Goal: Task Accomplishment & Management: Manage account settings

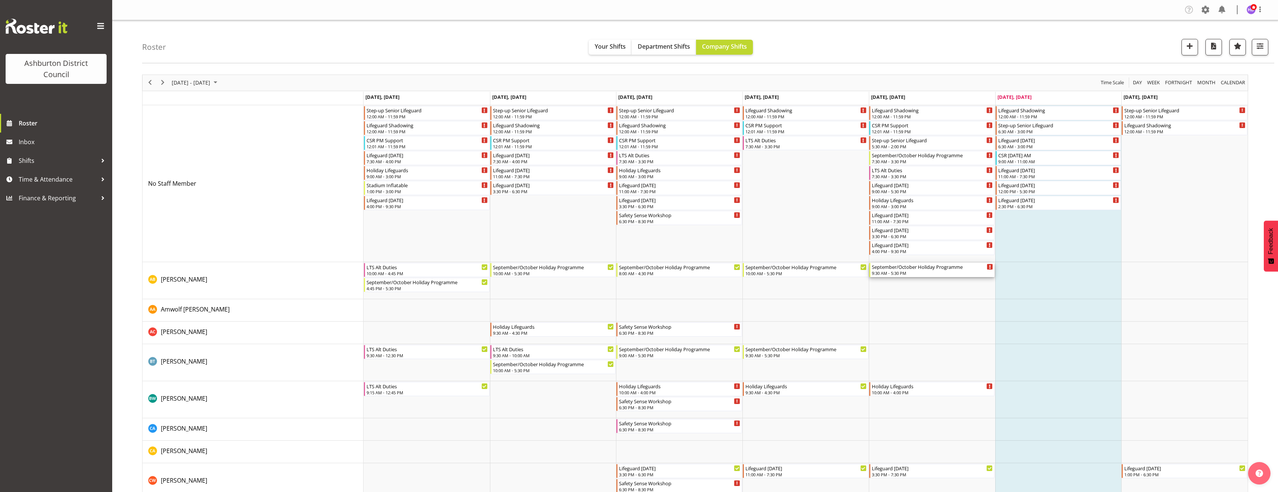
click at [885, 272] on div "9:30 AM - 5:30 PM" at bounding box center [933, 273] width 122 height 6
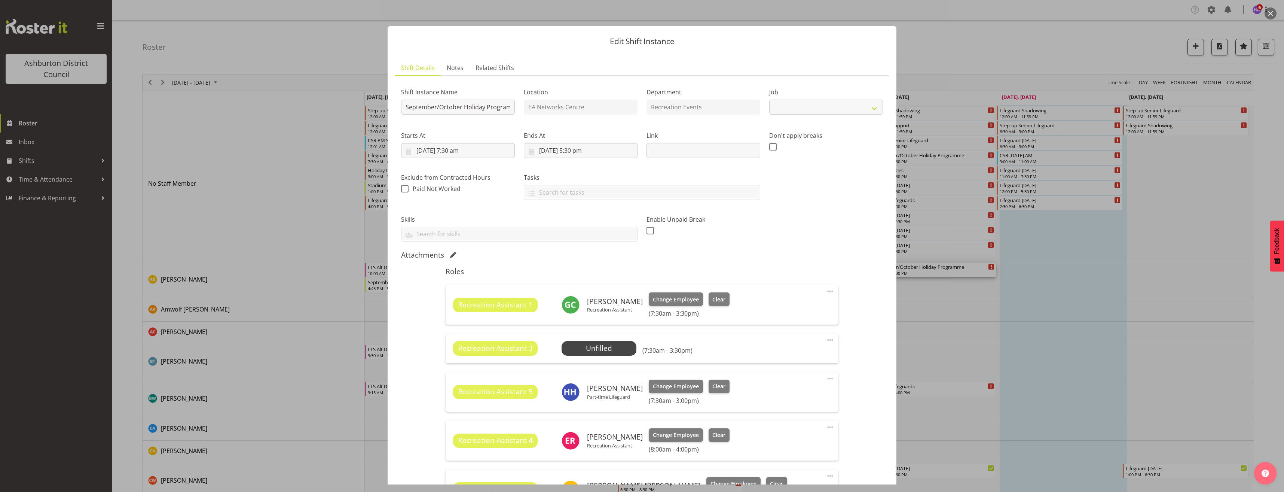
select select "4046"
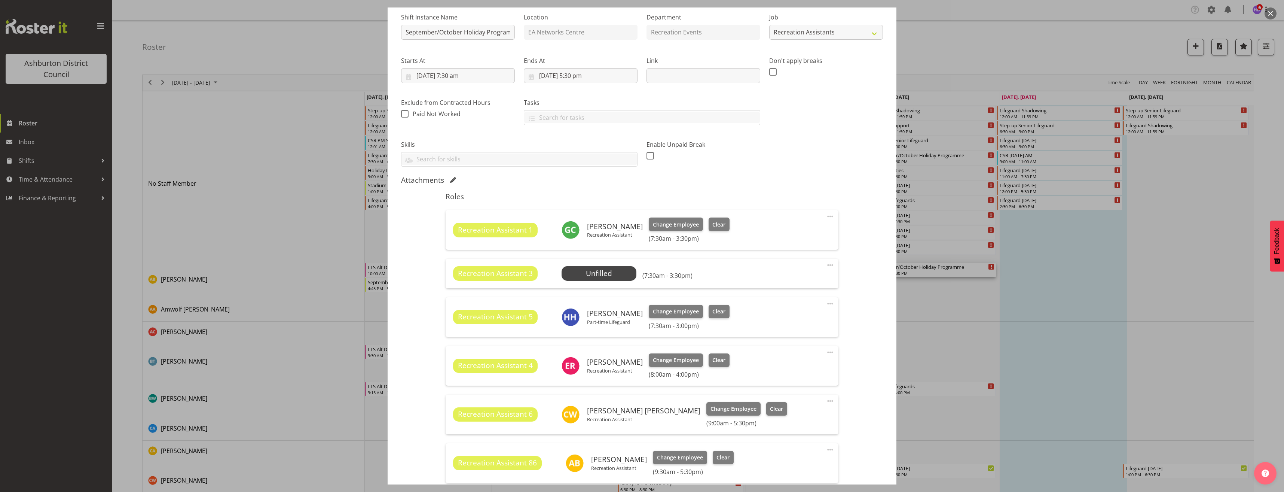
click at [826, 264] on span at bounding box center [830, 264] width 9 height 9
click at [851, 321] on div "Shift Instance Name September/October Holiday Programme Location EA Networks Ce…" at bounding box center [642, 291] width 482 height 568
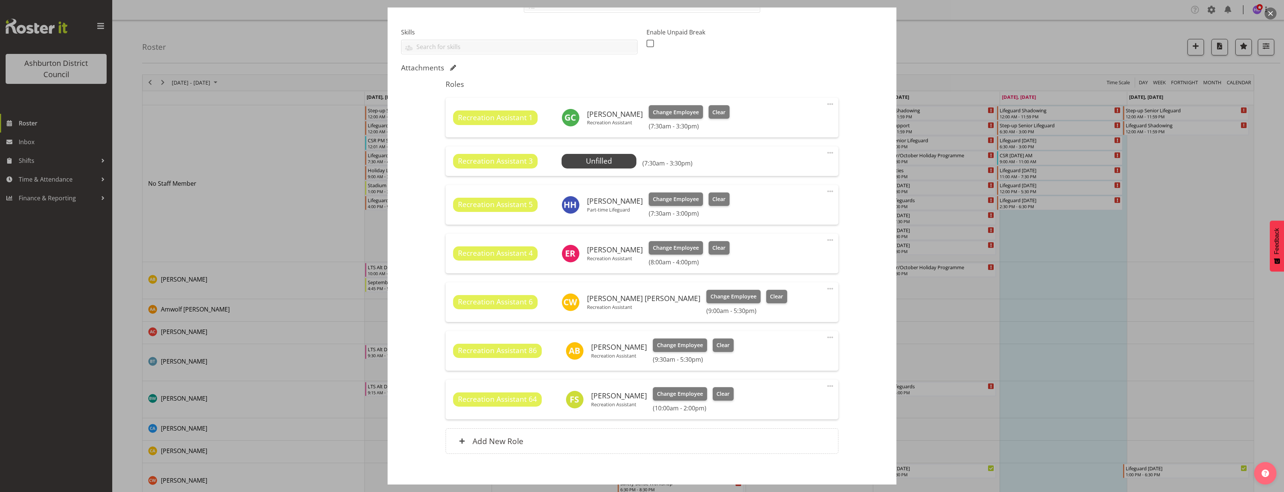
scroll to position [223, 0]
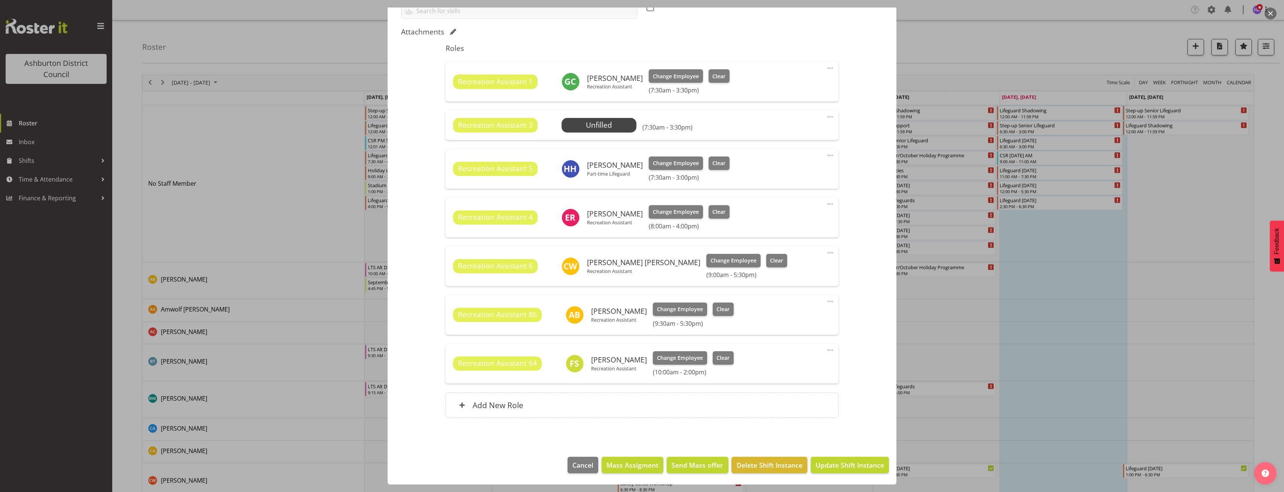
click at [941, 362] on div at bounding box center [642, 246] width 1284 height 492
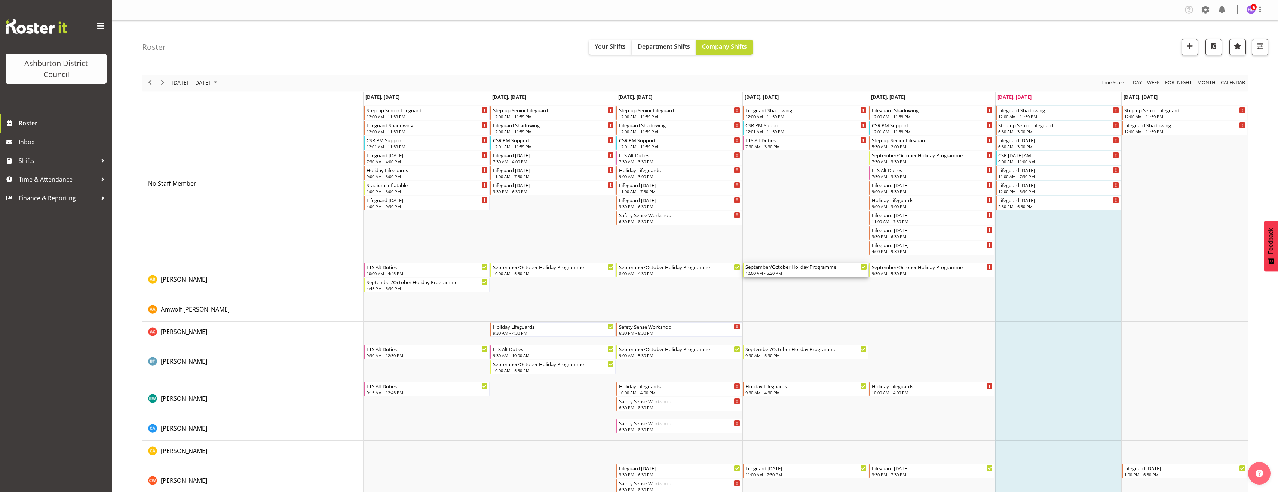
click at [814, 270] on div "September/October Holiday Programme 10:00 AM - 5:30 PM" at bounding box center [807, 270] width 122 height 14
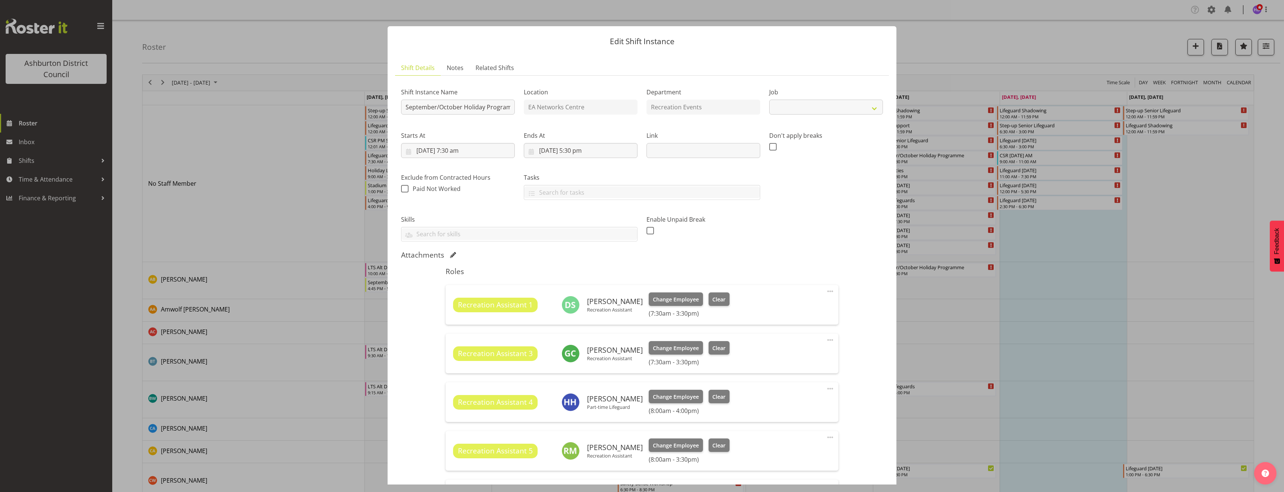
select select "4046"
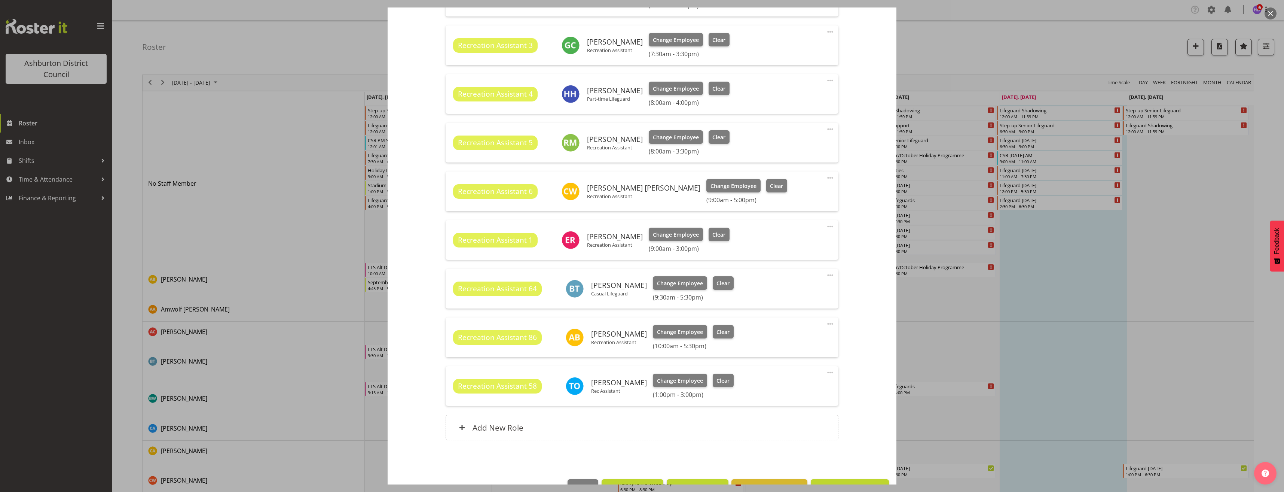
scroll to position [330, 0]
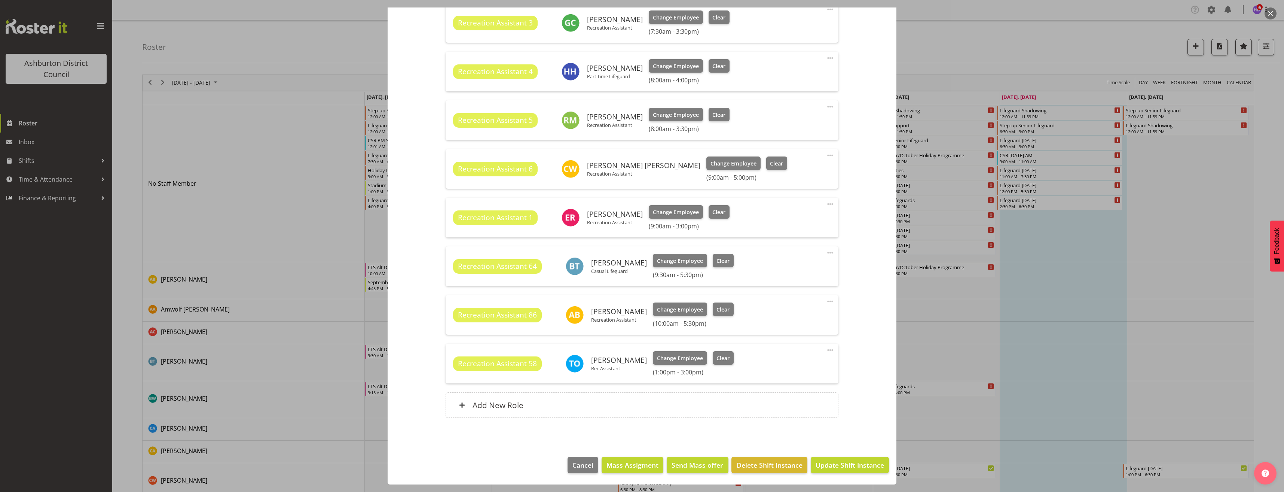
click at [979, 337] on div at bounding box center [642, 246] width 1284 height 492
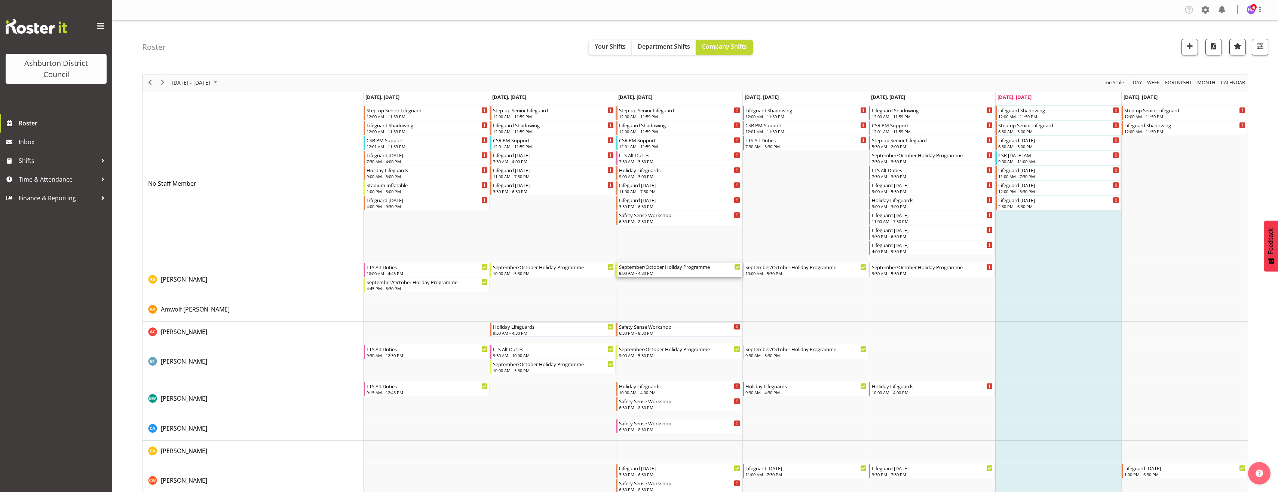
click at [686, 268] on div "September/October Holiday Programme" at bounding box center [680, 266] width 122 height 7
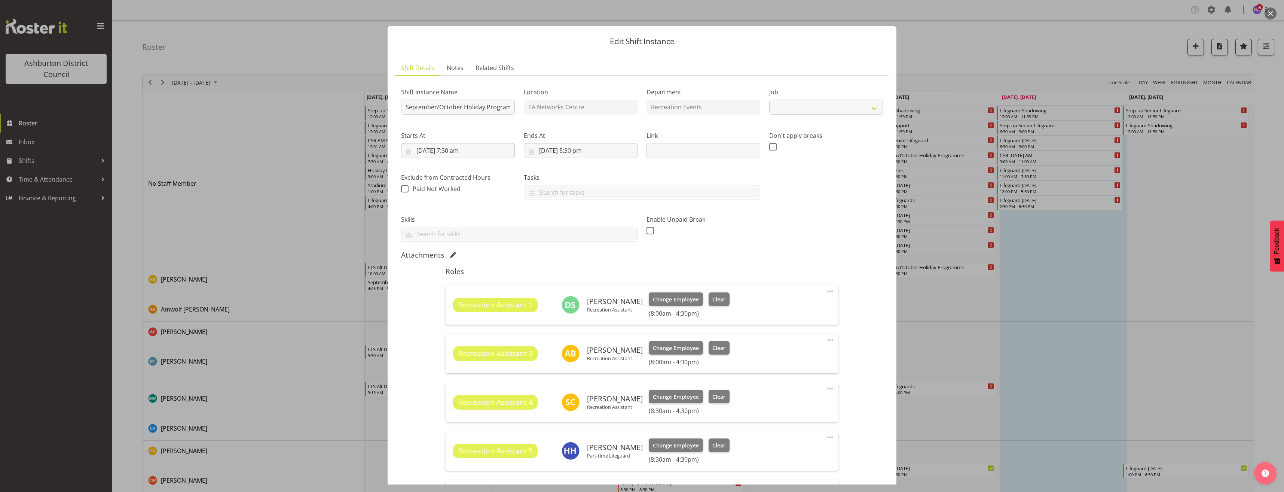
select select "4046"
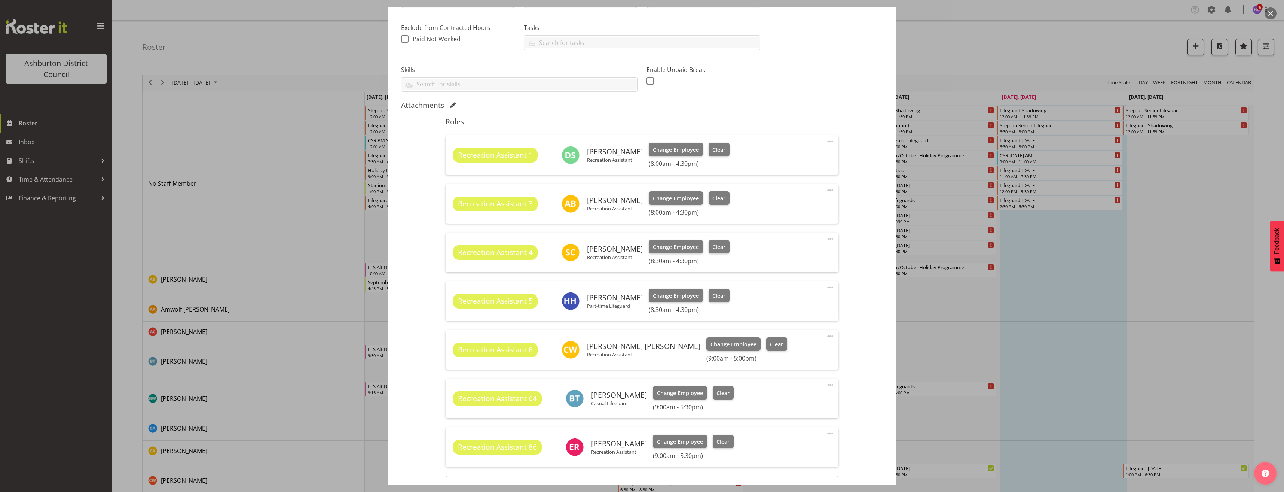
scroll to position [187, 0]
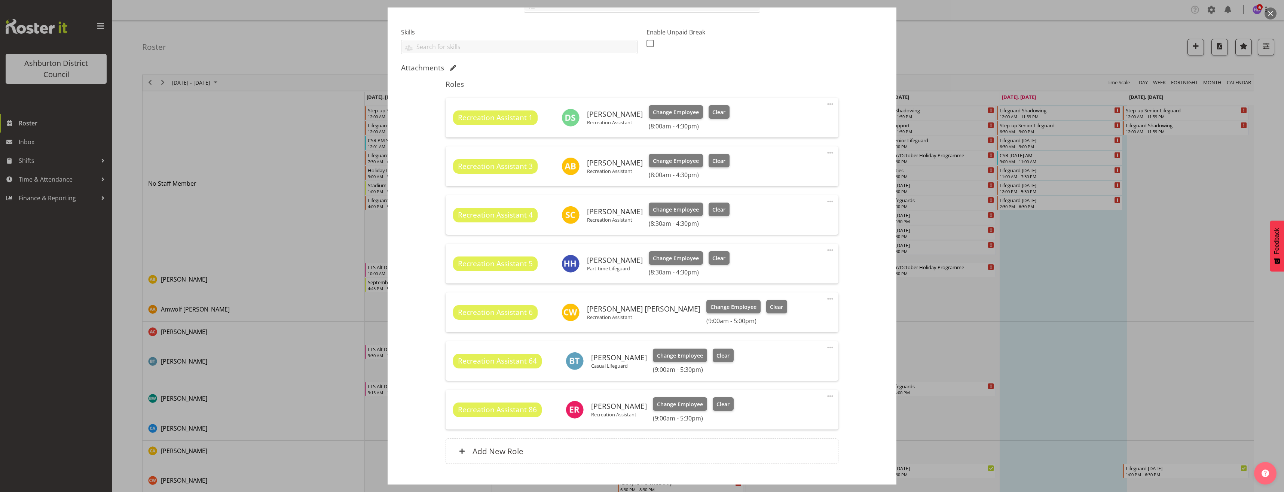
click at [824, 114] on div "Recreation Assistant 1 Darlene Parlane Recreation Assistant Change Employee Cle…" at bounding box center [642, 118] width 392 height 40
click at [826, 105] on span at bounding box center [830, 104] width 9 height 9
click at [823, 116] on link "Edit" at bounding box center [799, 120] width 72 height 13
select select "9"
select select "2025"
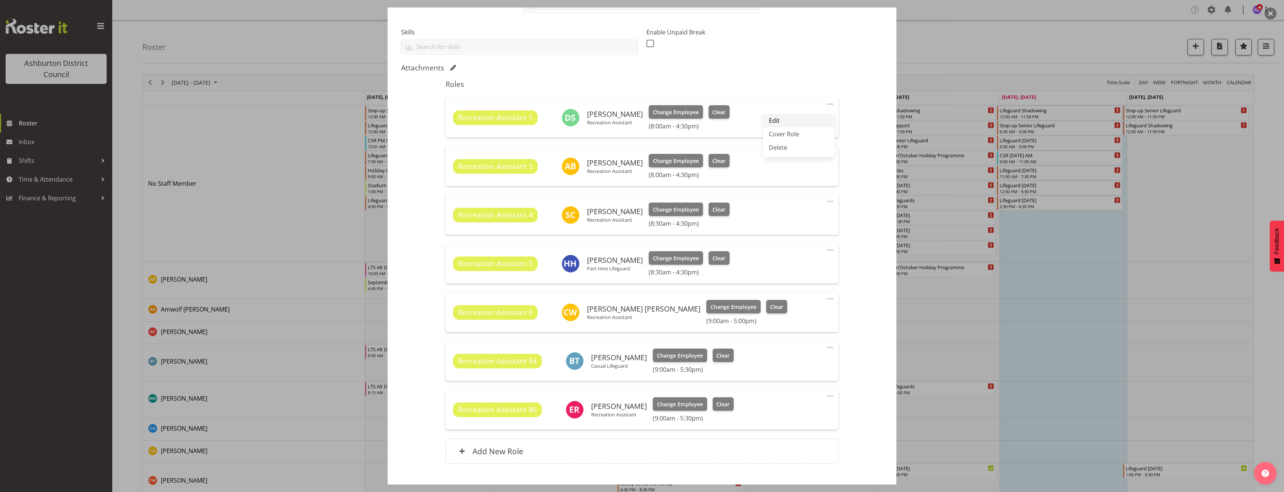
select select "16"
select select "30"
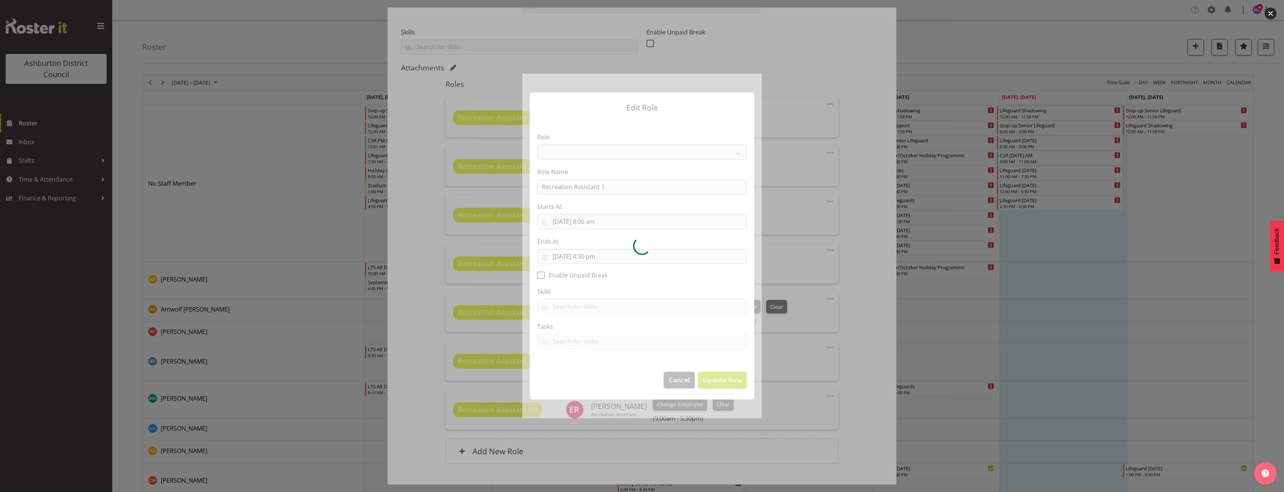
select select "84"
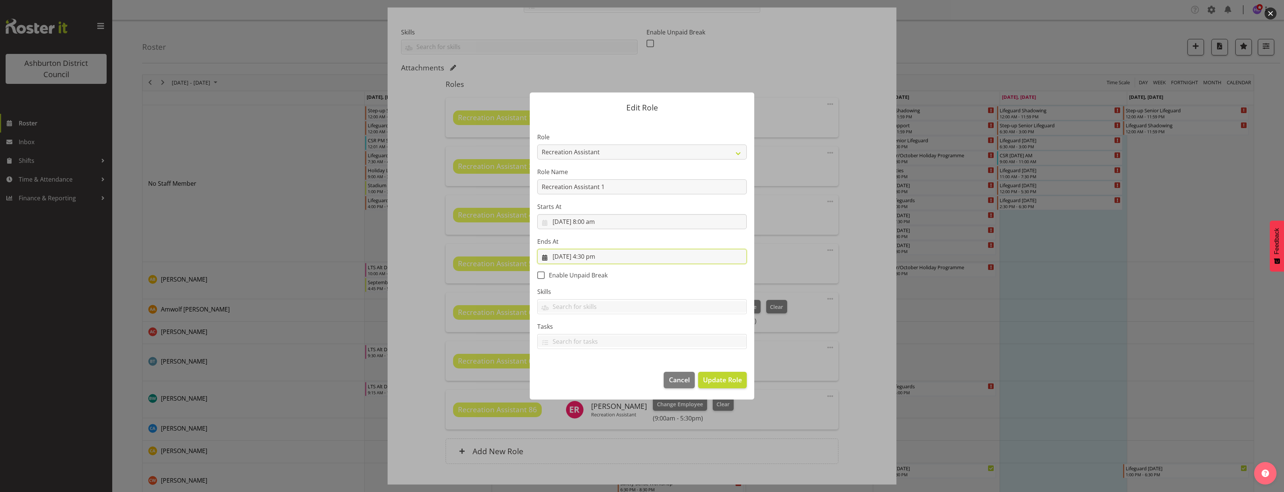
click at [593, 261] on input "1/10/2025, 4:30 pm" at bounding box center [641, 256] width 209 height 15
click at [595, 416] on select "00 01 02 03 04 05 06 07 08 09 10 11 12 13 14 15 16 17 18 19 20 21 22 23" at bounding box center [596, 415] width 17 height 15
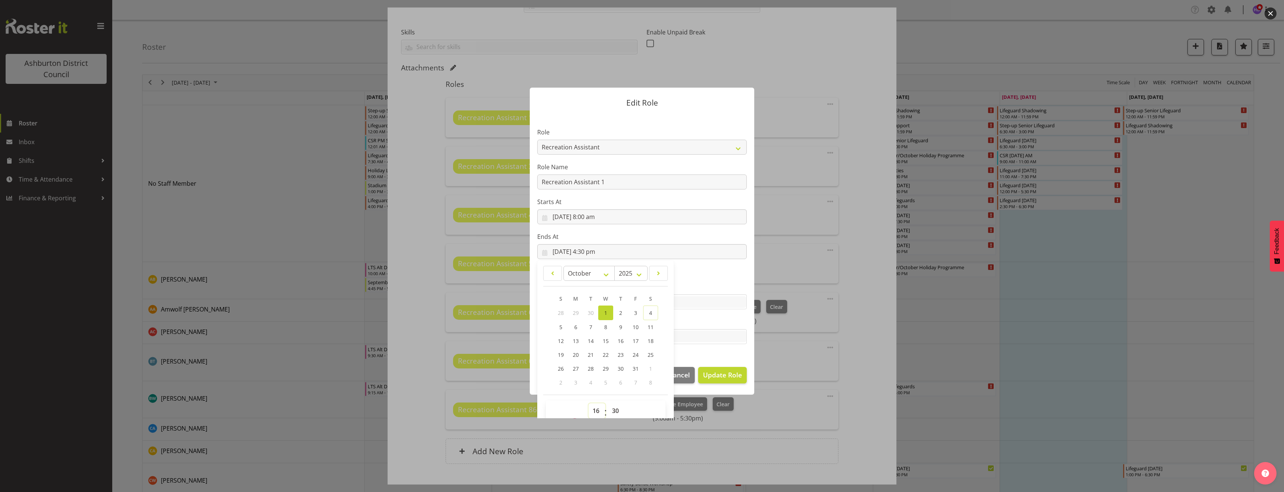
select select "17"
type input "1/10/2025, 5:30 pm"
drag, startPoint x: 612, startPoint y: 411, endPoint x: 622, endPoint y: 409, distance: 10.3
click at [612, 411] on select "00 01 02 03 04 05 06 07 08 09 10 11 12 13 14 15 16 17 18 19 20 21 22 23 24 25 2…" at bounding box center [616, 410] width 17 height 15
select select "0"
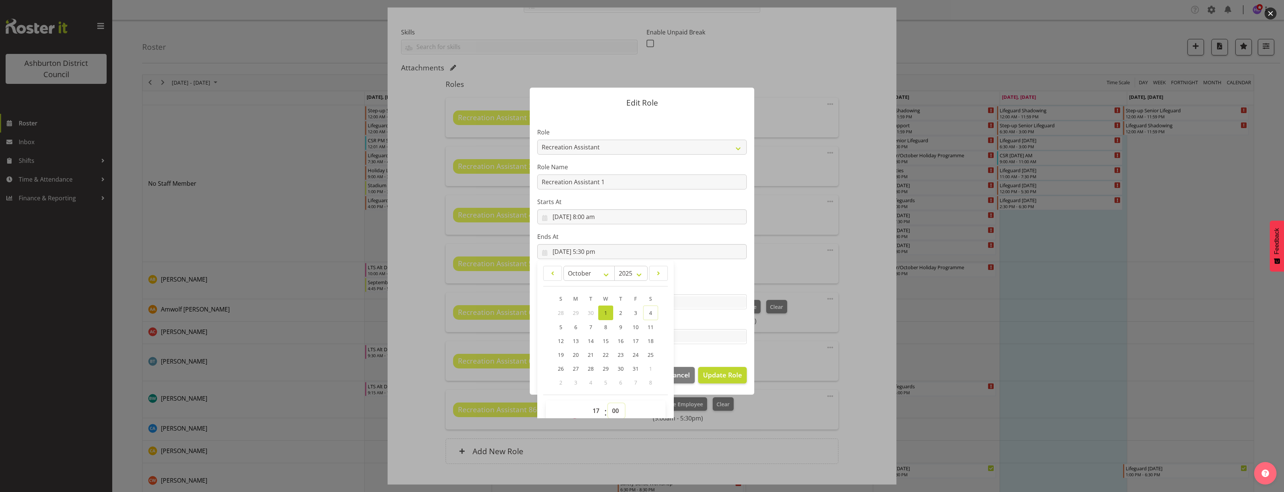
click at [608, 403] on select "00 01 02 03 04 05 06 07 08 09 10 11 12 13 14 15 16 17 18 19 20 21 22 23 24 25 2…" at bounding box center [616, 410] width 17 height 15
type input "1/10/2025, 5:00 pm"
click at [720, 377] on span "Update Role" at bounding box center [722, 375] width 39 height 10
select select
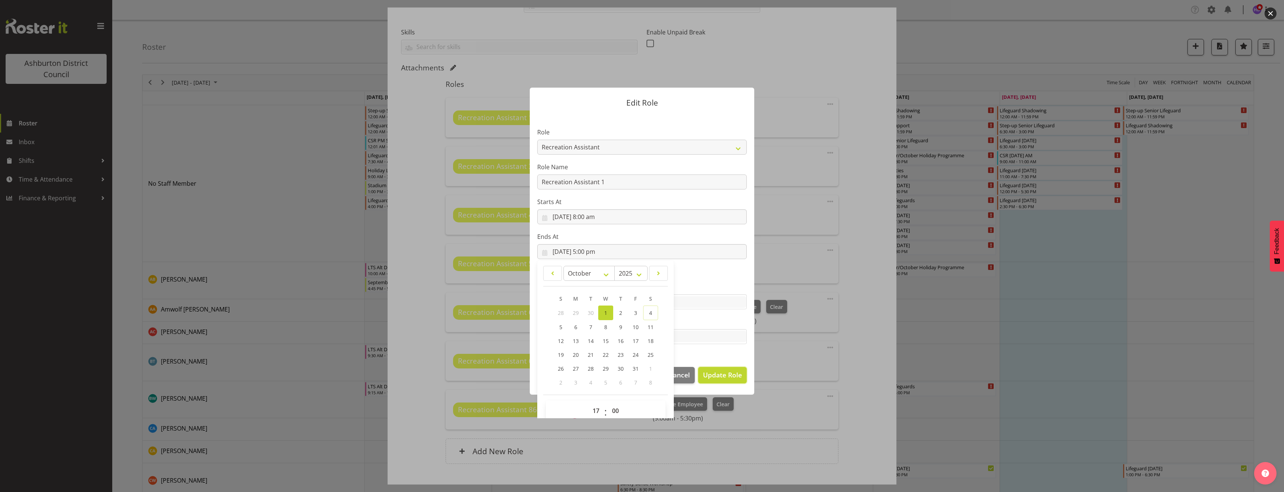
select select
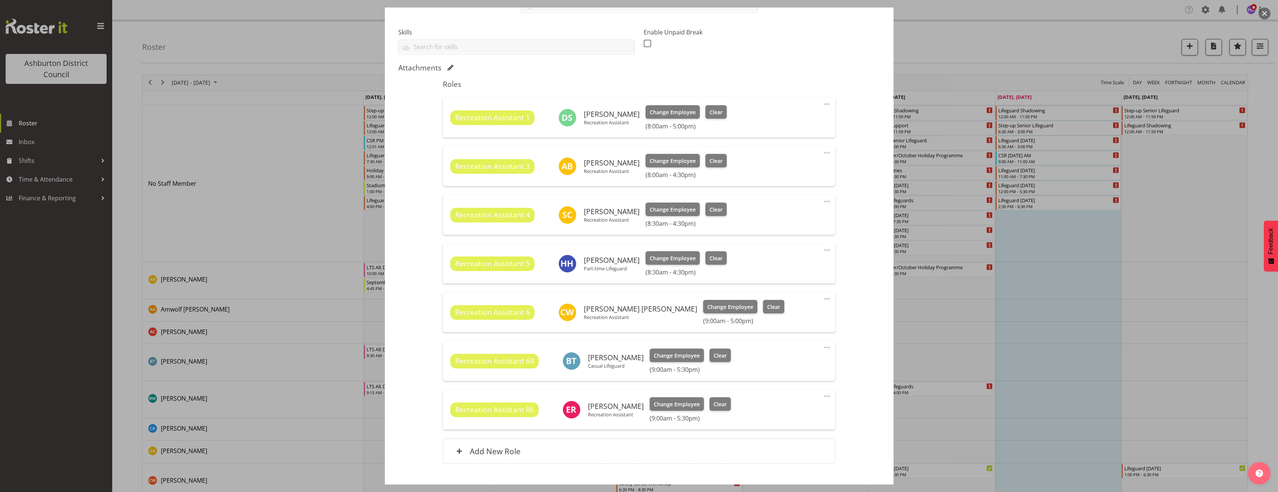
click at [823, 156] on span at bounding box center [827, 152] width 9 height 9
click at [798, 168] on link "Edit" at bounding box center [796, 168] width 72 height 13
select select "9"
select select "2025"
select select "16"
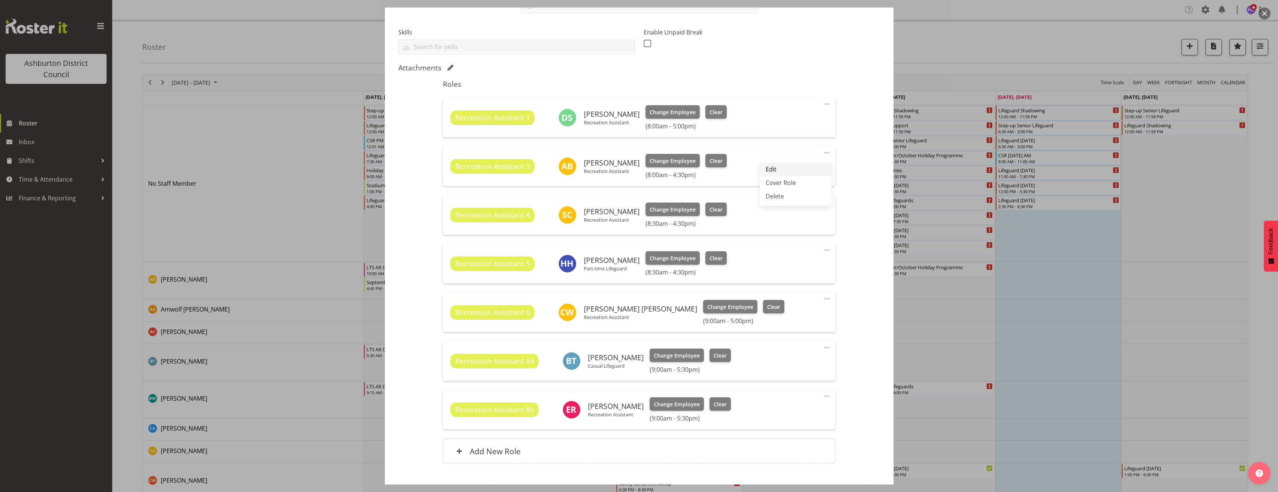
select select "30"
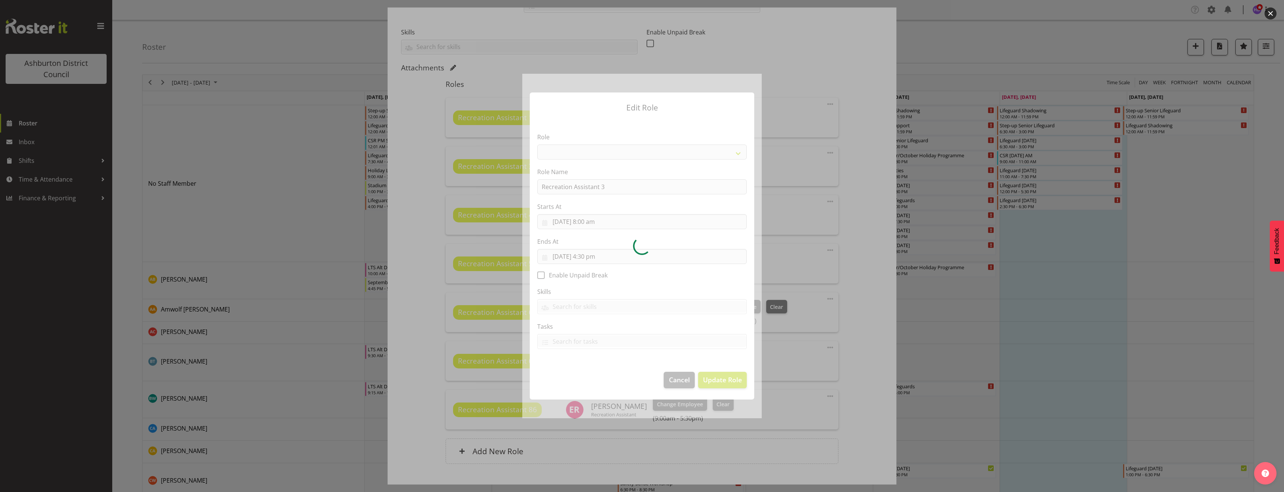
select select "84"
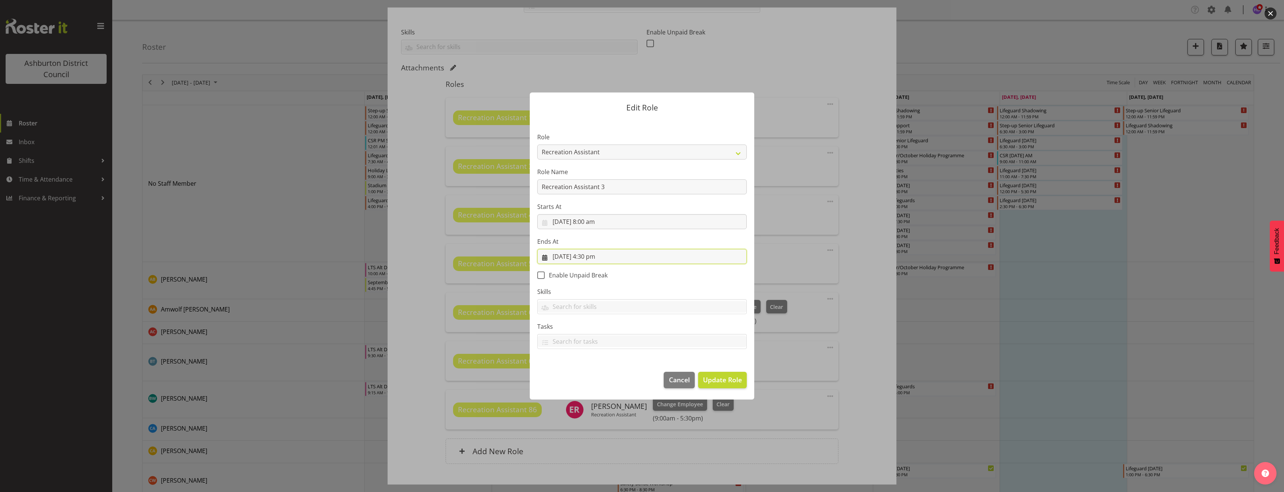
click at [586, 255] on input "1/10/2025, 4:30 pm" at bounding box center [641, 256] width 209 height 15
click at [597, 411] on select "00 01 02 03 04 05 06 07 08 09 10 11 12 13 14 15 16 17 18 19 20 21 22 23" at bounding box center [596, 415] width 17 height 15
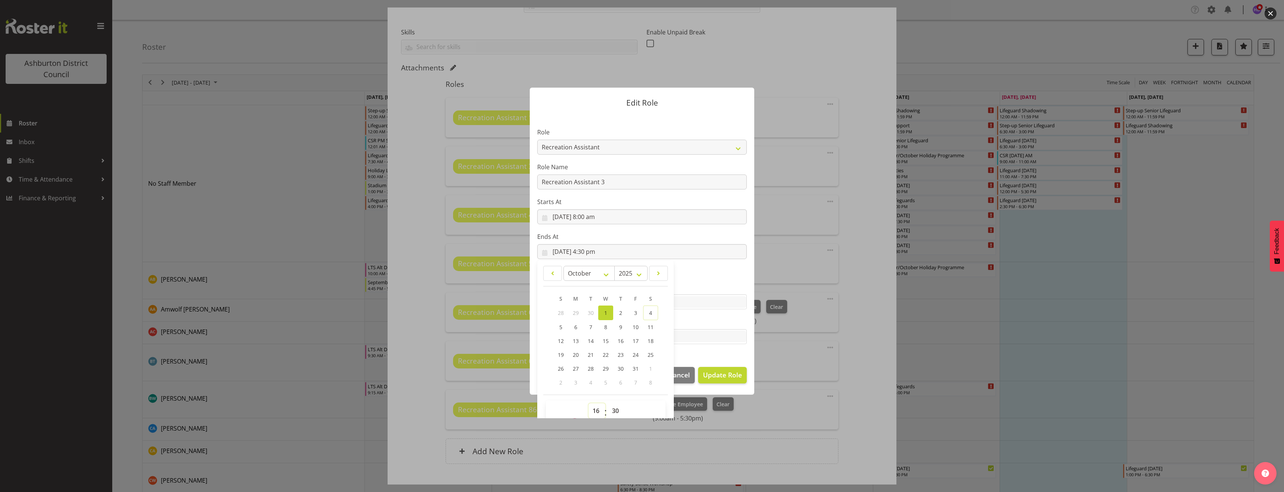
select select "17"
type input "1/10/2025, 5:30 pm"
click at [611, 409] on select "00 01 02 03 04 05 06 07 08 09 10 11 12 13 14 15 16 17 18 19 20 21 22 23 24 25 2…" at bounding box center [616, 410] width 17 height 15
select select "0"
click at [608, 403] on select "00 01 02 03 04 05 06 07 08 09 10 11 12 13 14 15 16 17 18 19 20 21 22 23 24 25 2…" at bounding box center [616, 410] width 17 height 15
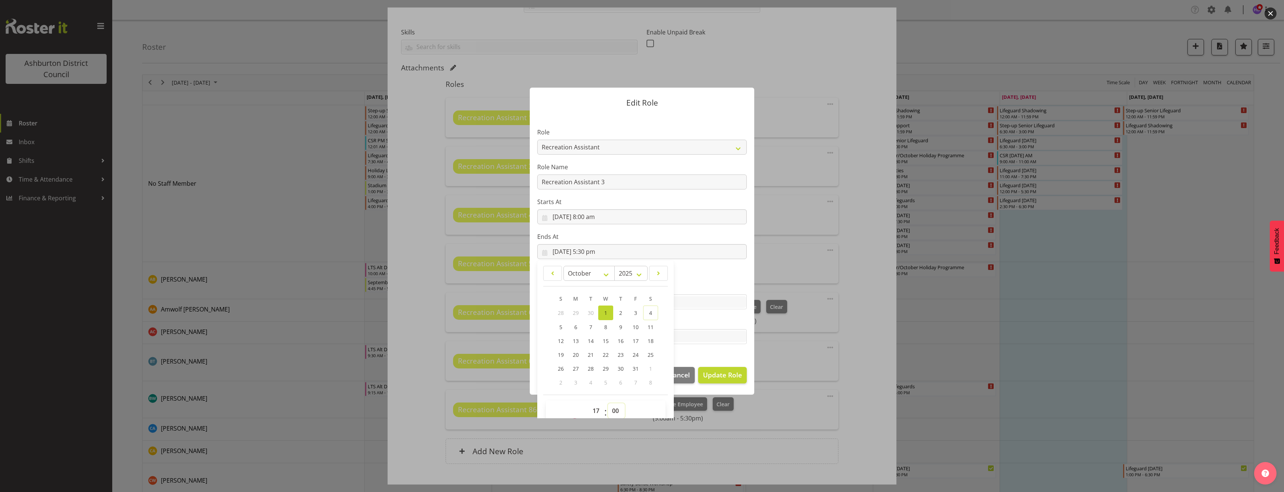
type input "1/10/2025, 5:00 pm"
click at [736, 375] on span "Update Role" at bounding box center [722, 375] width 39 height 10
select select
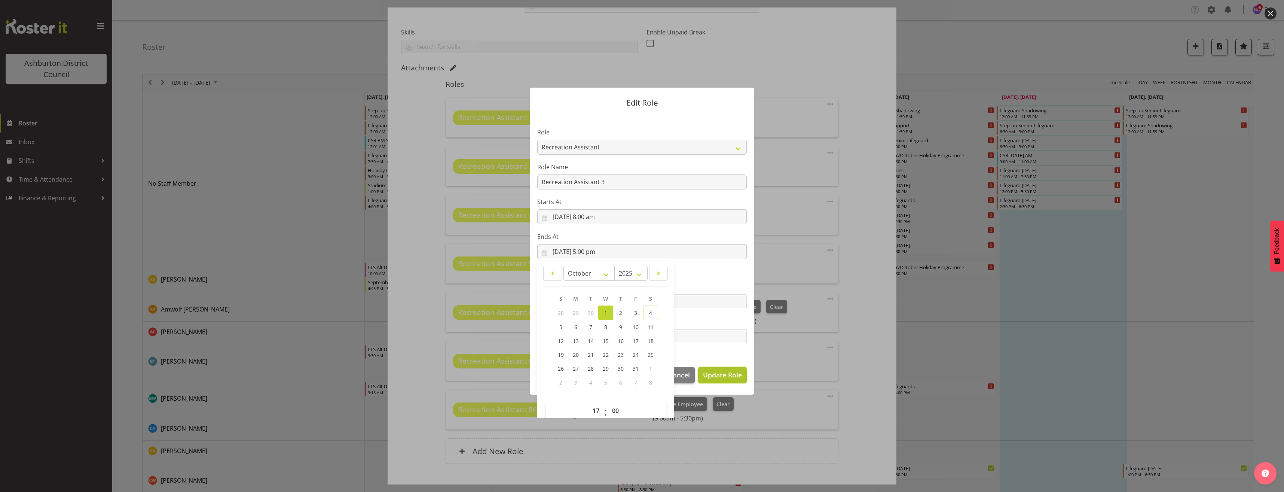
select select
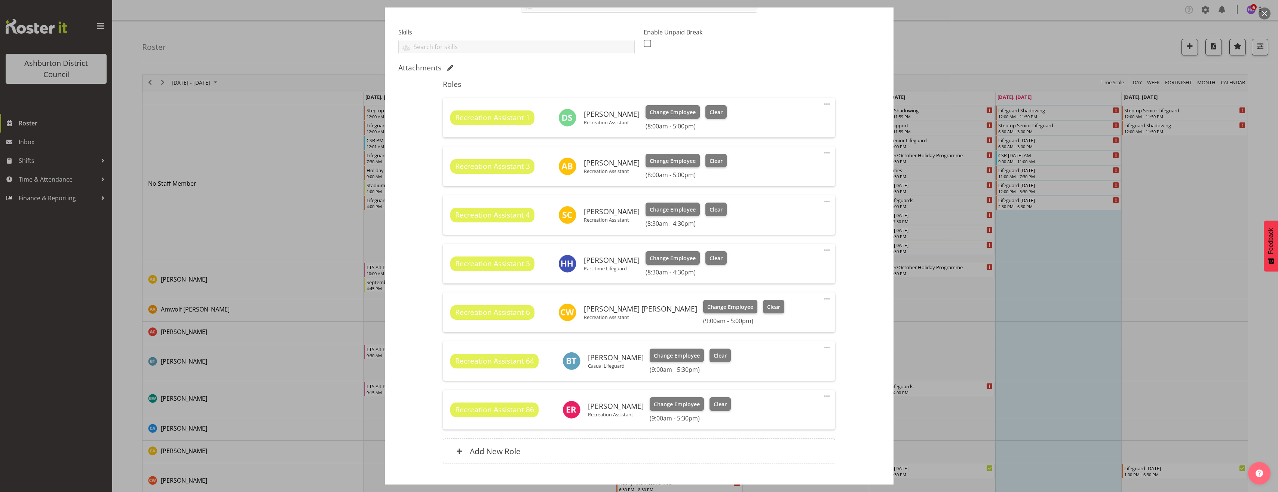
click at [823, 200] on span at bounding box center [827, 201] width 9 height 9
click at [797, 220] on link "Edit" at bounding box center [796, 217] width 72 height 13
select select "9"
select select "2025"
select select "8"
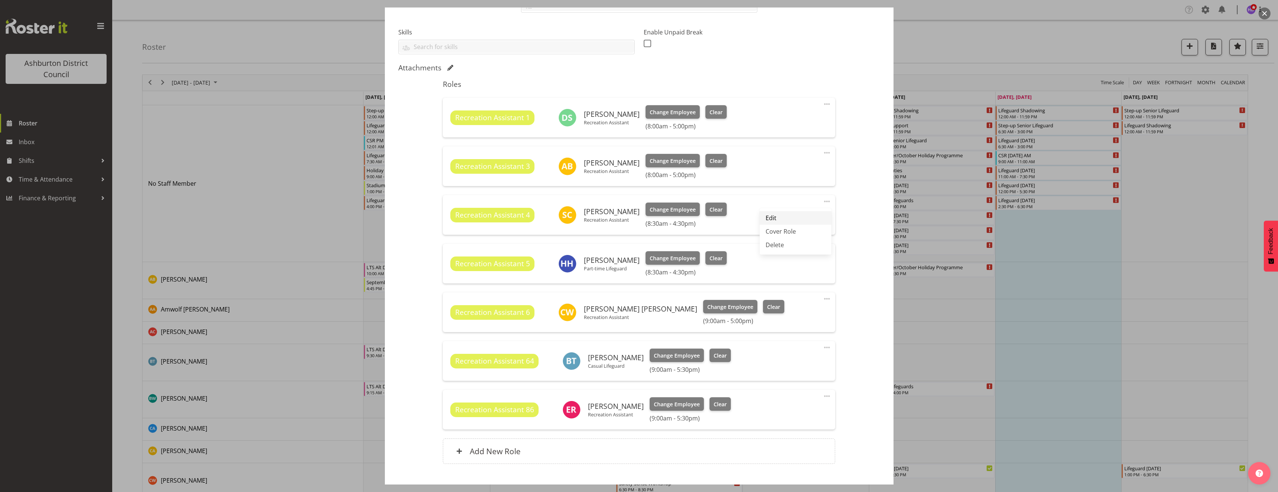
select select "30"
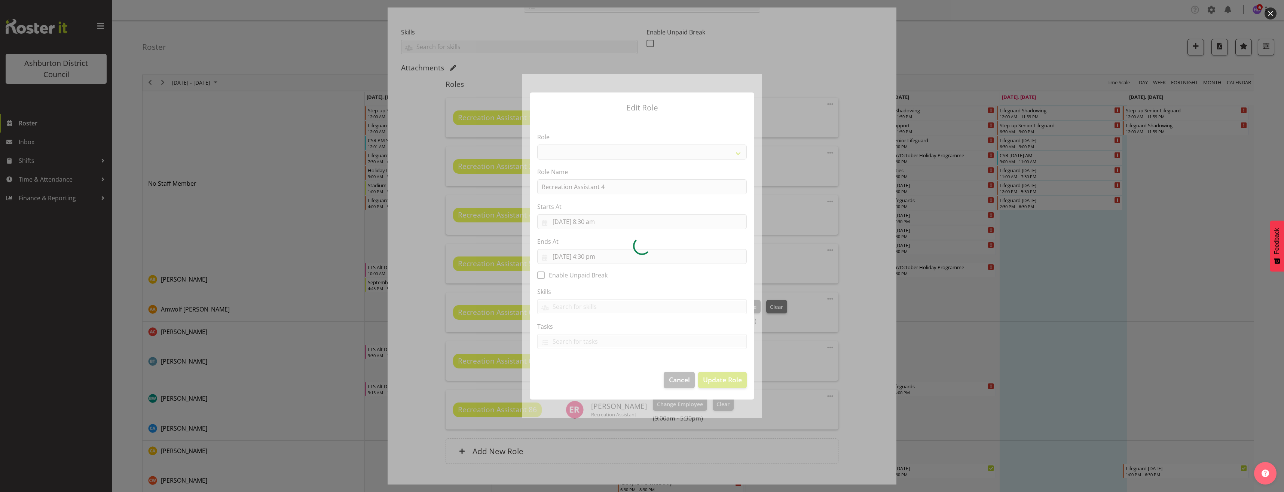
select select "84"
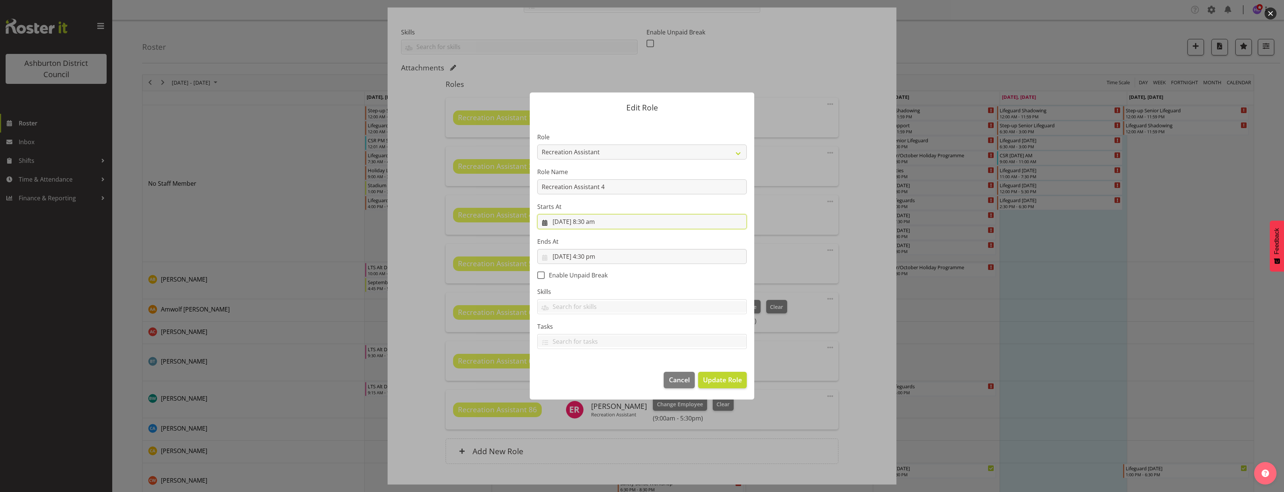
click at [592, 223] on input "1/10/2025, 8:30 am" at bounding box center [641, 221] width 209 height 15
click at [614, 380] on select "00 01 02 03 04 05 06 07 08 09 10 11 12 13 14 15 16 17 18 19 20 21 22 23 24 25 2…" at bounding box center [616, 380] width 17 height 15
select select "0"
click at [608, 373] on select "00 01 02 03 04 05 06 07 08 09 10 11 12 13 14 15 16 17 18 19 20 21 22 23 24 25 2…" at bounding box center [616, 380] width 17 height 15
type input "1/10/2025, 8:00 am"
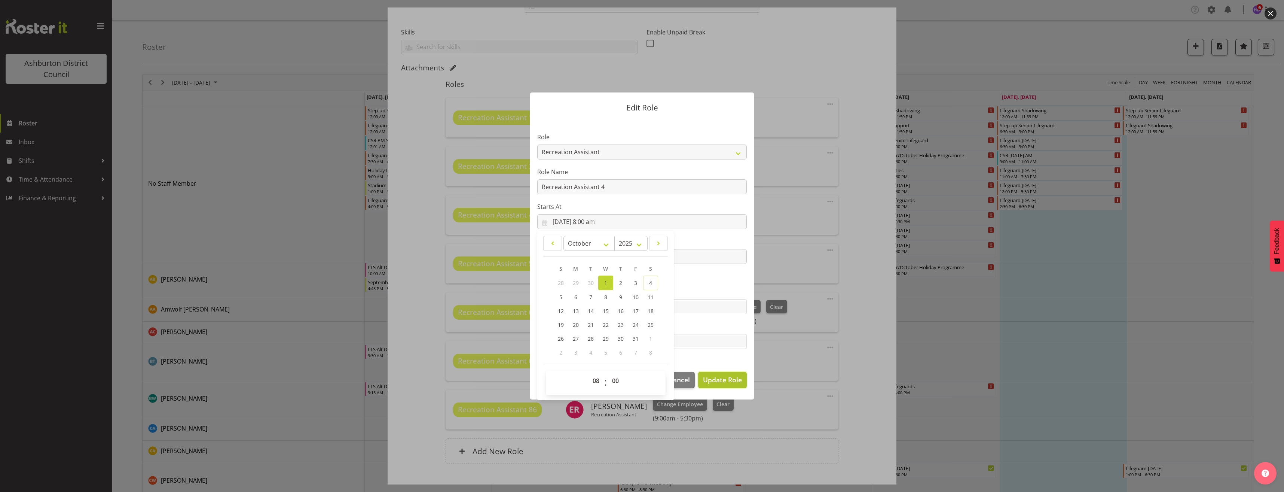
click at [732, 380] on span "Update Role" at bounding box center [722, 379] width 39 height 10
select select
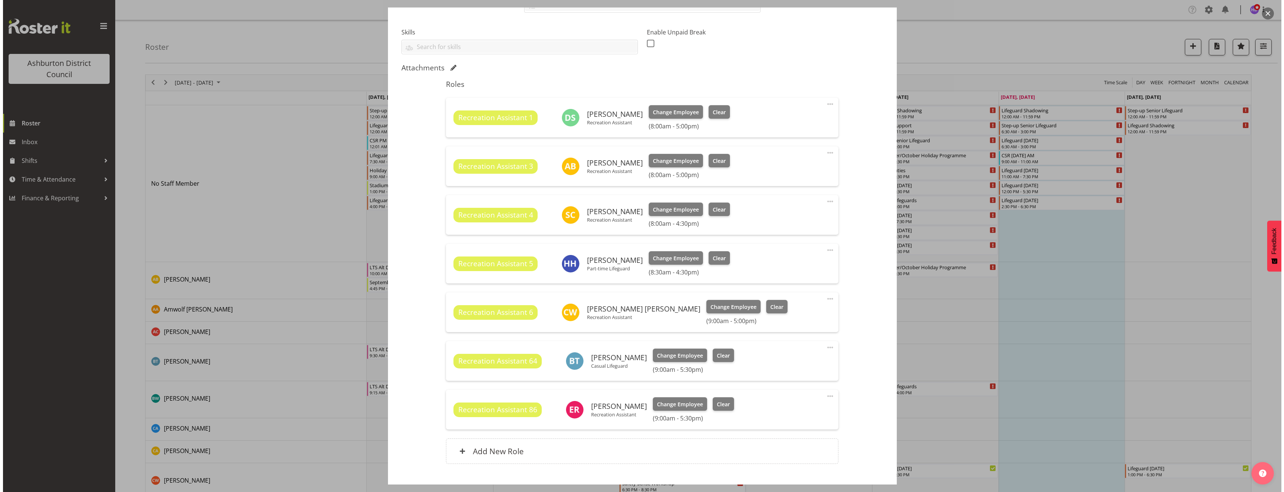
scroll to position [37, 0]
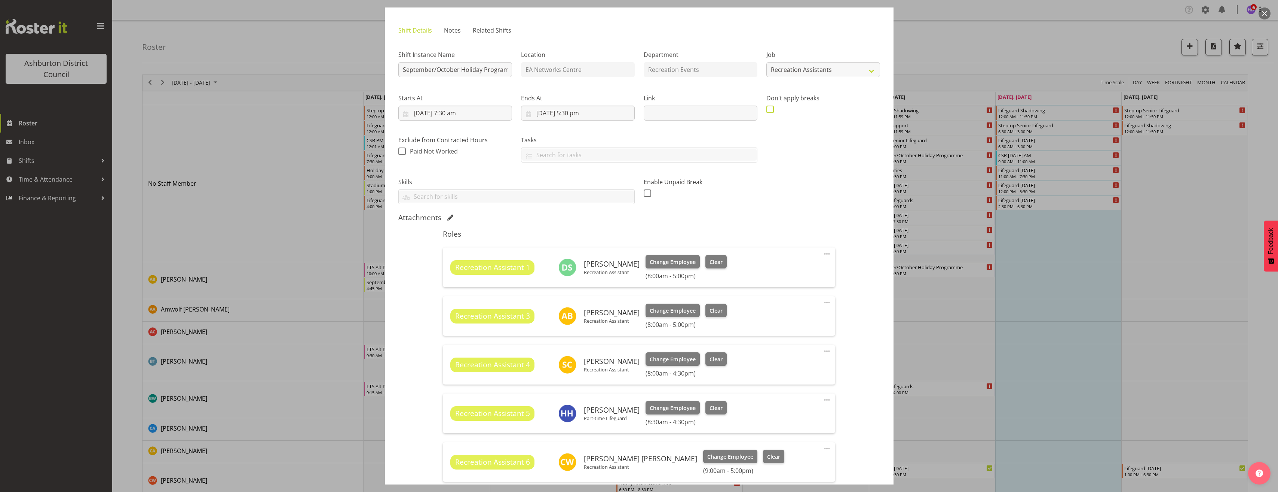
click at [768, 108] on span at bounding box center [770, 108] width 7 height 7
click at [768, 108] on input "checkbox" at bounding box center [769, 109] width 5 height 5
checkbox input "true"
click at [823, 254] on span at bounding box center [827, 253] width 9 height 9
click at [795, 269] on link "Edit" at bounding box center [796, 269] width 72 height 13
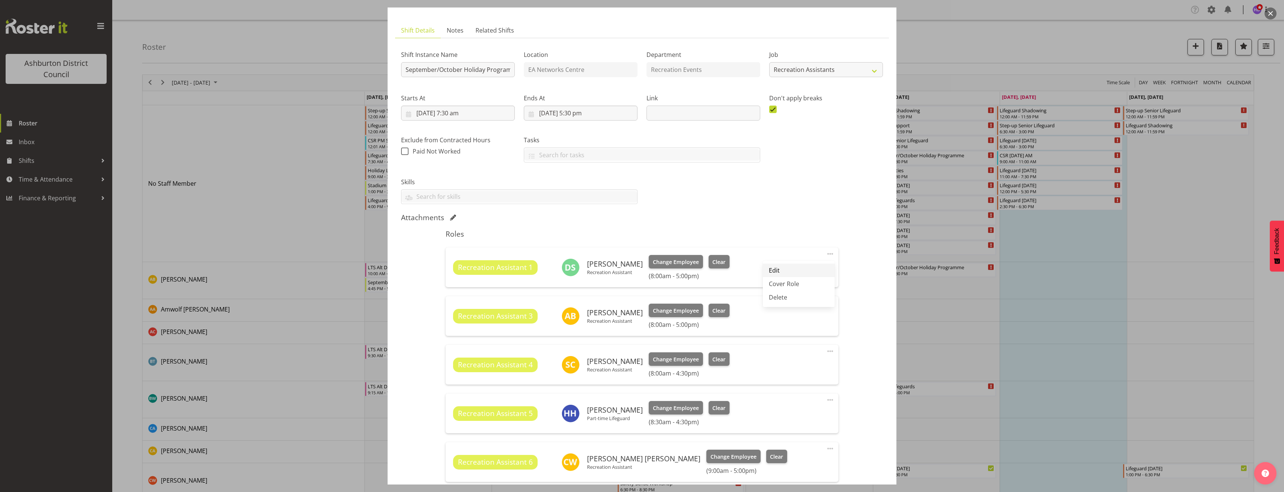
select select "9"
select select "2025"
select select "17"
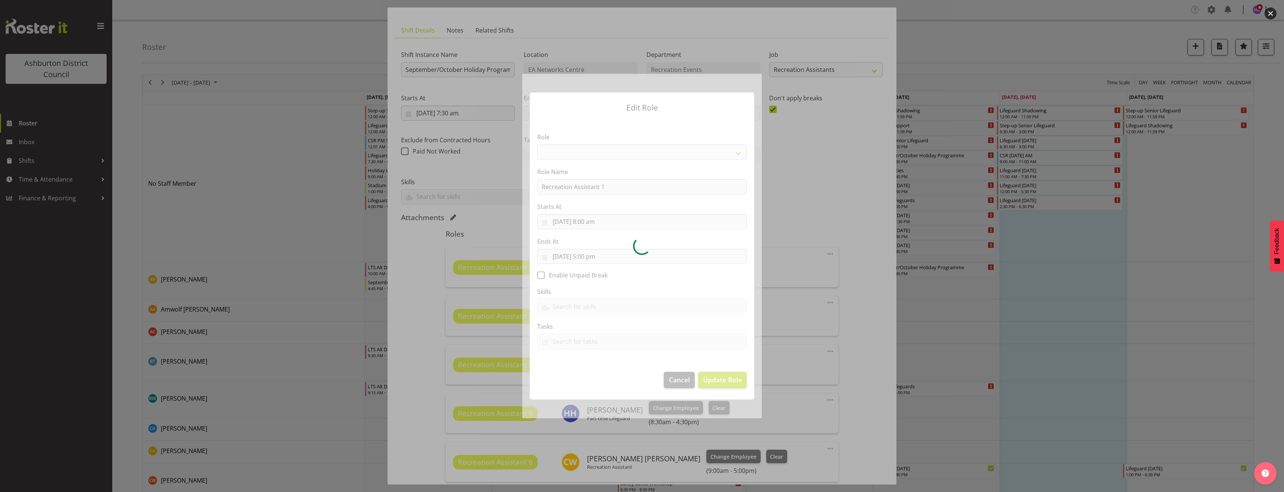
select select "84"
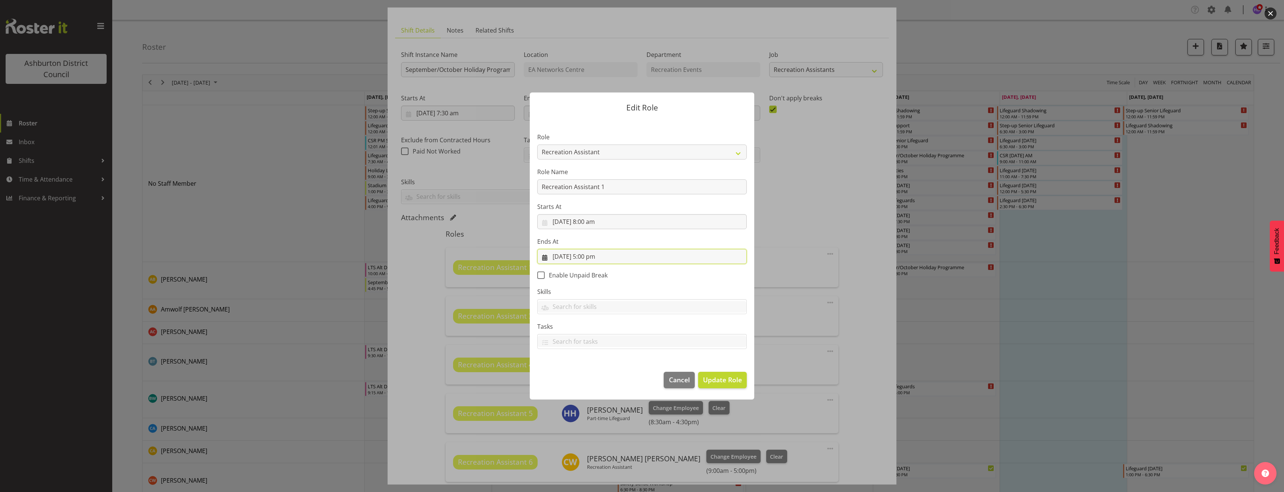
click at [588, 258] on input "1/10/2025, 5:00 pm" at bounding box center [641, 256] width 209 height 15
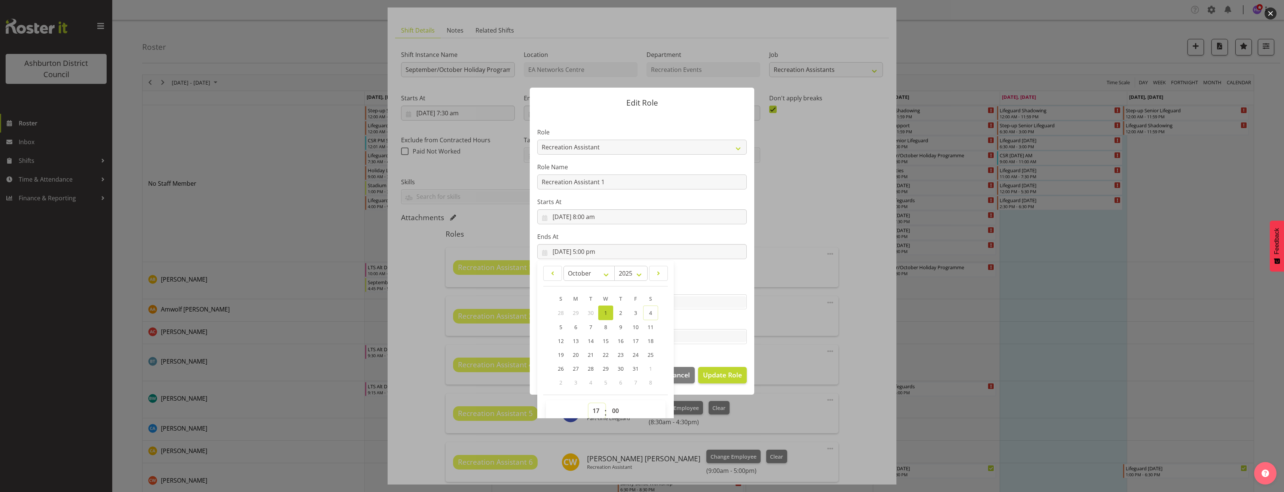
click at [595, 411] on select "00 01 02 03 04 05 06 07 08 09 10 11 12 13 14 15 16 17 18 19 20 21 22 23" at bounding box center [596, 410] width 17 height 15
select select "16"
type input "1/10/2025, 4:00 pm"
click at [616, 409] on select "00 01 02 03 04 05 06 07 08 09 10 11 12 13 14 15 16 17 18 19 20 21 22 23 24 25 2…" at bounding box center [616, 410] width 17 height 15
select select "30"
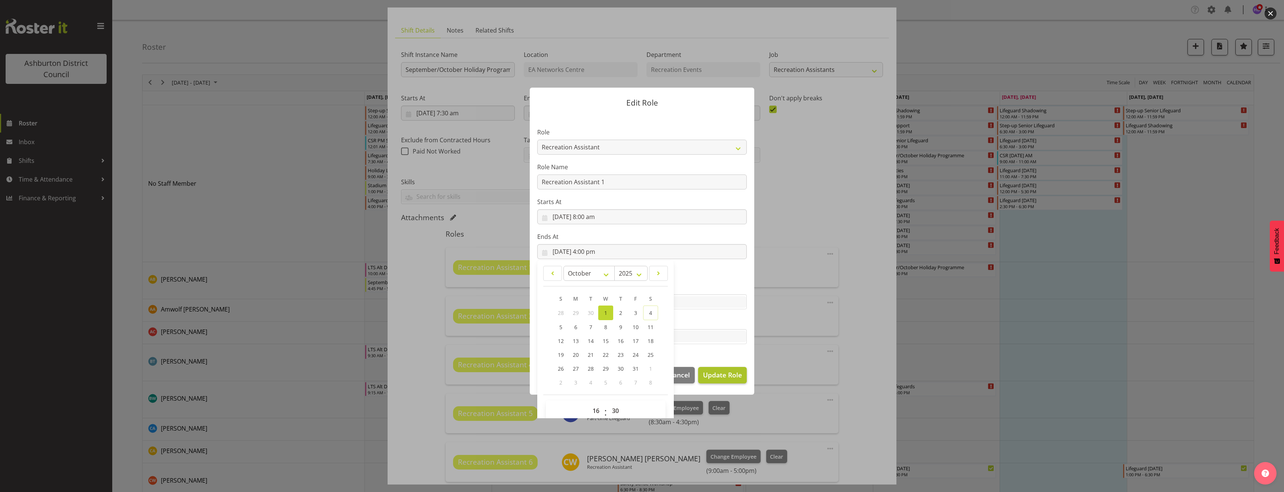
type input "1/10/2025, 4:30 pm"
click at [727, 371] on span "Update Role" at bounding box center [722, 375] width 39 height 10
select select
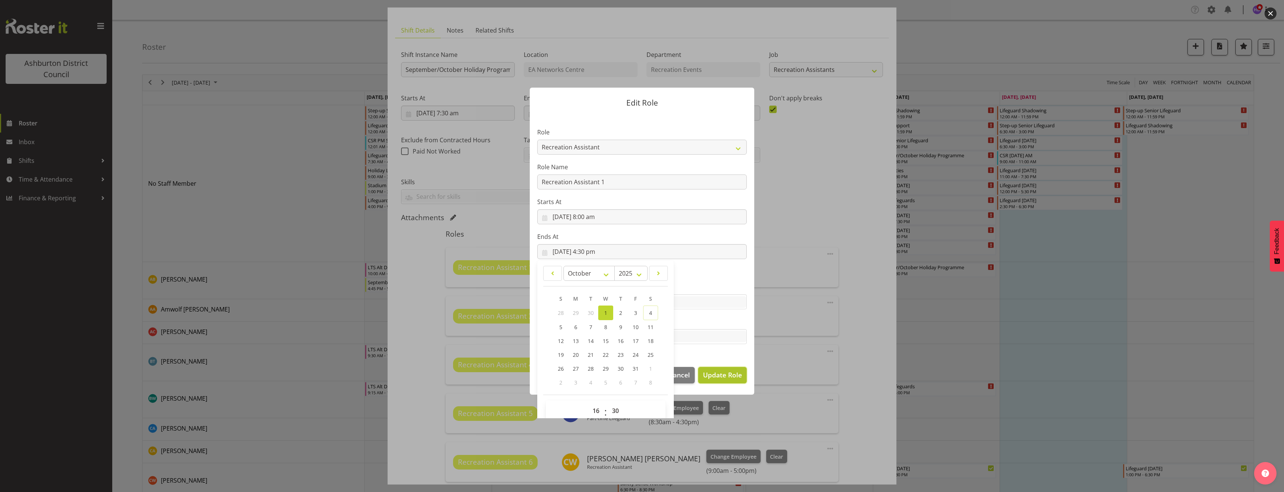
select select
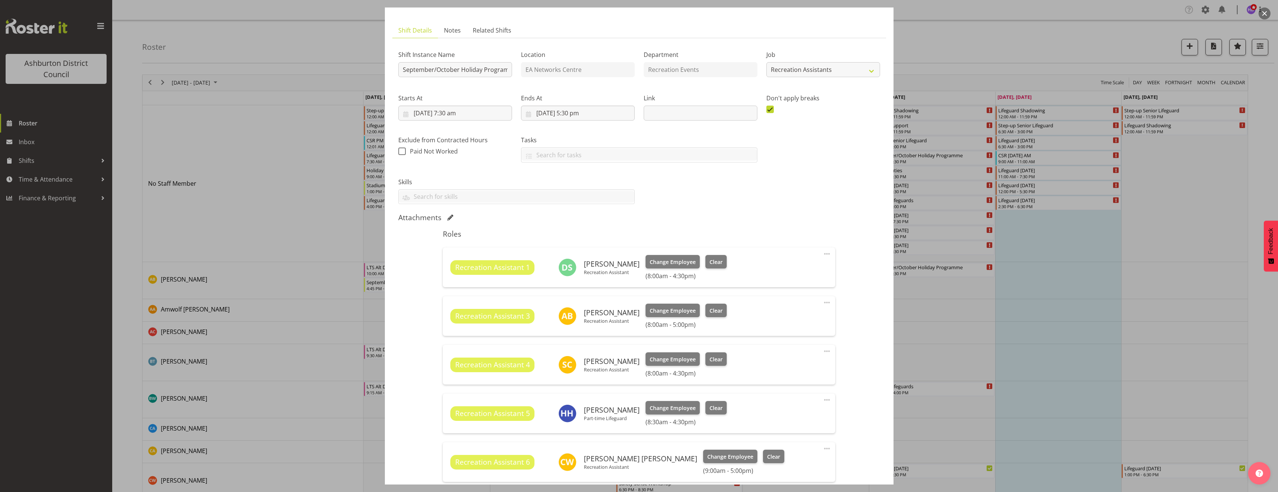
click at [823, 302] on span at bounding box center [827, 302] width 9 height 9
click at [793, 318] on link "Edit" at bounding box center [796, 318] width 72 height 13
select select "9"
select select "2025"
select select "17"
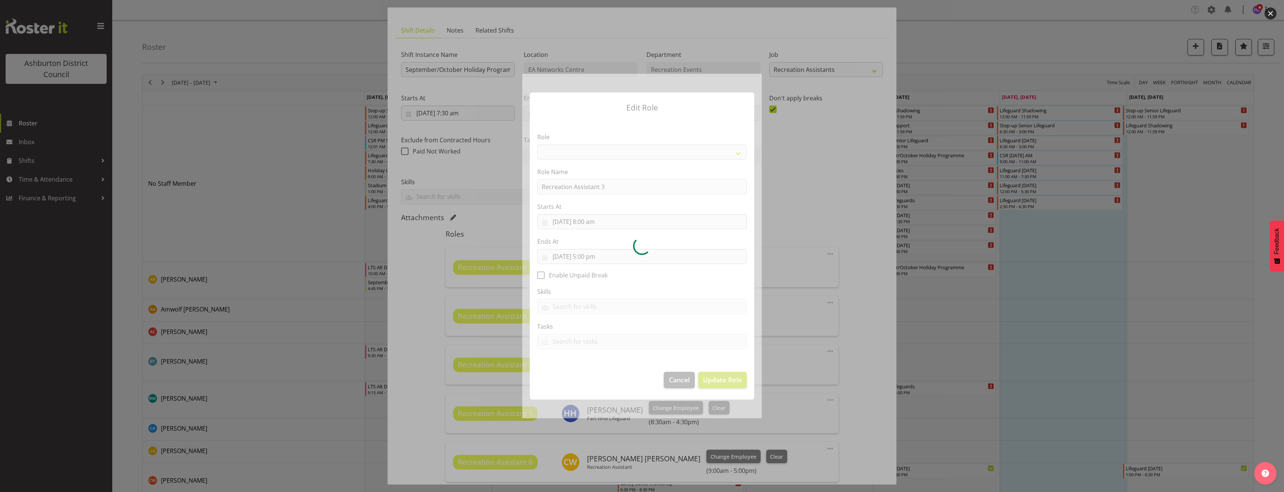
select select "84"
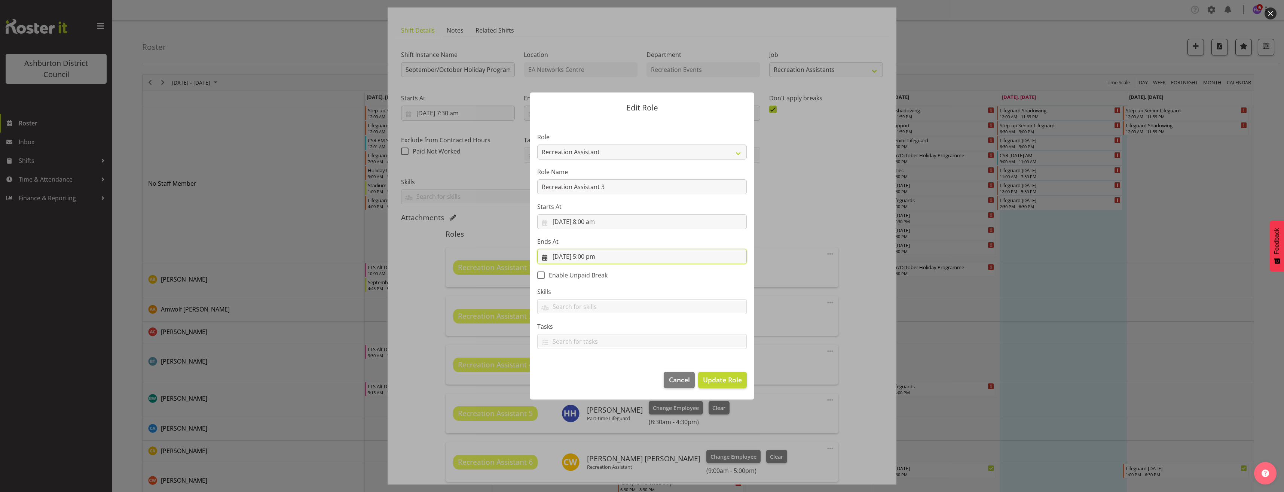
click at [589, 257] on input "1/10/2025, 5:00 pm" at bounding box center [641, 256] width 209 height 15
click at [591, 413] on select "00 01 02 03 04 05 06 07 08 09 10 11 12 13 14 15 16 17 18 19 20 21 22 23" at bounding box center [596, 415] width 17 height 15
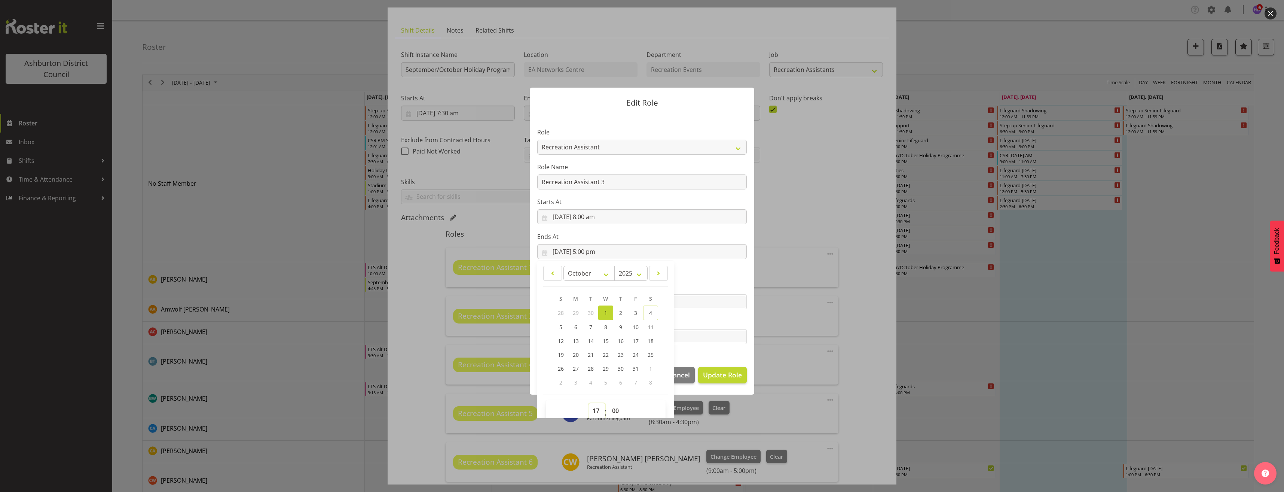
select select "16"
type input "1/10/2025, 4:00 pm"
click at [614, 409] on select "00 01 02 03 04 05 06 07 08 09 10 11 12 13 14 15 16 17 18 19 20 21 22 23 24 25 2…" at bounding box center [616, 410] width 17 height 15
select select "30"
click at [608, 403] on select "00 01 02 03 04 05 06 07 08 09 10 11 12 13 14 15 16 17 18 19 20 21 22 23 24 25 2…" at bounding box center [616, 410] width 17 height 15
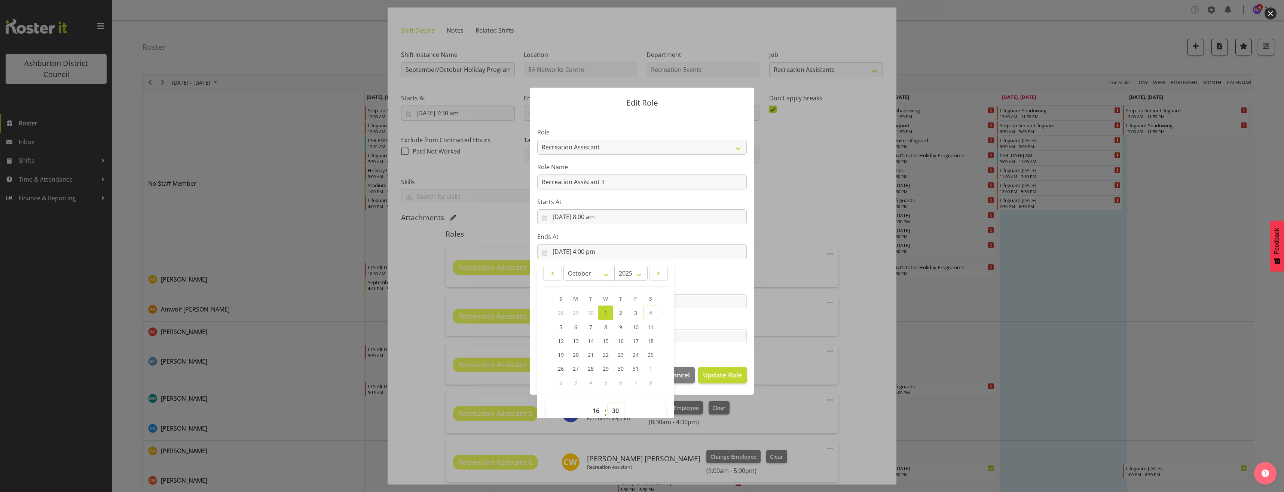
type input "1/10/2025, 4:30 pm"
drag, startPoint x: 715, startPoint y: 378, endPoint x: 710, endPoint y: 381, distance: 6.0
click at [715, 379] on span "Update Role" at bounding box center [722, 375] width 39 height 10
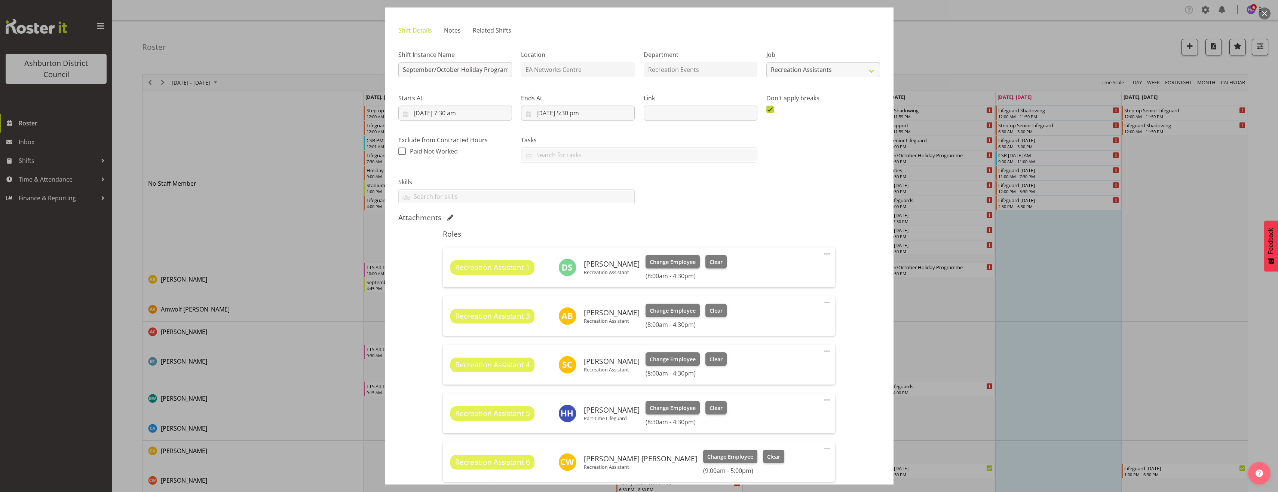
scroll to position [75, 0]
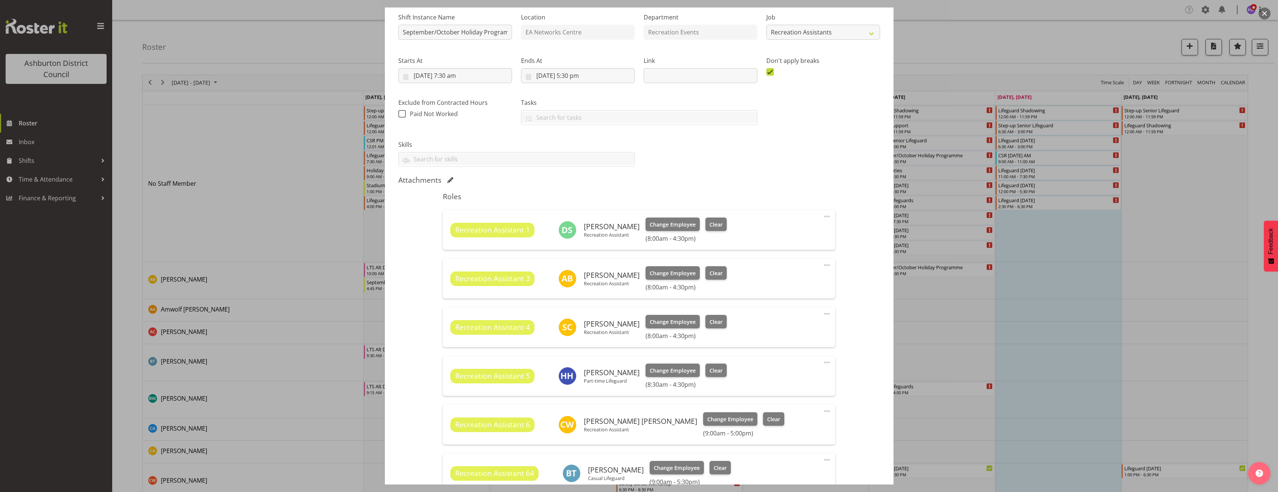
click at [823, 312] on span at bounding box center [827, 313] width 9 height 9
click at [789, 328] on link "Edit" at bounding box center [796, 329] width 72 height 13
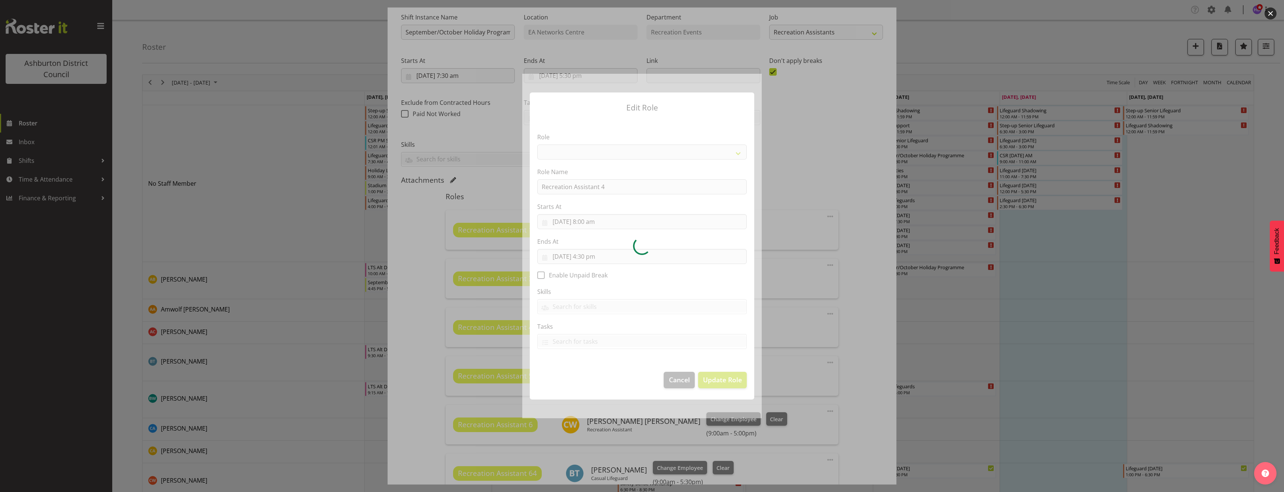
select select "84"
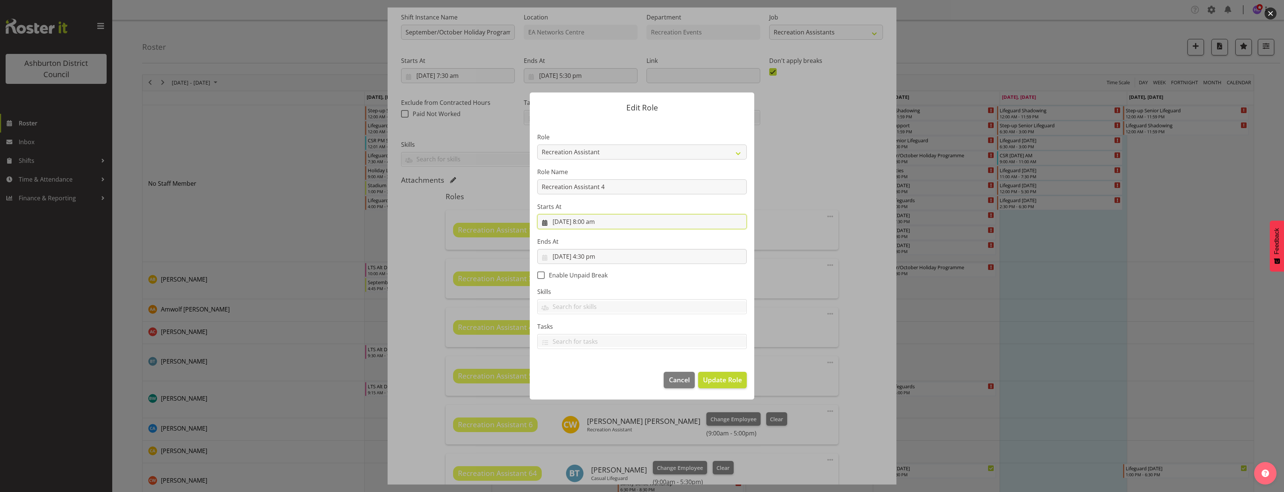
click at [595, 222] on input "1/10/2025, 8:00 am" at bounding box center [641, 221] width 209 height 15
click at [615, 383] on select "00 01 02 03 04 05 06 07 08 09 10 11 12 13 14 15 16 17 18 19 20 21 22 23 24 25 2…" at bounding box center [616, 380] width 17 height 15
select select "30"
click at [608, 373] on select "00 01 02 03 04 05 06 07 08 09 10 11 12 13 14 15 16 17 18 19 20 21 22 23 24 25 2…" at bounding box center [616, 380] width 17 height 15
type input "1/10/2025, 8:30 am"
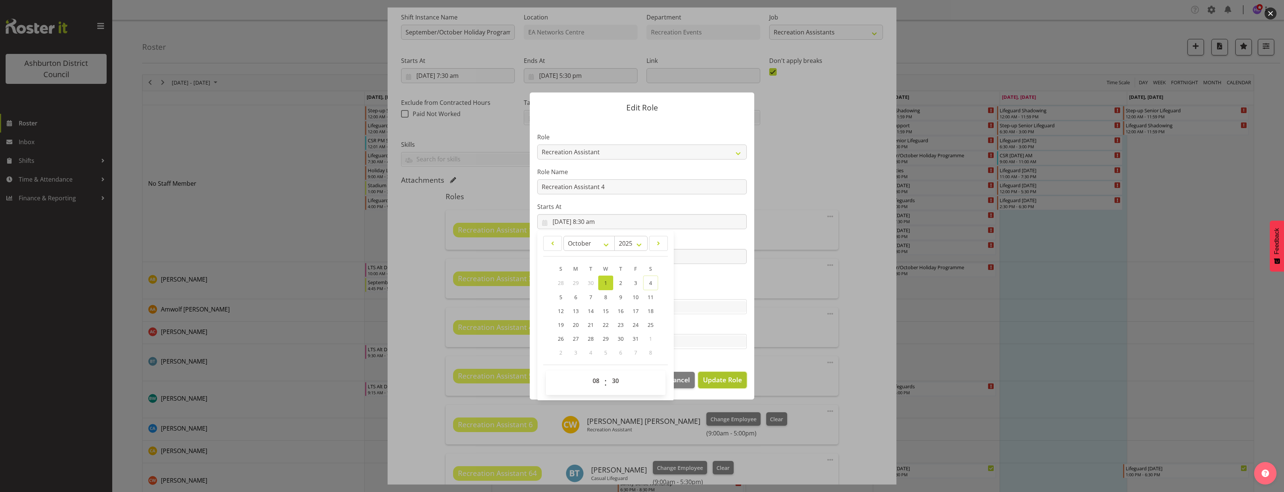
click at [723, 381] on span "Update Role" at bounding box center [722, 379] width 39 height 10
select select
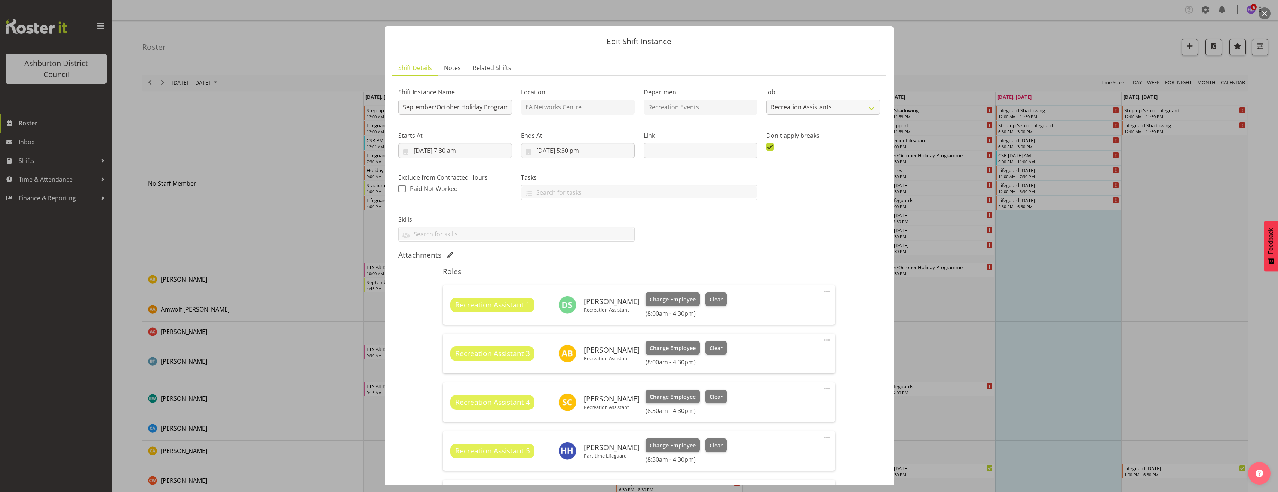
scroll to position [224, 0]
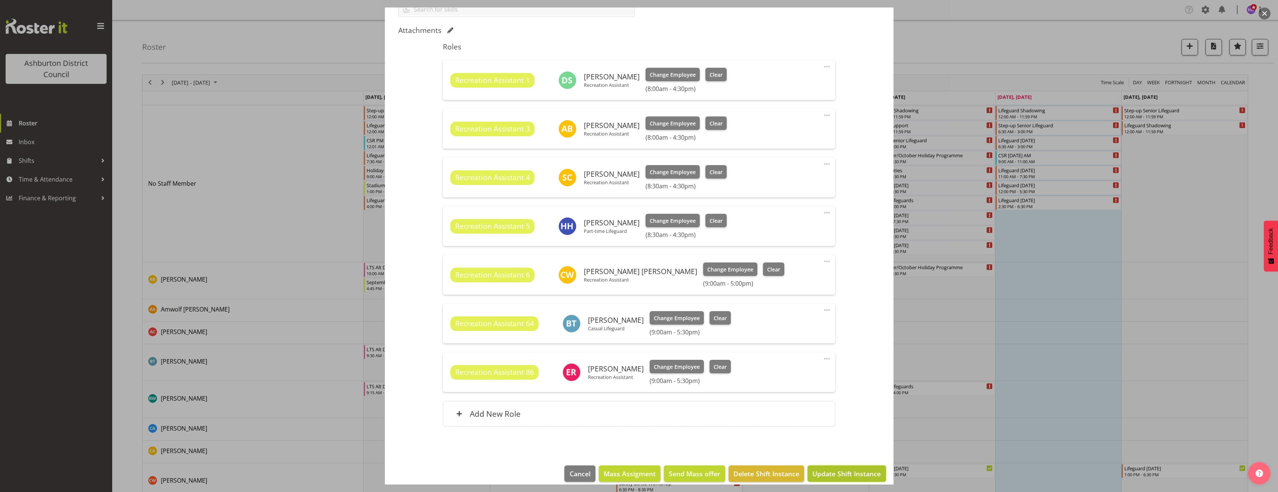
click at [866, 471] on span "Update Shift Instance" at bounding box center [847, 473] width 68 height 10
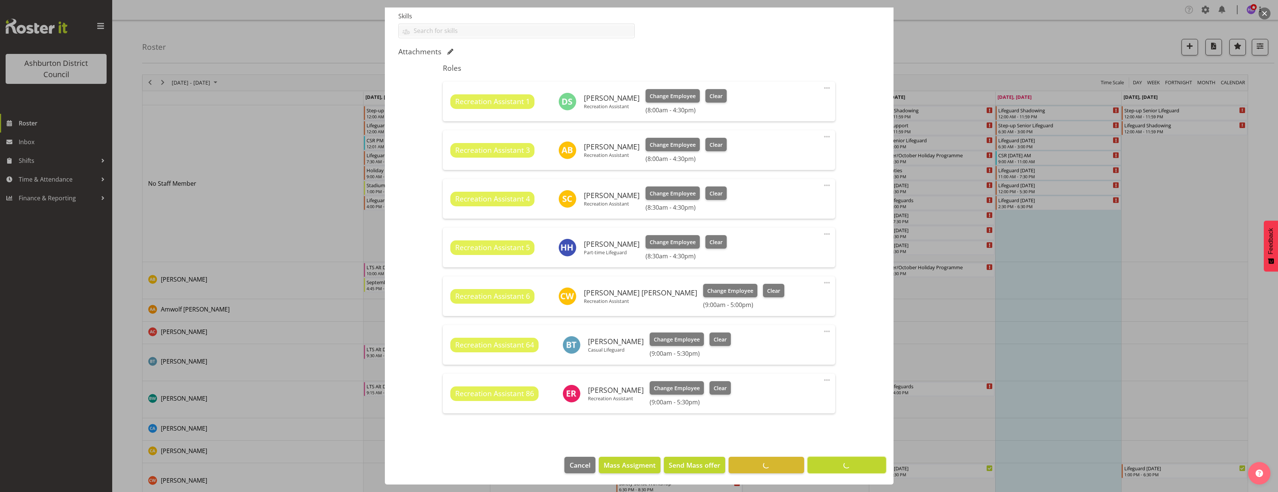
scroll to position [203, 0]
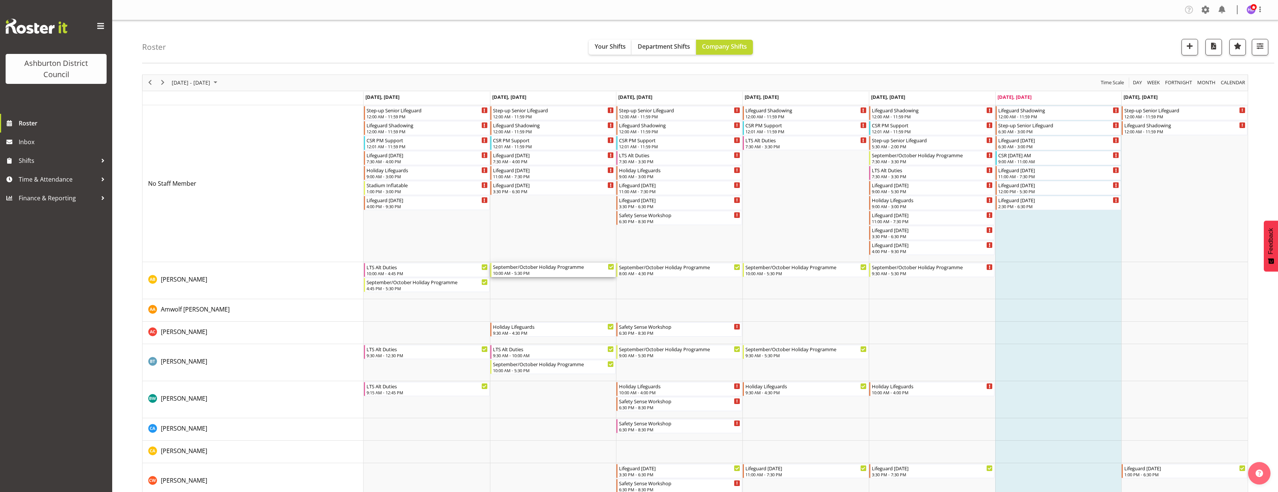
click at [559, 269] on div "September/October Holiday Programme" at bounding box center [554, 266] width 122 height 7
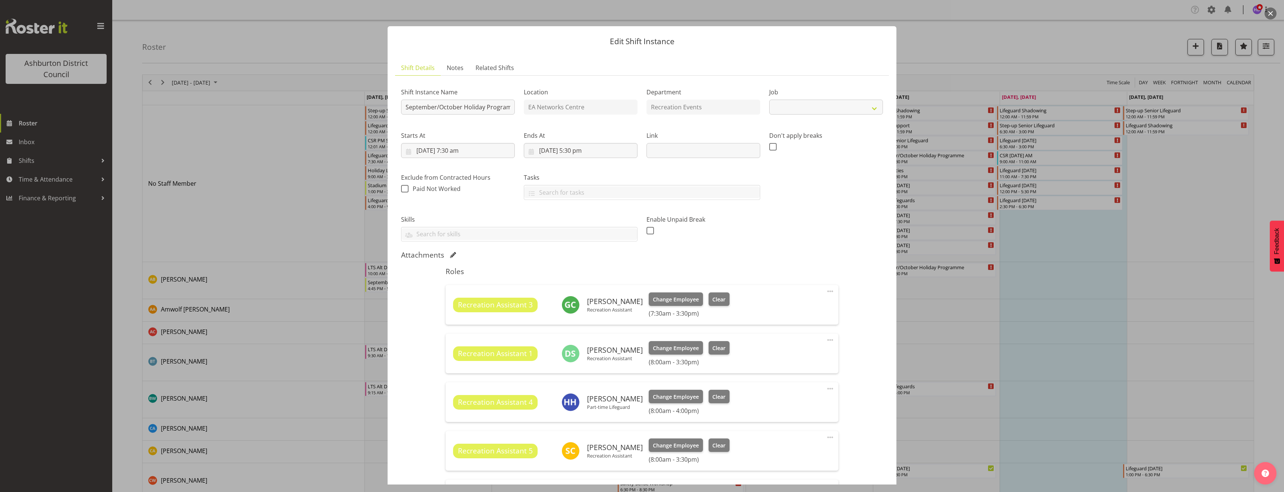
select select "4046"
click at [1035, 324] on div at bounding box center [642, 246] width 1284 height 492
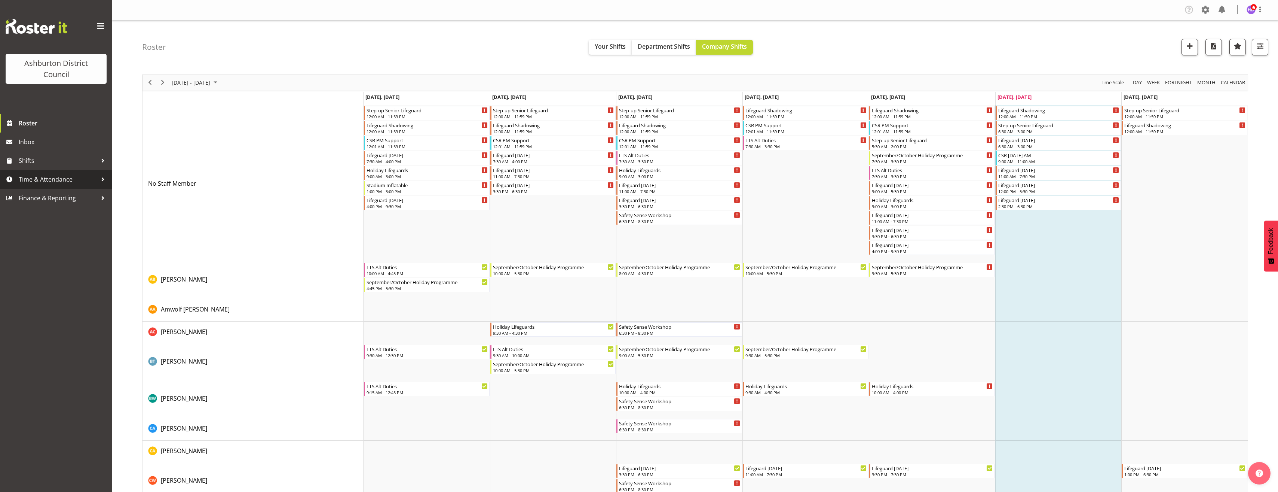
click at [98, 174] on div at bounding box center [102, 179] width 11 height 11
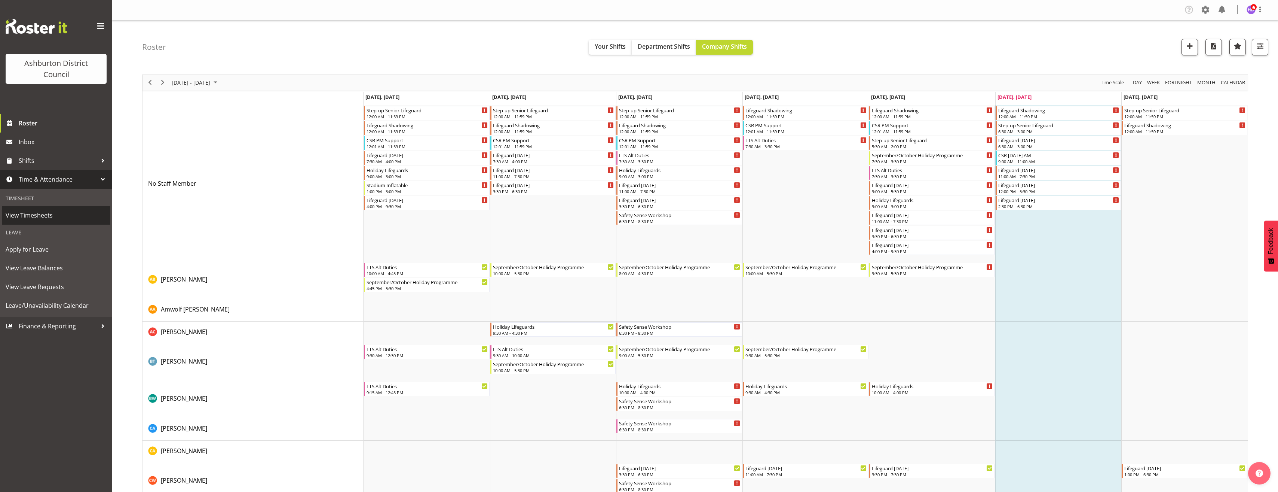
click at [64, 212] on span "View Timesheets" at bounding box center [56, 214] width 101 height 11
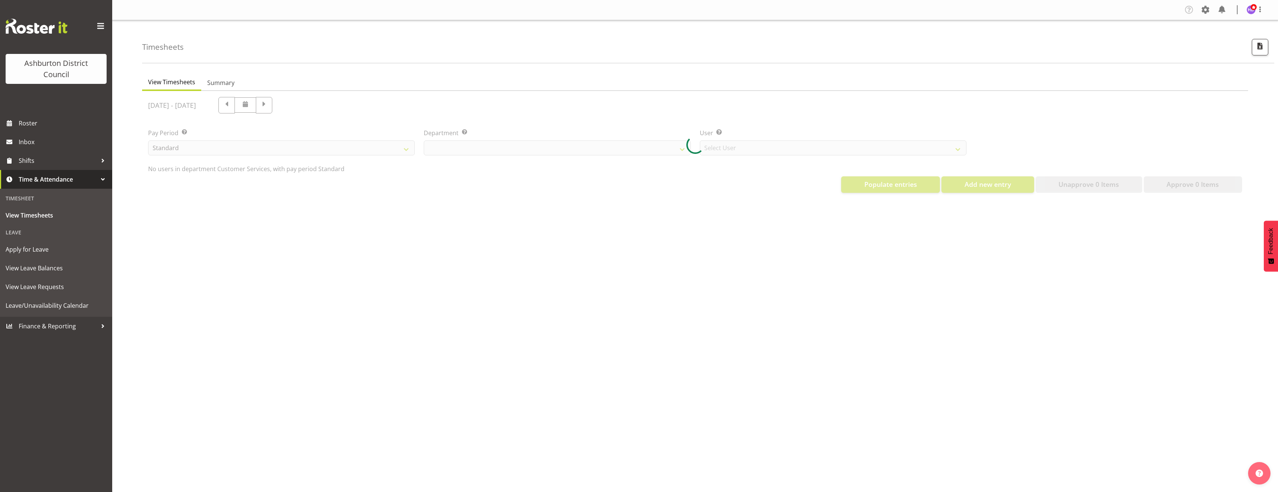
select select "82"
select select "432"
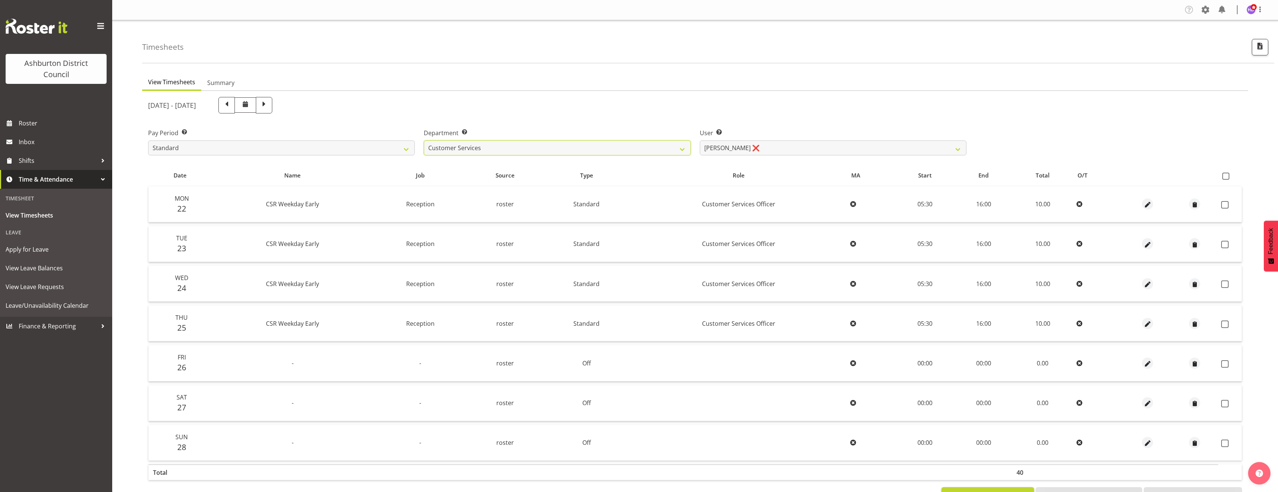
click at [569, 148] on select "AAGM Customer Services Library Lifeguards Recreation Events Stadium" at bounding box center [557, 147] width 267 height 15
select select "83"
click at [424, 140] on select "AAGM Customer Services Library Lifeguards Recreation Events Stadium" at bounding box center [557, 147] width 267 height 15
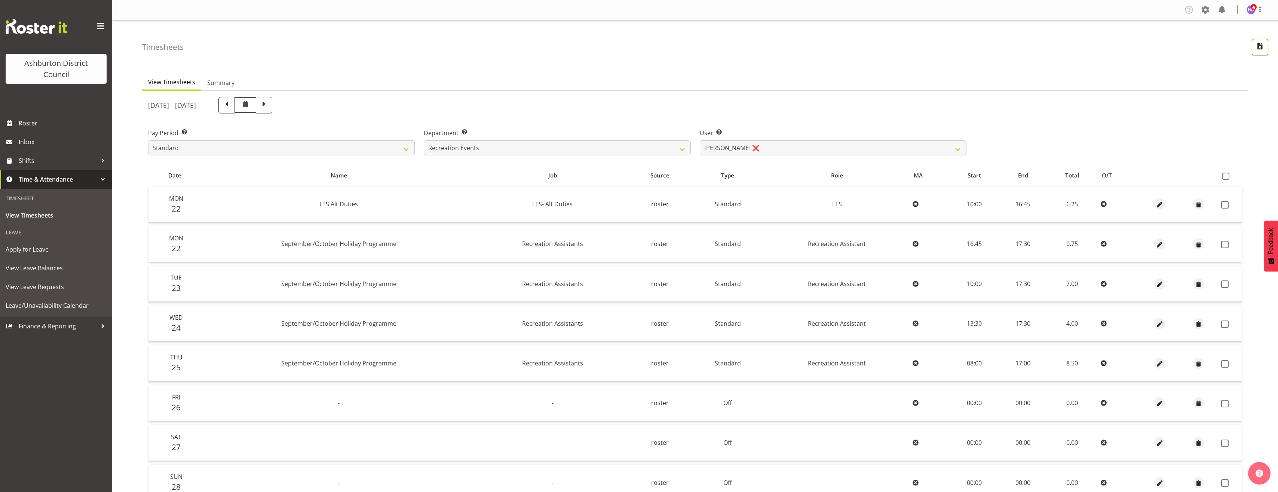
click at [1256, 41] on span "button" at bounding box center [1260, 46] width 10 height 10
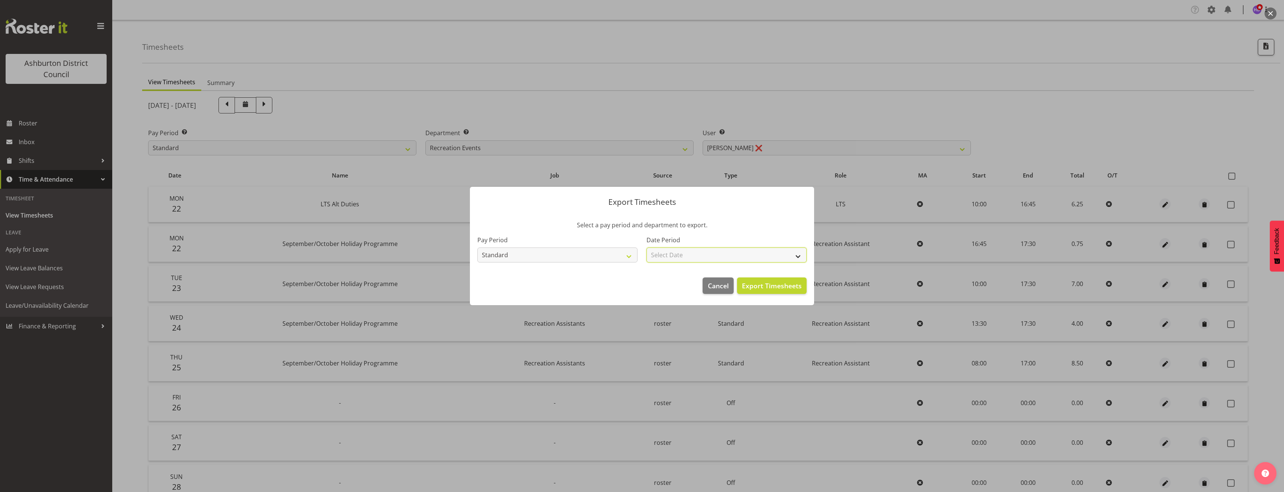
click at [669, 254] on select "Select Date Fortnight starting [DATE] Fortnight starting [DATE] Fortnight start…" at bounding box center [726, 254] width 160 height 15
select select "[DATE]"
click at [646, 247] on select "Select Date Fortnight starting [DATE] Fortnight starting [DATE] Fortnight start…" at bounding box center [726, 254] width 160 height 15
click at [733, 258] on select "Fortnight starting 29/09/2025 Fortnight starting 15/09/2025 Fortnight starting …" at bounding box center [726, 254] width 160 height 15
drag, startPoint x: 782, startPoint y: 226, endPoint x: 801, endPoint y: 261, distance: 39.9
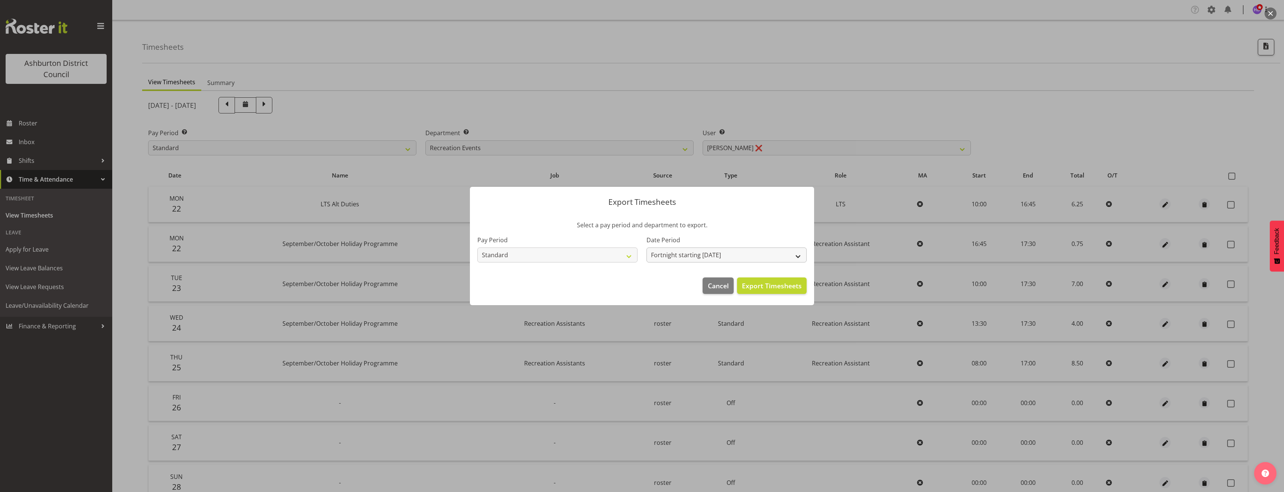
click at [782, 226] on div "Date Period Fortnight starting 29/09/2025 Fortnight starting 15/09/2025 Fortnig…" at bounding box center [726, 246] width 169 height 42
click at [797, 287] on span "Export Timesheets" at bounding box center [772, 286] width 60 height 10
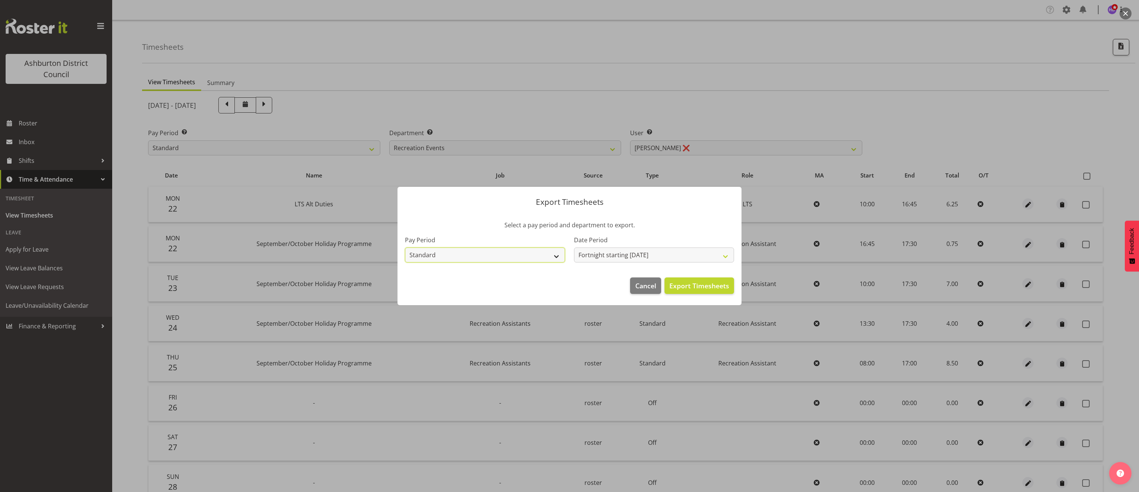
click at [547, 251] on select "Standard Library Excluded AAGM" at bounding box center [485, 254] width 160 height 15
click at [521, 232] on div "Pay Period Standard Library Excluded AAGM" at bounding box center [485, 246] width 169 height 42
click at [872, 239] on div at bounding box center [569, 246] width 1139 height 492
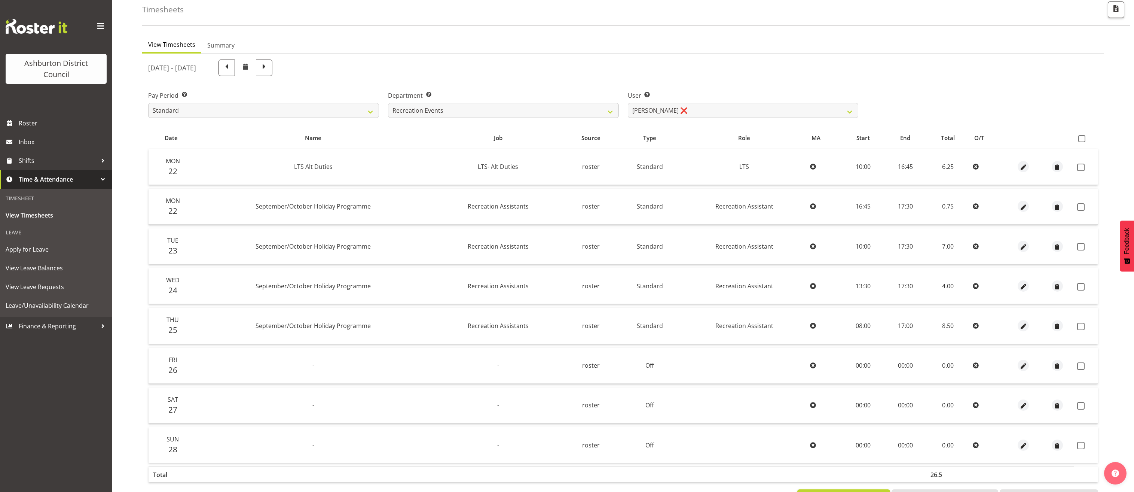
scroll to position [68, 0]
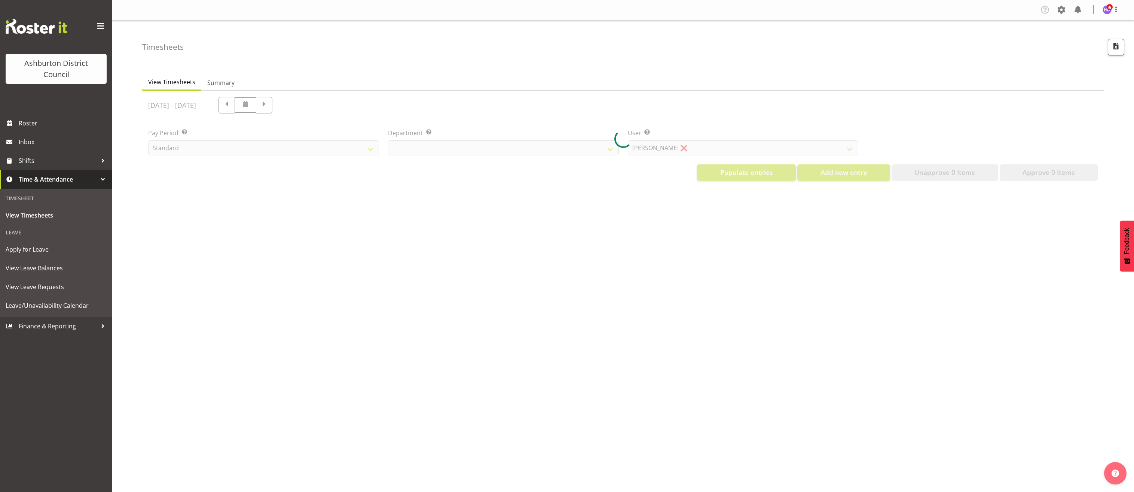
select select "82"
select select "432"
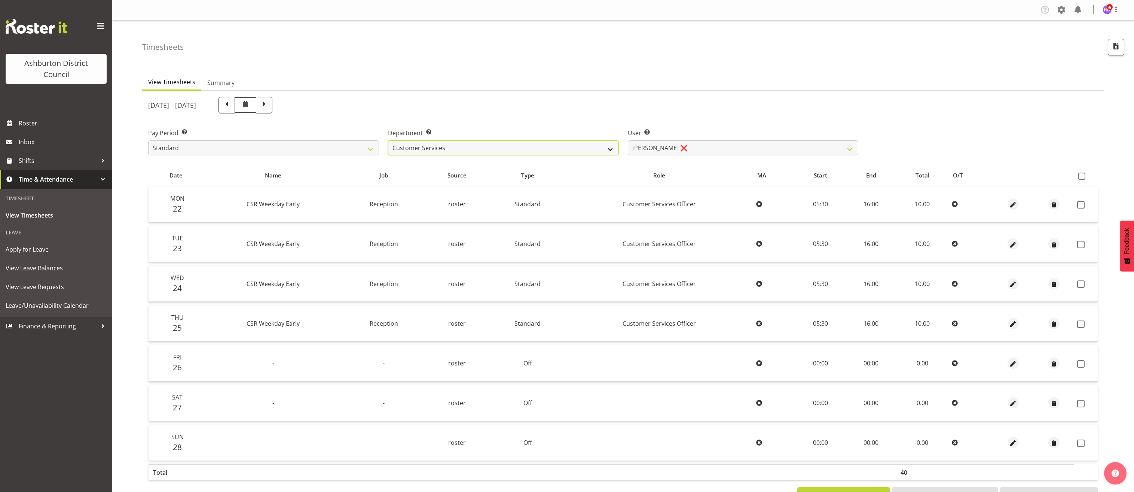
click at [611, 148] on select "AAGM Customer Services Library Lifeguards Recreation Events Stadium" at bounding box center [503, 147] width 231 height 15
select select "83"
click at [388, 140] on select "AAGM Customer Services Library Lifeguards Recreation Events Stadium" at bounding box center [503, 147] width 231 height 15
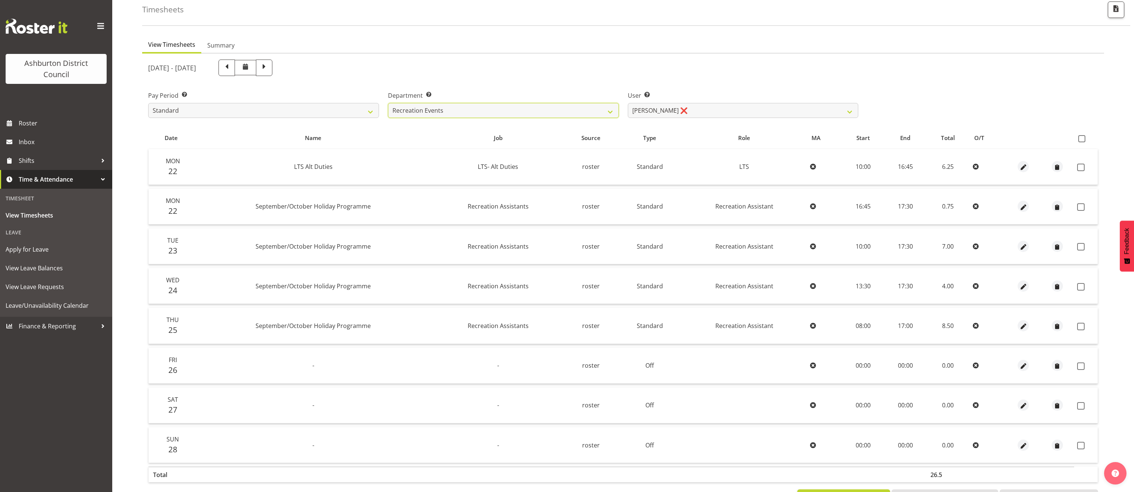
scroll to position [68, 0]
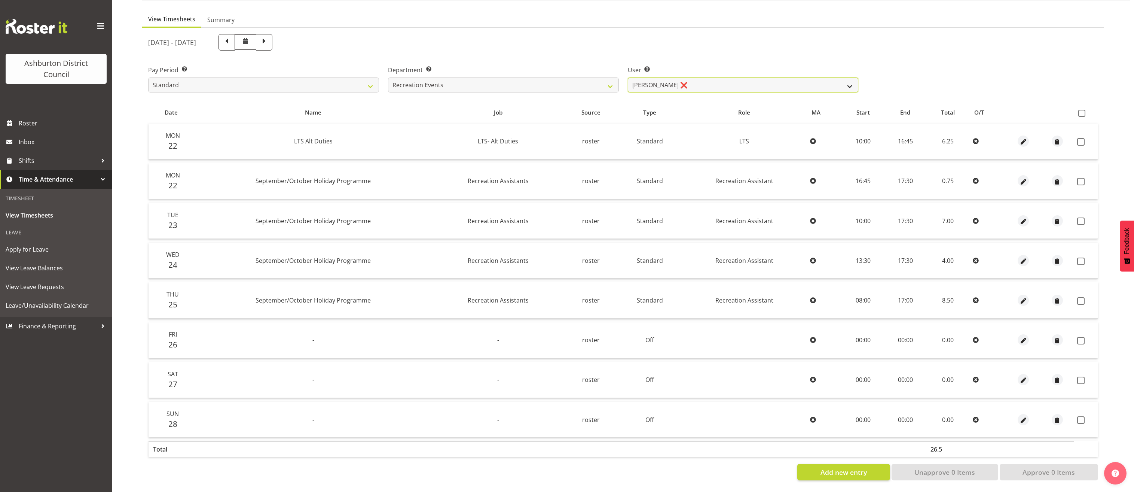
click at [744, 77] on select "[PERSON_NAME] ❌ [PERSON_NAME] ❌ [PERSON_NAME] [PERSON_NAME] ❌ [PERSON_NAME] ❌ […" at bounding box center [743, 84] width 231 height 15
drag, startPoint x: 889, startPoint y: 63, endPoint x: 891, endPoint y: 72, distance: 9.5
click at [889, 63] on div "Pay Period Select which pay period you would like to view. Standard Library Exc…" at bounding box center [623, 76] width 959 height 42
click at [269, 37] on span at bounding box center [264, 42] width 10 height 10
select select
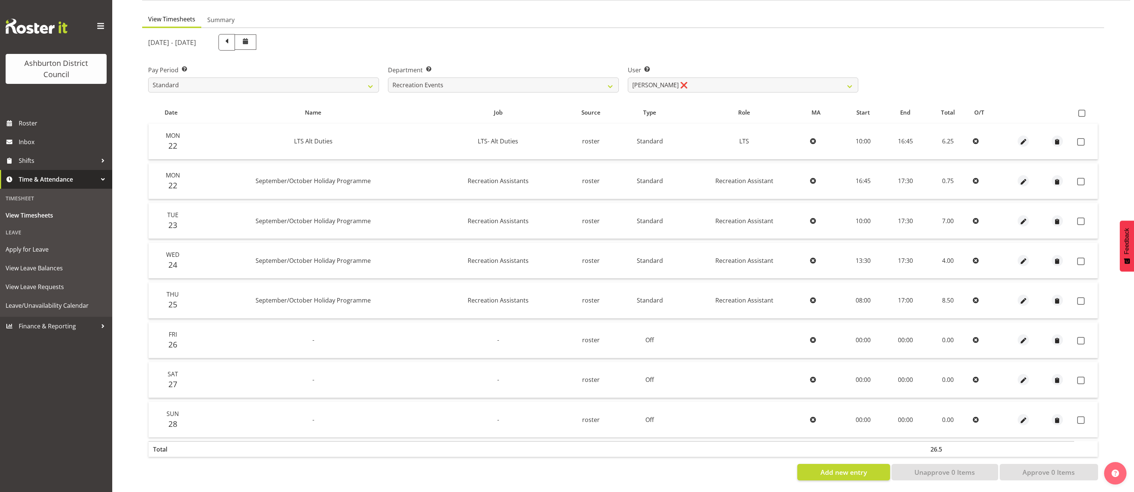
select select
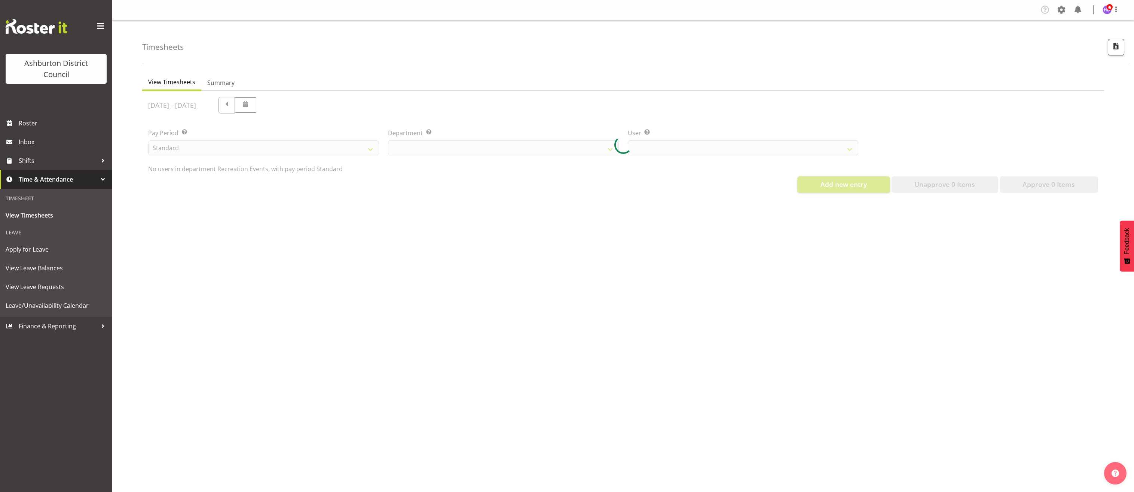
scroll to position [0, 0]
select select "83"
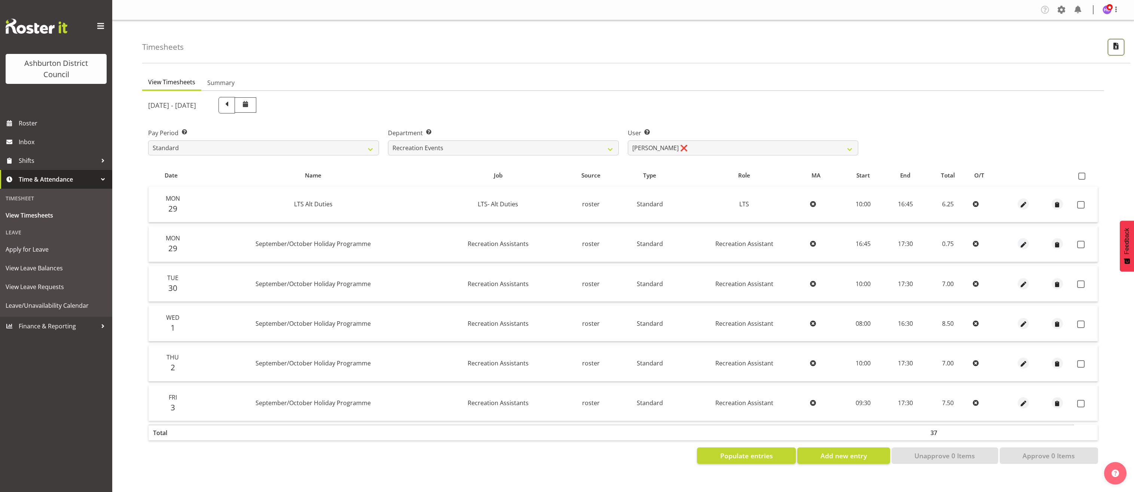
click at [1119, 53] on button "button" at bounding box center [1116, 47] width 16 height 16
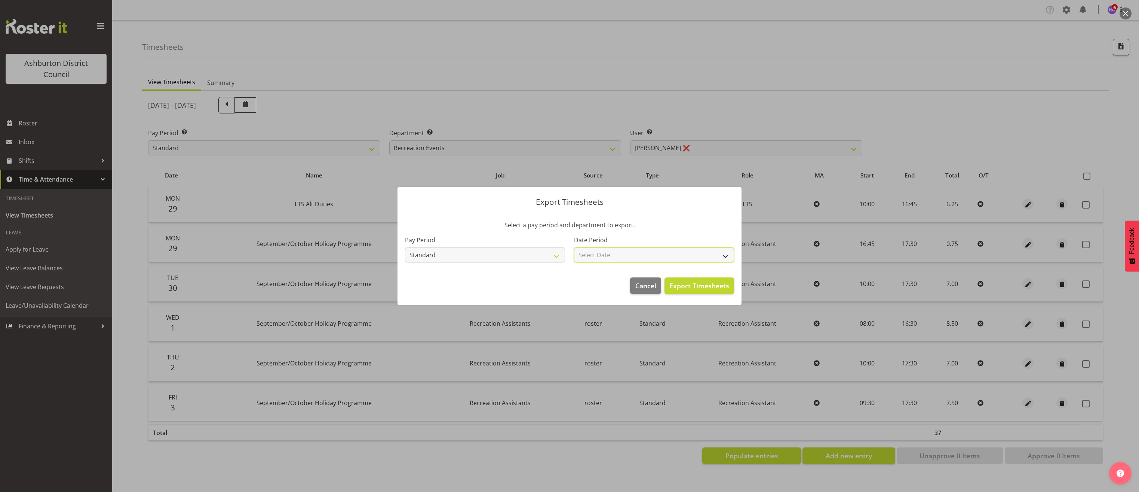
drag, startPoint x: 637, startPoint y: 252, endPoint x: 631, endPoint y: 262, distance: 11.2
click at [637, 252] on select "Select Date Fortnight starting 29/09/2025 Fortnight starting 15/09/2025 Fortnig…" at bounding box center [654, 254] width 160 height 15
select select "2025-09-29"
click at [574, 247] on select "Select Date Fortnight starting 29/09/2025 Fortnight starting 15/09/2025 Fortnig…" at bounding box center [654, 254] width 160 height 15
click at [690, 285] on span "Export Timesheets" at bounding box center [700, 286] width 60 height 10
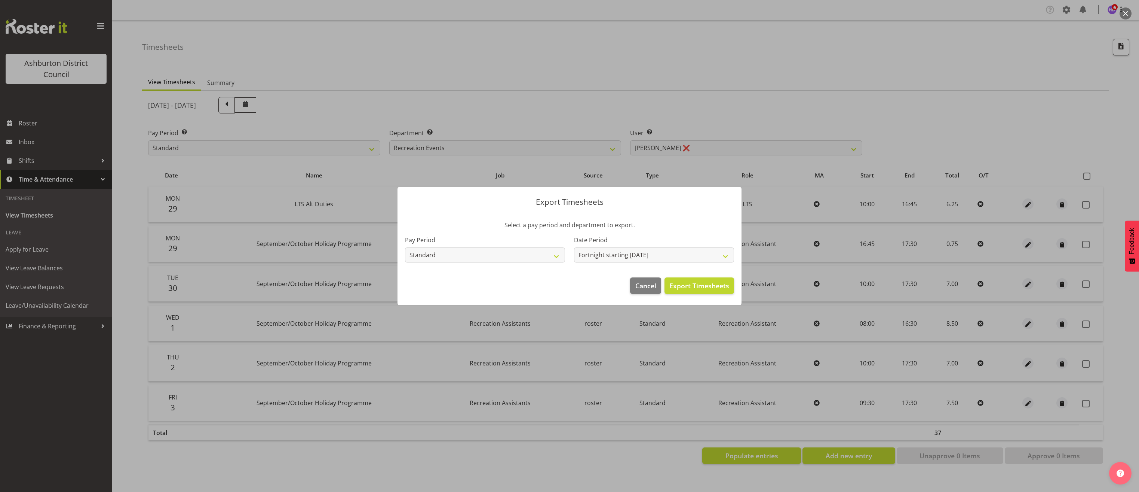
click at [799, 218] on div at bounding box center [569, 246] width 1139 height 492
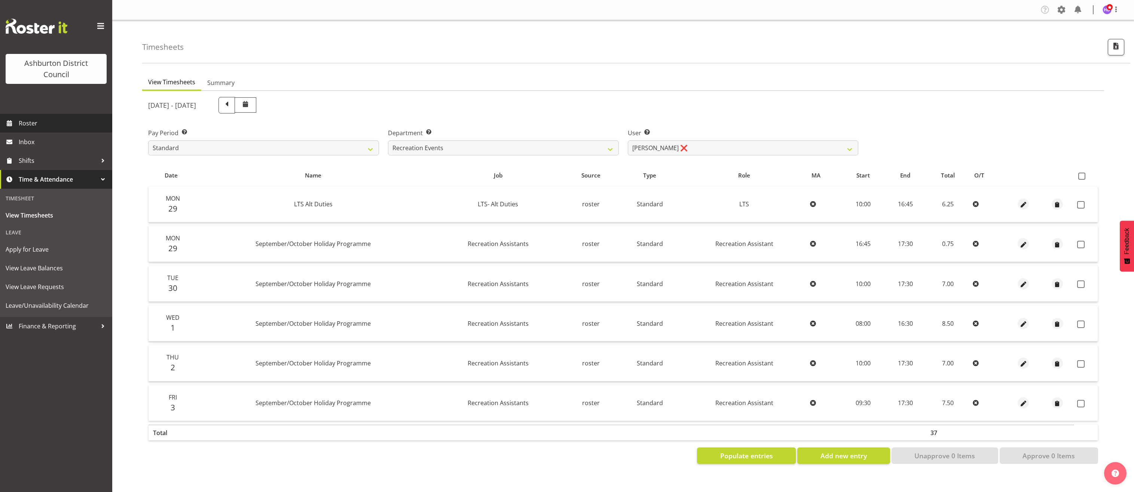
click at [42, 115] on link "Roster" at bounding box center [56, 123] width 112 height 19
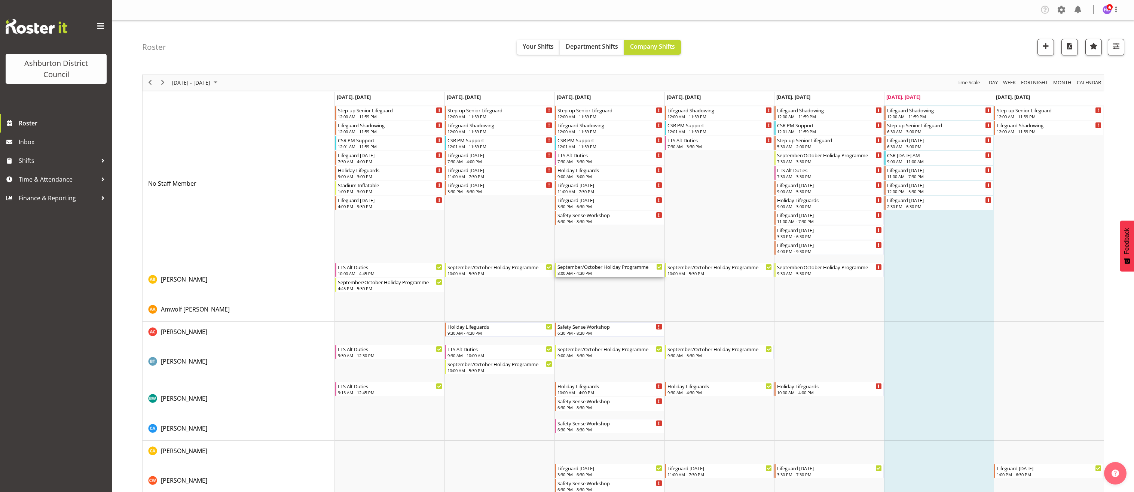
click at [590, 267] on div "September/October Holiday Programme" at bounding box center [609, 266] width 105 height 7
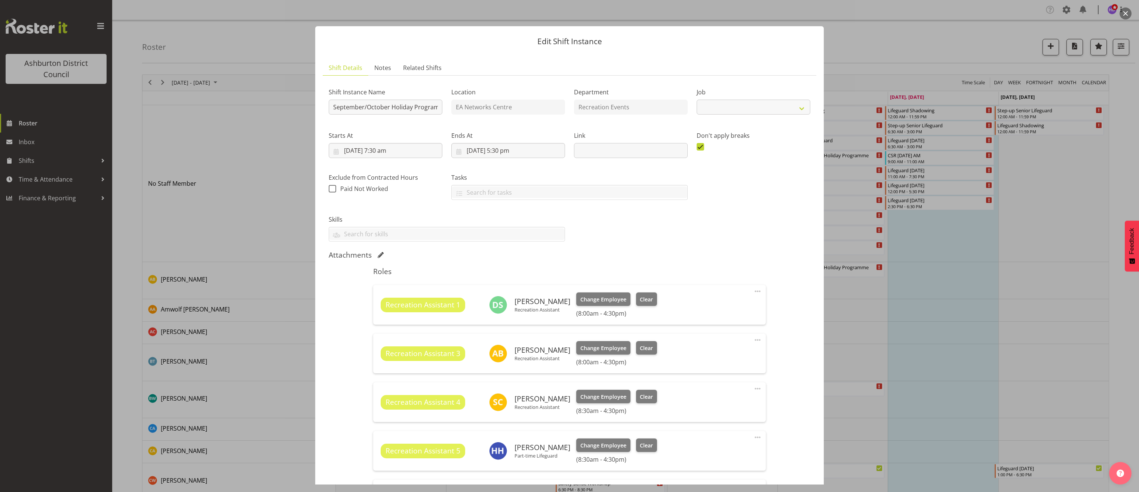
select select "4046"
click at [697, 146] on span at bounding box center [700, 146] width 7 height 7
click at [697, 146] on input "checkbox" at bounding box center [699, 146] width 5 height 5
checkbox input "false"
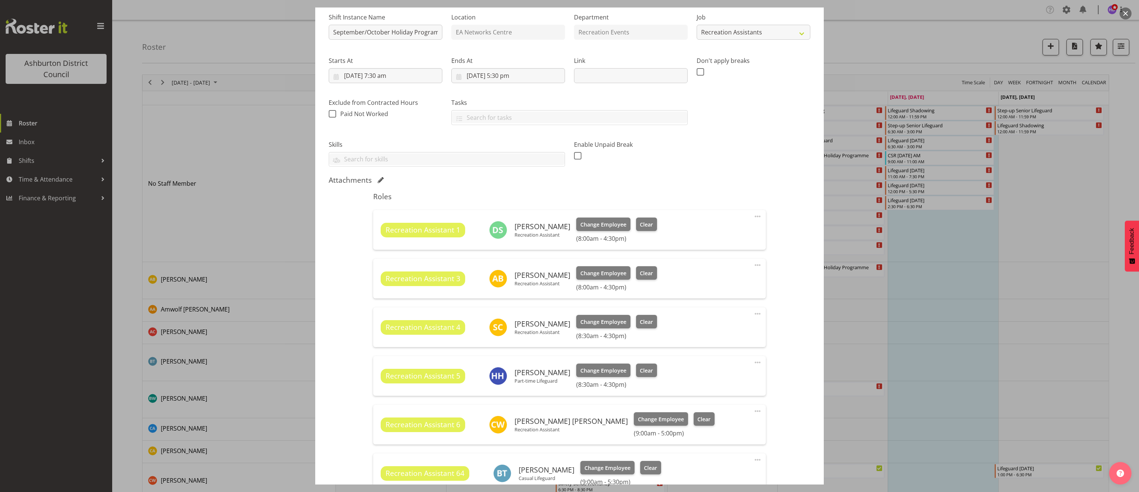
click at [755, 217] on span at bounding box center [757, 216] width 9 height 9
click at [750, 227] on link "Edit" at bounding box center [727, 232] width 72 height 13
select select "9"
select select "2025"
select select "16"
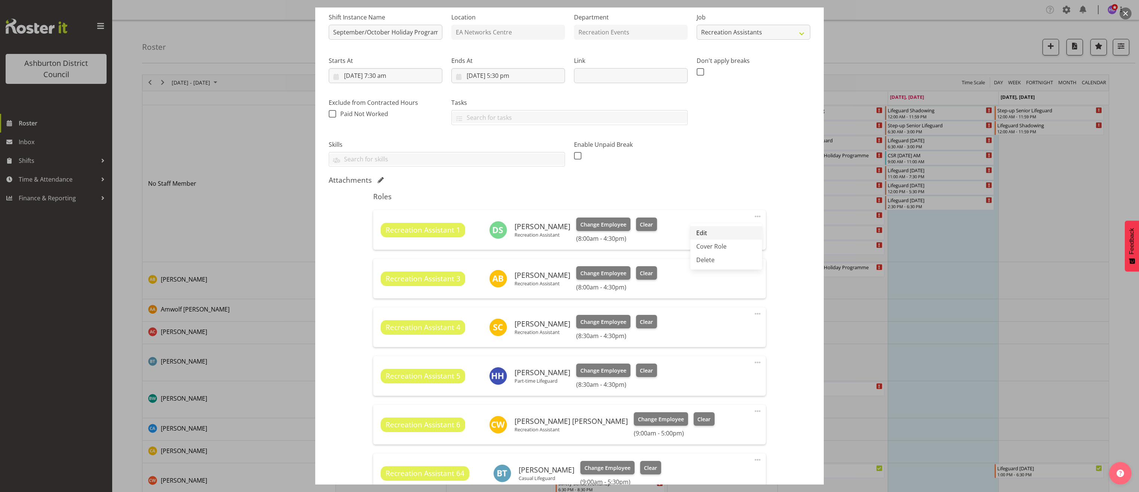
select select "30"
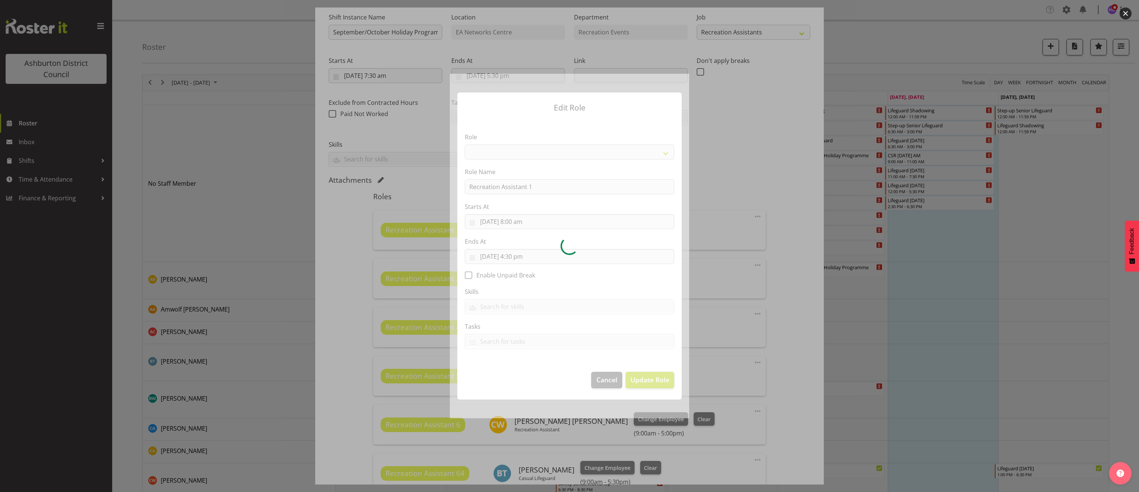
select select "84"
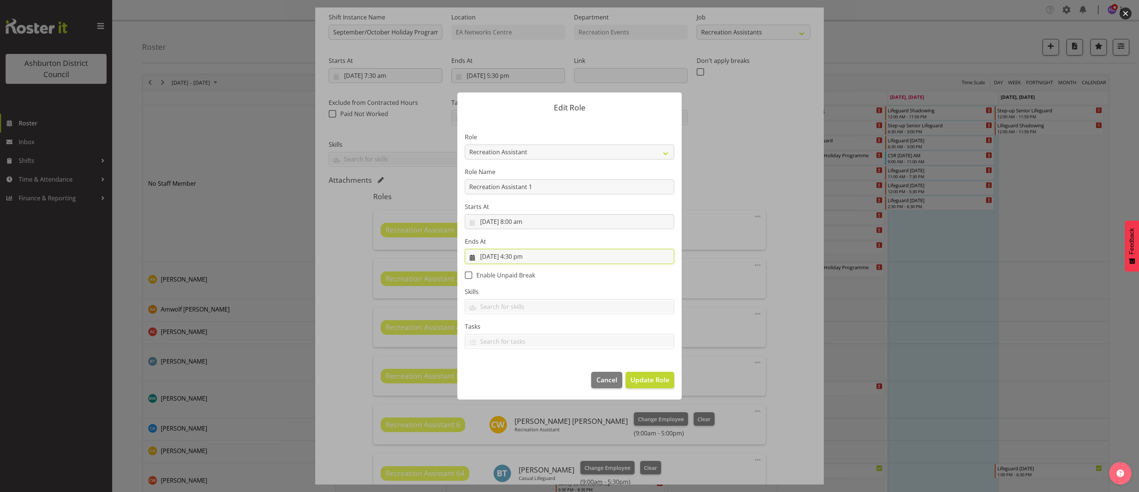
click at [518, 255] on input "1/10/2025, 4:30 pm" at bounding box center [569, 256] width 209 height 15
click at [522, 409] on select "00 01 02 03 04 05 06 07 08 09 10 11 12 13 14 15 16 17 18 19 20 21 22 23" at bounding box center [524, 415] width 17 height 15
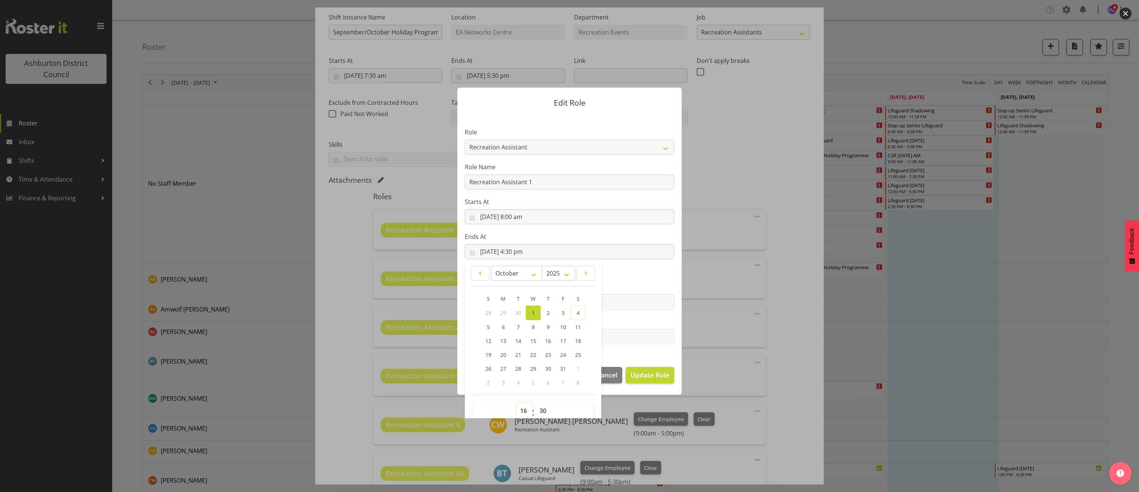
select select "17"
type input "1/10/2025, 5:30 pm"
click at [542, 410] on select "00 01 02 03 04 05 06 07 08 09 10 11 12 13 14 15 16 17 18 19 20 21 22 23 24 25 2…" at bounding box center [544, 410] width 17 height 15
select select "0"
click at [536, 403] on select "00 01 02 03 04 05 06 07 08 09 10 11 12 13 14 15 16 17 18 19 20 21 22 23 24 25 2…" at bounding box center [544, 410] width 17 height 15
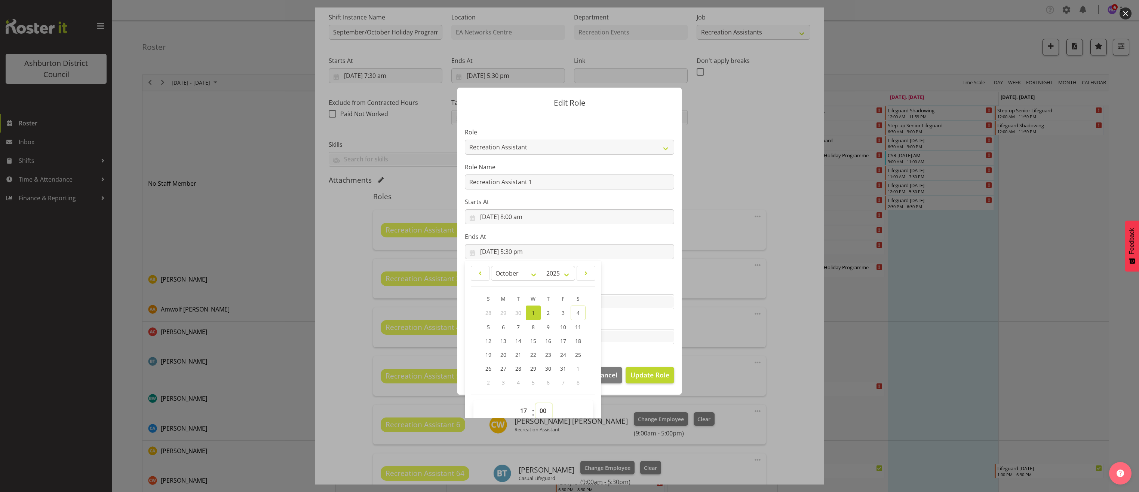
type input "1/10/2025, 5:00 pm"
click at [649, 380] on button "Update Role" at bounding box center [650, 375] width 49 height 16
select select
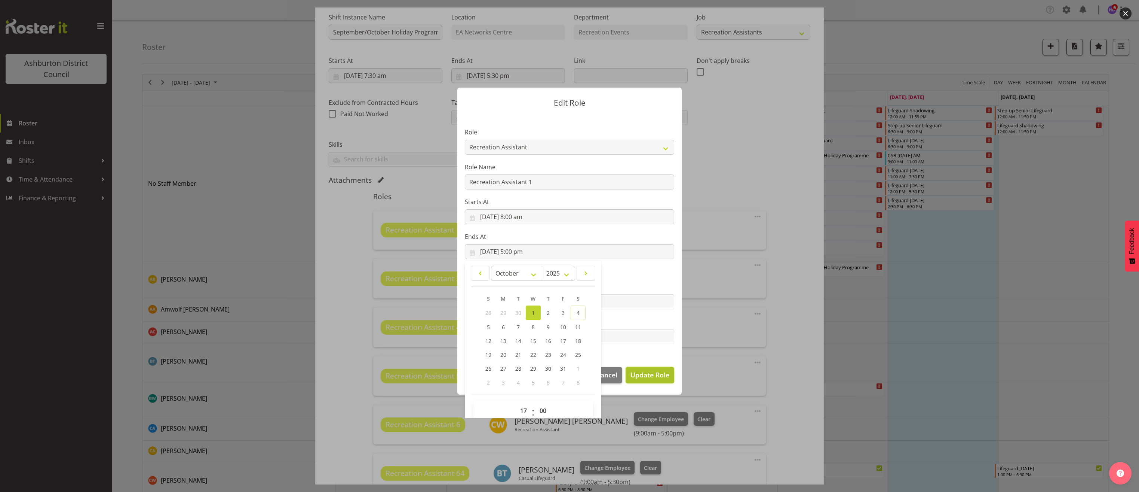
select select
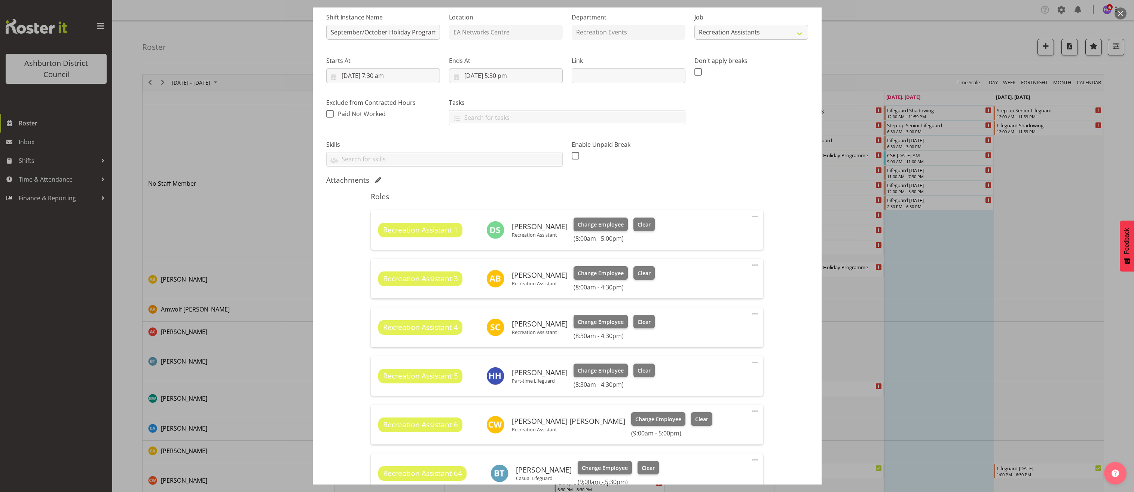
click at [750, 265] on span at bounding box center [754, 264] width 9 height 9
click at [740, 283] on link "Edit" at bounding box center [724, 281] width 72 height 13
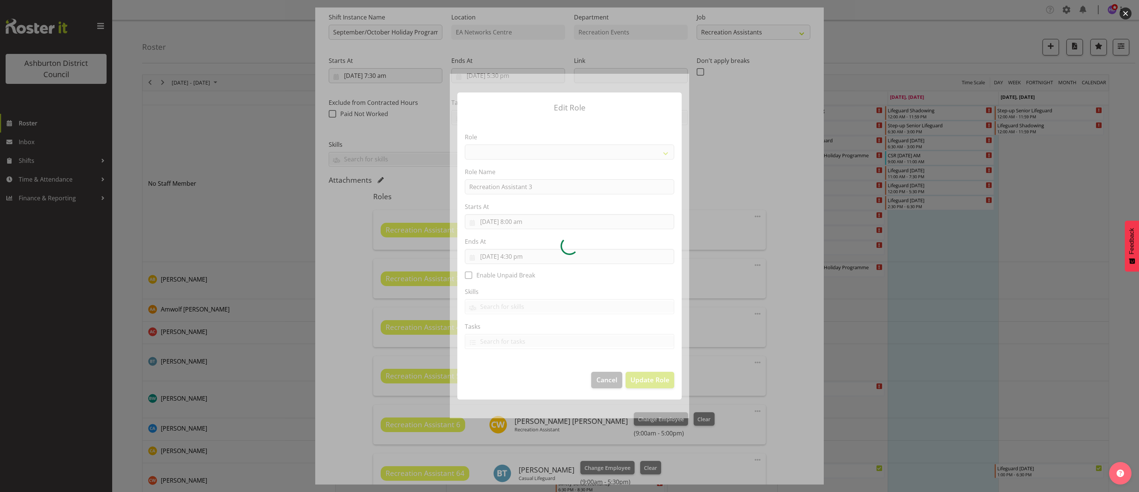
select select "84"
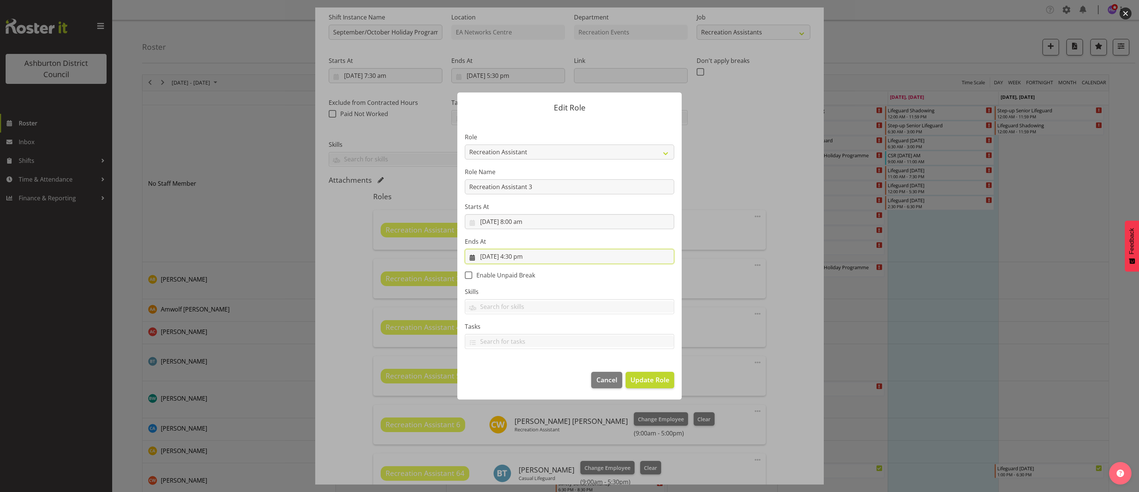
click at [525, 255] on input "1/10/2025, 4:30 pm" at bounding box center [569, 256] width 209 height 15
click at [520, 414] on select "00 01 02 03 04 05 06 07 08 09 10 11 12 13 14 15 16 17 18 19 20 21 22 23" at bounding box center [524, 415] width 17 height 15
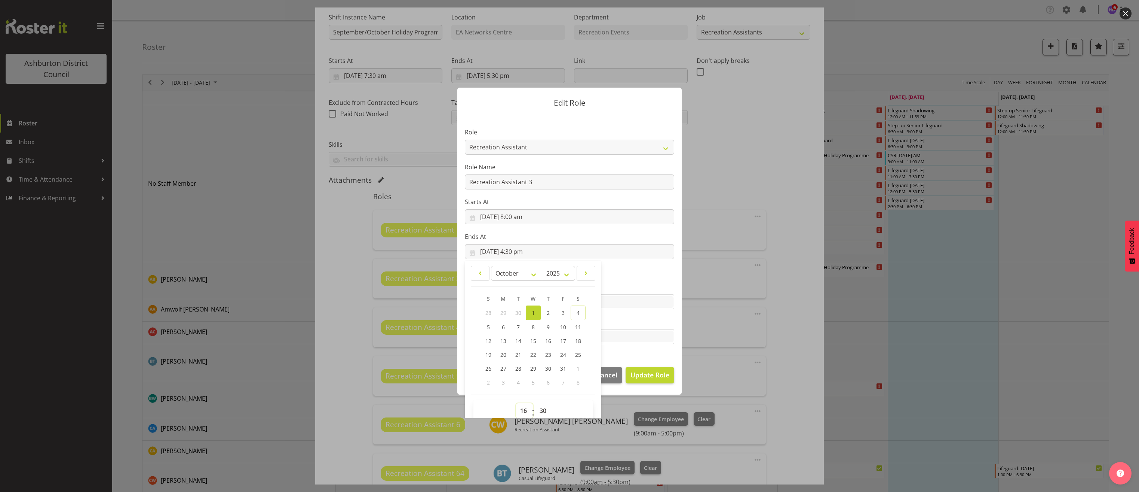
select select "17"
click at [516, 403] on select "00 01 02 03 04 05 06 07 08 09 10 11 12 13 14 15 16 17 18 19 20 21 22 23" at bounding box center [524, 410] width 17 height 15
type input "1/10/2025, 5:30 pm"
click at [538, 410] on select "00 01 02 03 04 05 06 07 08 09 10 11 12 13 14 15 16 17 18 19 20 21 22 23 24 25 2…" at bounding box center [544, 410] width 17 height 15
select select "0"
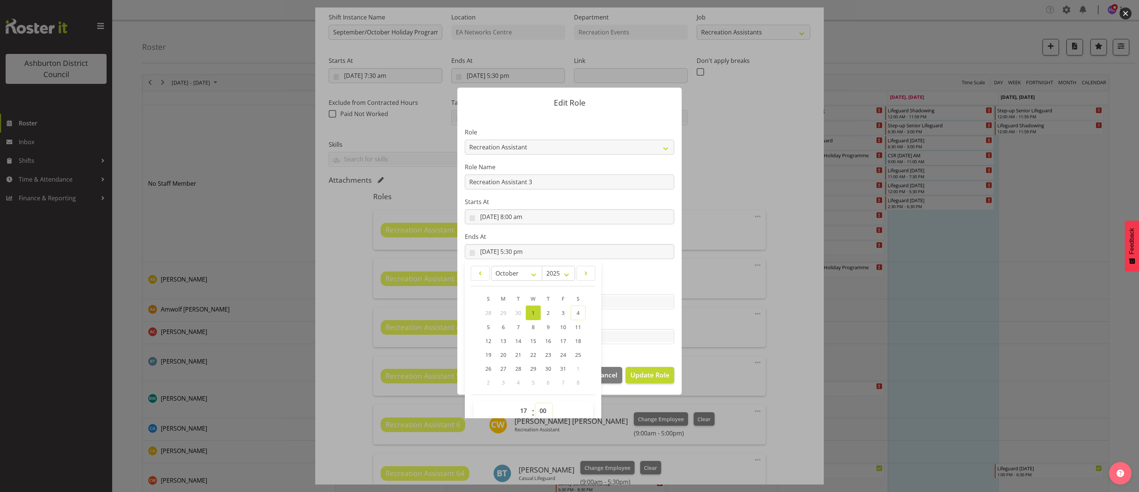
click at [536, 403] on select "00 01 02 03 04 05 06 07 08 09 10 11 12 13 14 15 16 17 18 19 20 21 22 23 24 25 2…" at bounding box center [544, 410] width 17 height 15
type input "1/10/2025, 5:00 pm"
click at [655, 375] on span "Update Role" at bounding box center [650, 375] width 39 height 10
select select
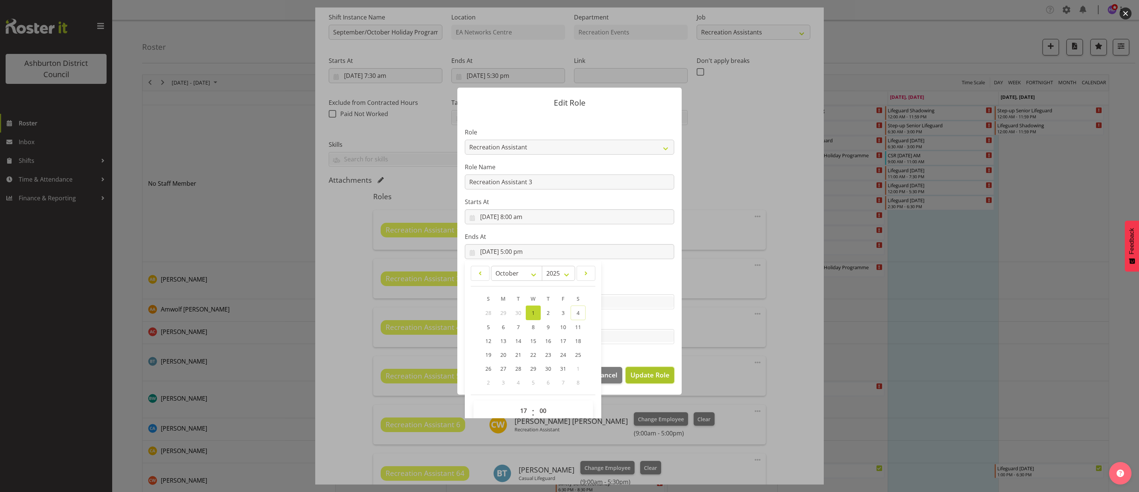
select select
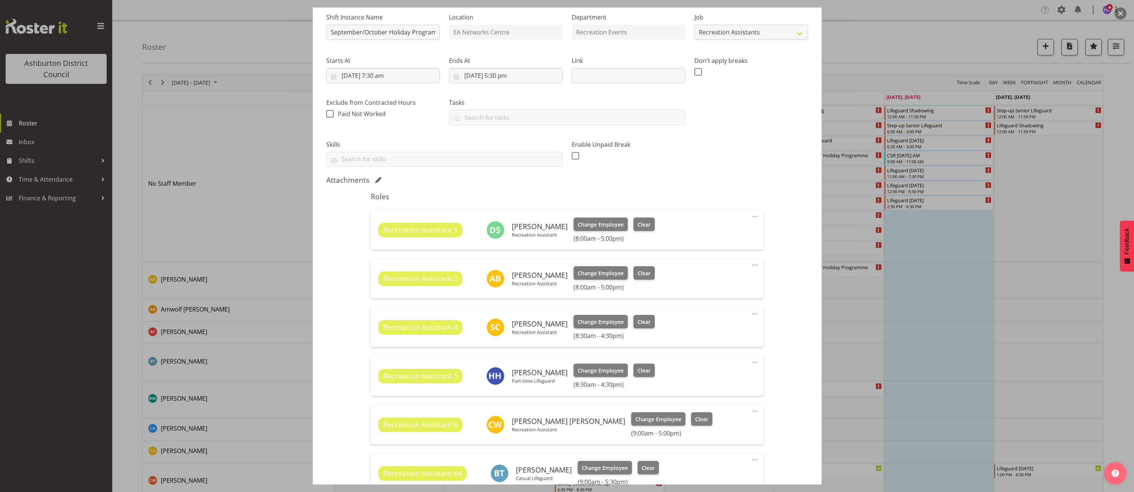
click at [750, 313] on span at bounding box center [754, 313] width 9 height 9
click at [731, 328] on link "Edit" at bounding box center [724, 329] width 72 height 13
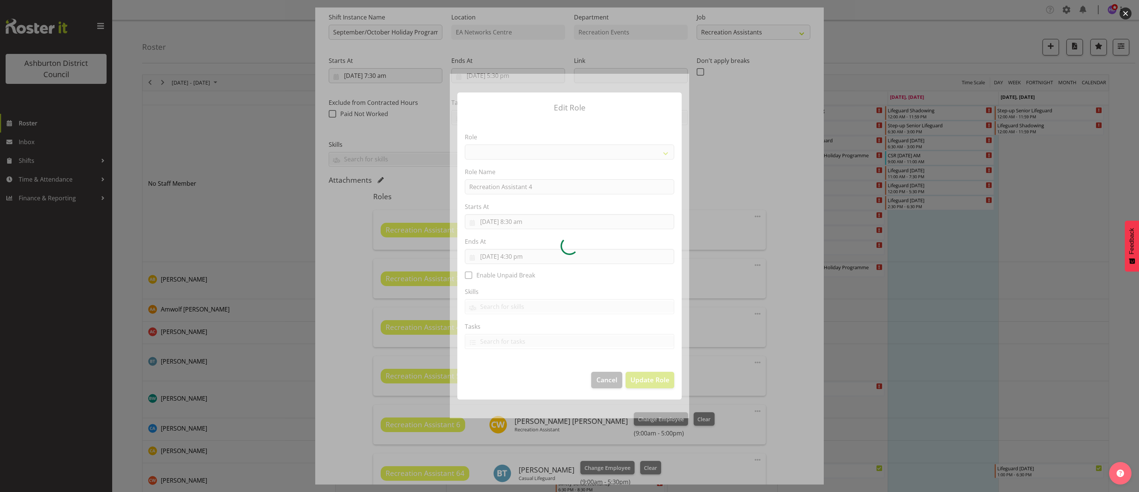
select select "84"
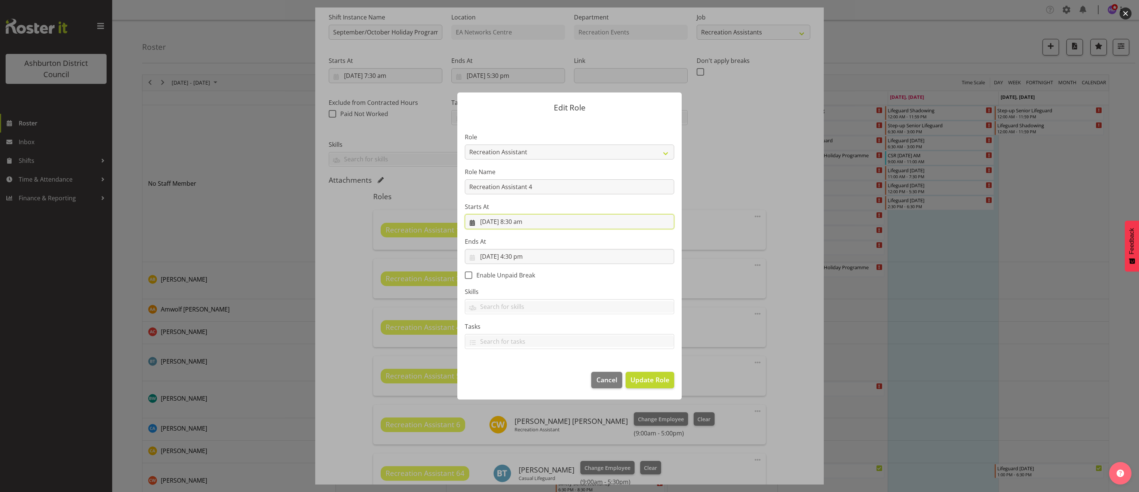
click at [519, 222] on input "1/10/2025, 8:30 am" at bounding box center [569, 221] width 209 height 15
click at [545, 383] on select "00 01 02 03 04 05 06 07 08 09 10 11 12 13 14 15 16 17 18 19 20 21 22 23 24 25 2…" at bounding box center [544, 380] width 17 height 15
select select "0"
click at [536, 373] on select "00 01 02 03 04 05 06 07 08 09 10 11 12 13 14 15 16 17 18 19 20 21 22 23 24 25 2…" at bounding box center [544, 380] width 17 height 15
type input "1/10/2025, 8:00 am"
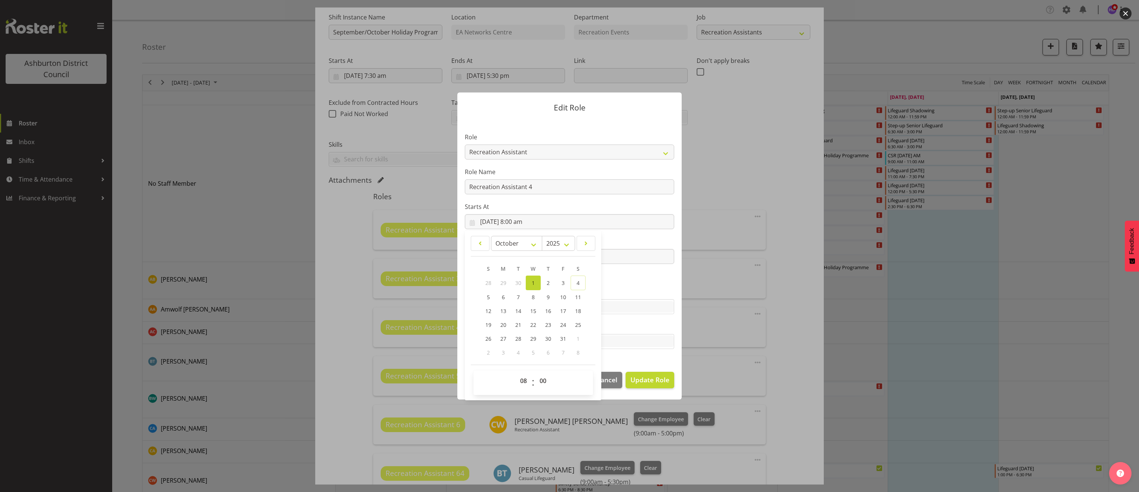
click at [636, 282] on section "Role AAGM Deputy Director AAGM Director Archivist Childrens Librarian Collectio…" at bounding box center [570, 241] width 224 height 245
click at [657, 385] on button "Update Role" at bounding box center [650, 379] width 49 height 16
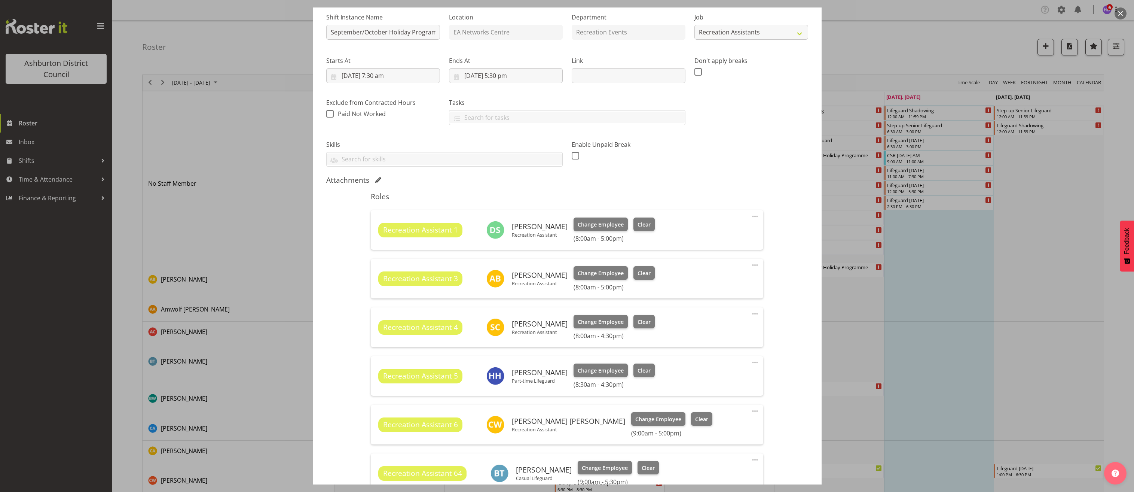
click at [752, 361] on span at bounding box center [754, 362] width 9 height 9
click at [733, 378] on link "Edit" at bounding box center [724, 378] width 72 height 13
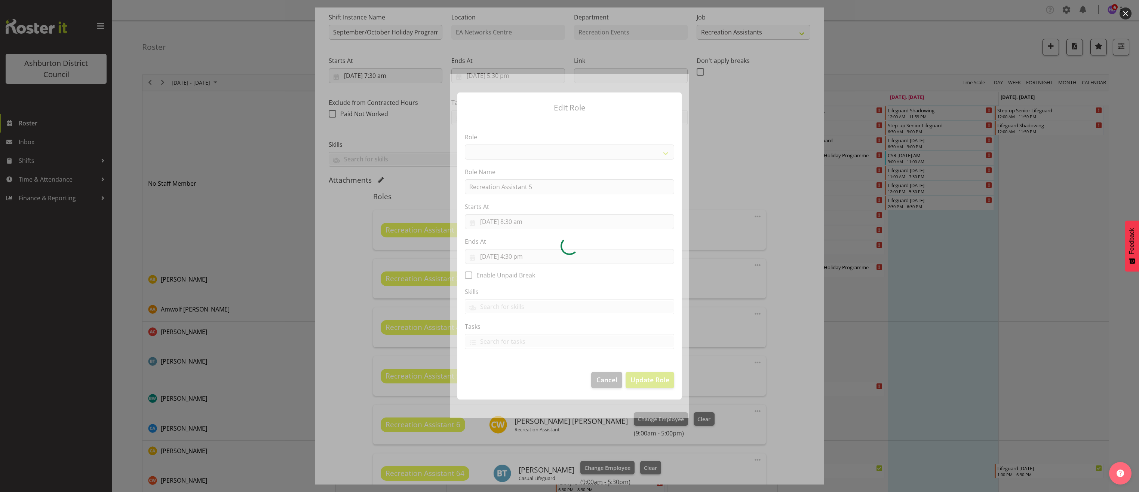
select select "84"
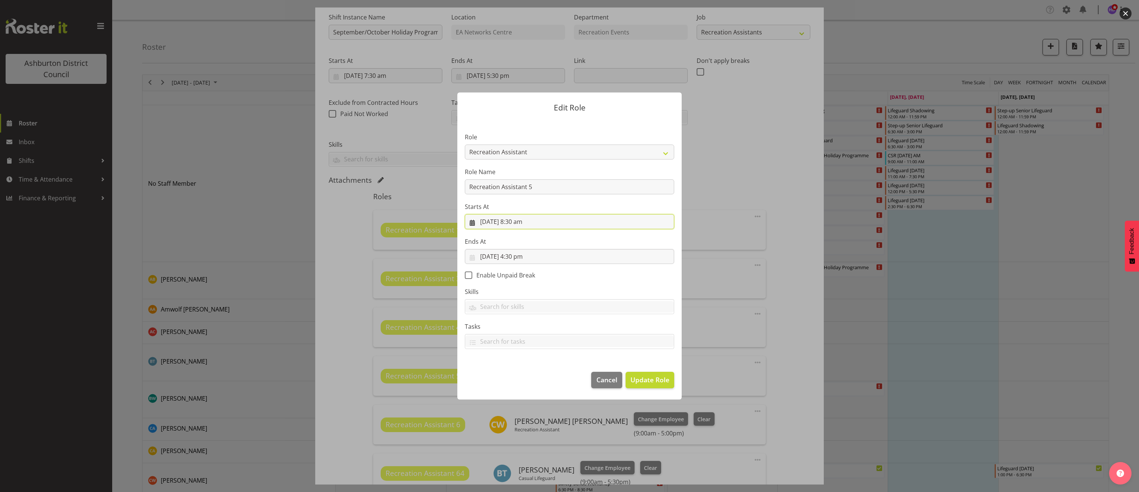
click at [522, 225] on input "1/10/2025, 8:30 am" at bounding box center [569, 221] width 209 height 15
click at [543, 380] on select "00 01 02 03 04 05 06 07 08 09 10 11 12 13 14 15 16 17 18 19 20 21 22 23 24 25 2…" at bounding box center [544, 380] width 17 height 15
select select "0"
click at [536, 373] on select "00 01 02 03 04 05 06 07 08 09 10 11 12 13 14 15 16 17 18 19 20 21 22 23 24 25 2…" at bounding box center [544, 380] width 17 height 15
type input "1/10/2025, 8:00 am"
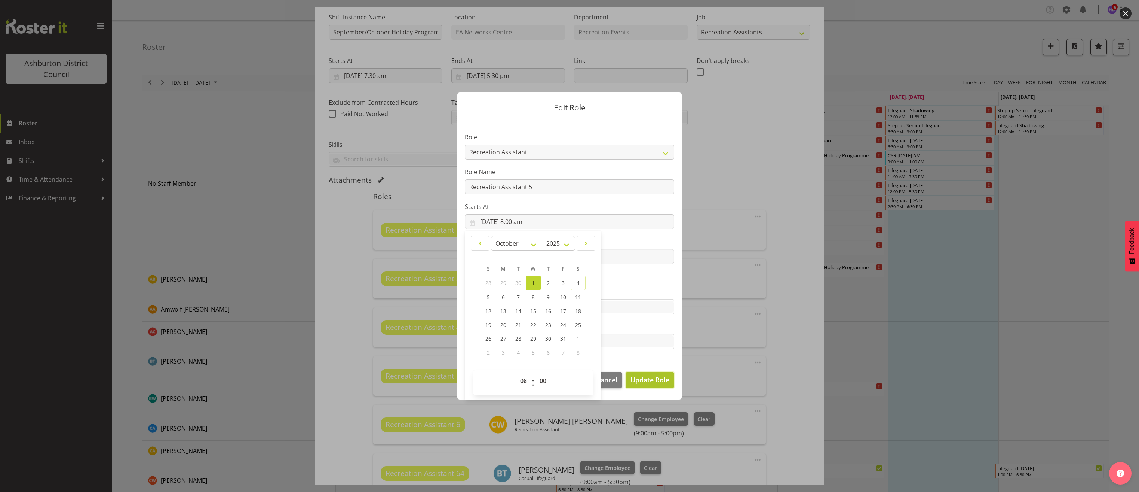
click at [655, 386] on button "Update Role" at bounding box center [650, 379] width 49 height 16
select select
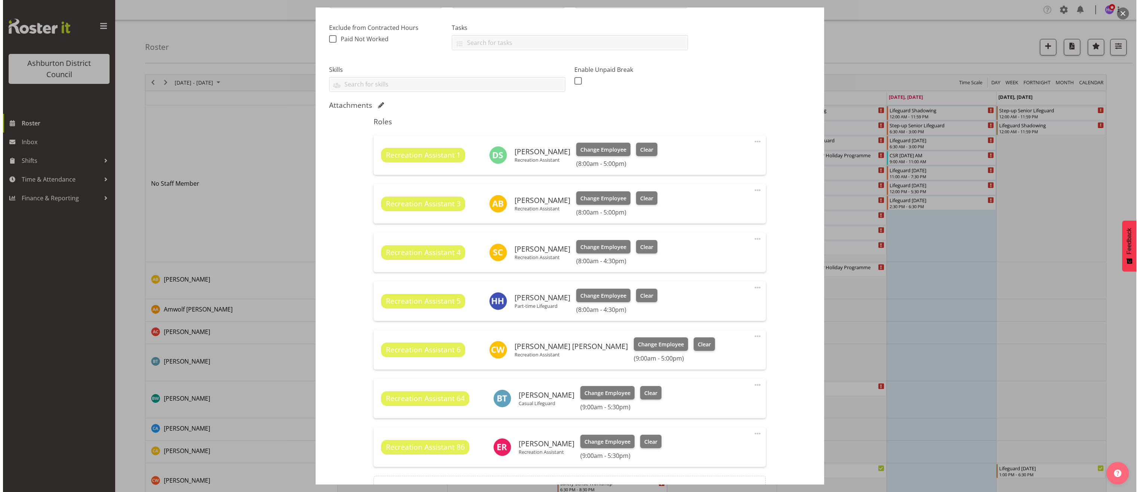
scroll to position [187, 0]
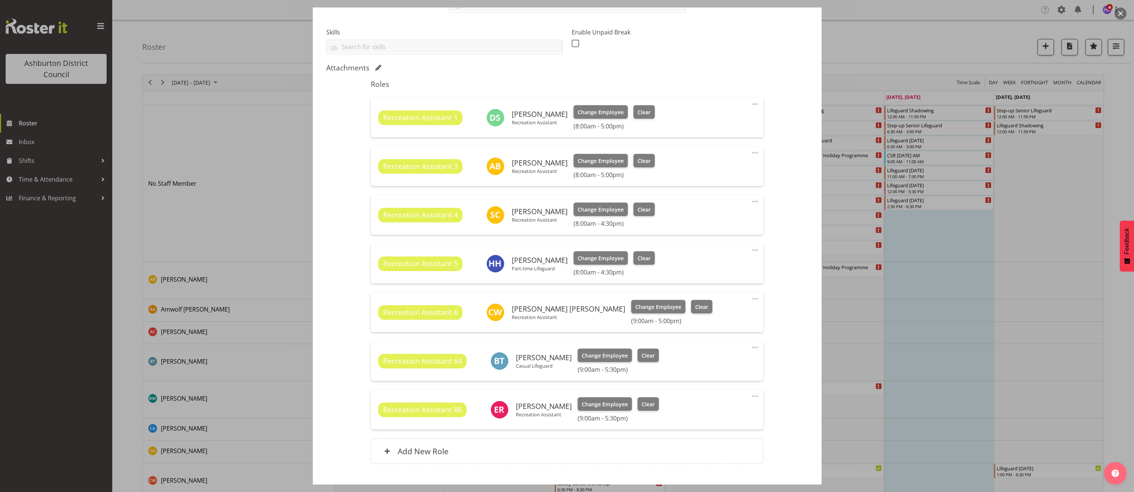
click at [750, 299] on span at bounding box center [754, 298] width 9 height 9
click at [737, 314] on link "Edit" at bounding box center [724, 314] width 72 height 13
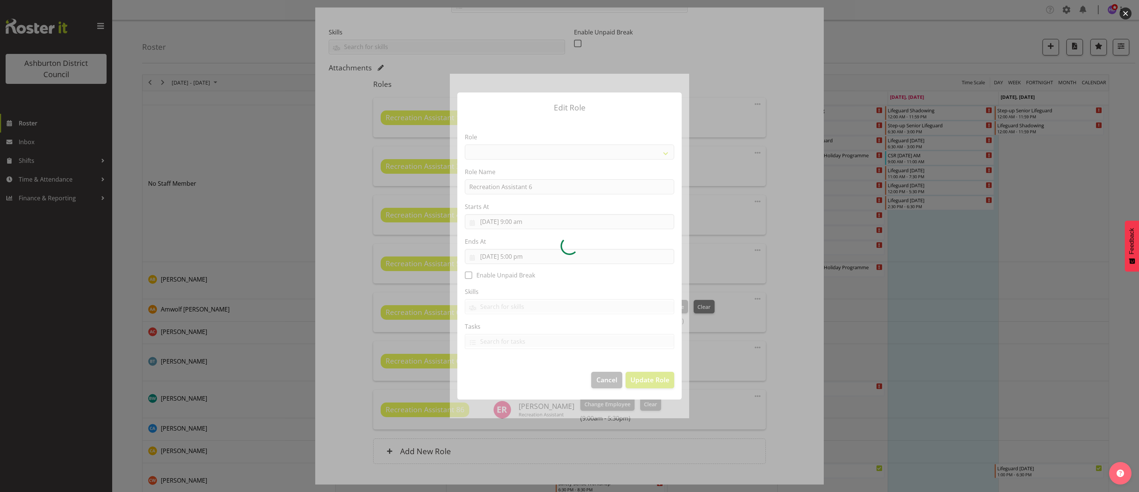
select select "84"
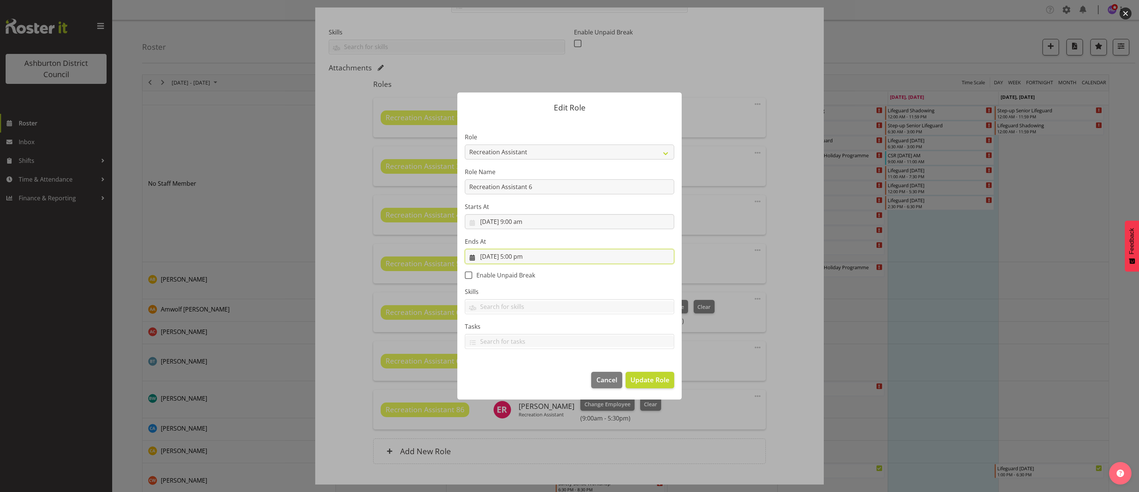
click at [518, 257] on input "1/10/2025, 5:00 pm" at bounding box center [569, 256] width 209 height 15
click at [540, 410] on select "00 01 02 03 04 05 06 07 08 09 10 11 12 13 14 15 16 17 18 19 20 21 22 23 24 25 2…" at bounding box center [544, 415] width 17 height 15
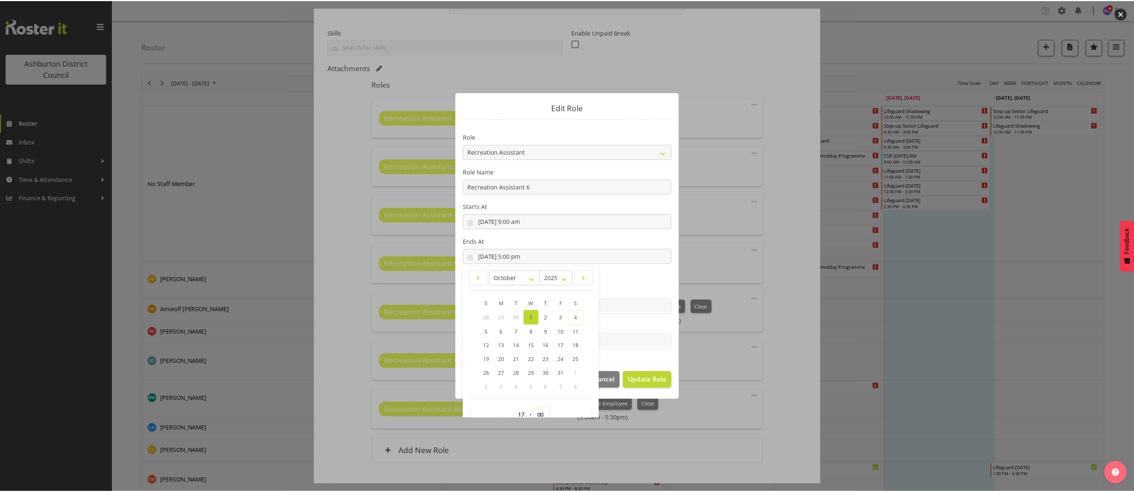
scroll to position [5, 0]
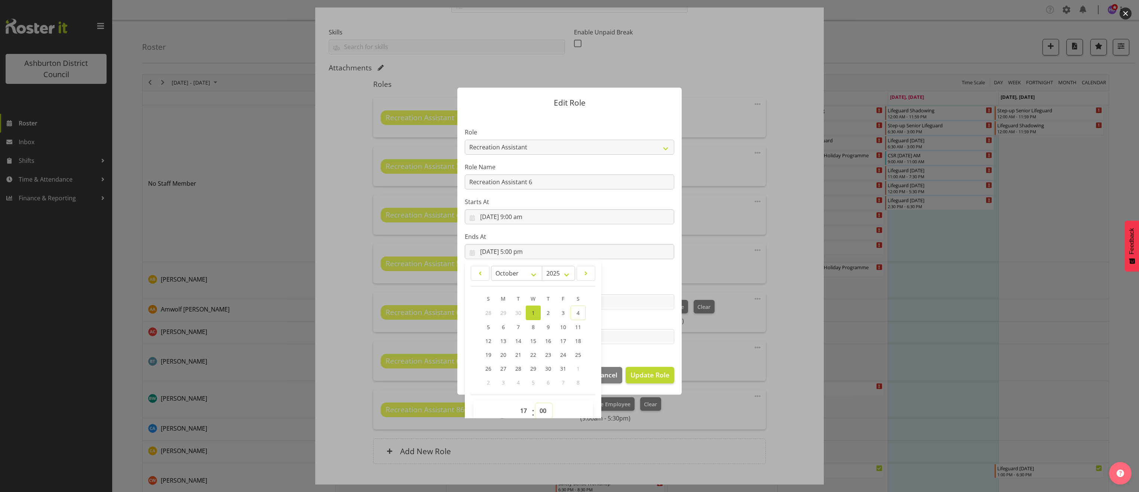
select select "30"
click at [536, 403] on select "00 01 02 03 04 05 06 07 08 09 10 11 12 13 14 15 16 17 18 19 20 21 22 23 24 25 2…" at bounding box center [544, 410] width 17 height 15
type input "1/10/2025, 5:30 pm"
click at [656, 374] on span "Update Role" at bounding box center [650, 375] width 39 height 10
select select
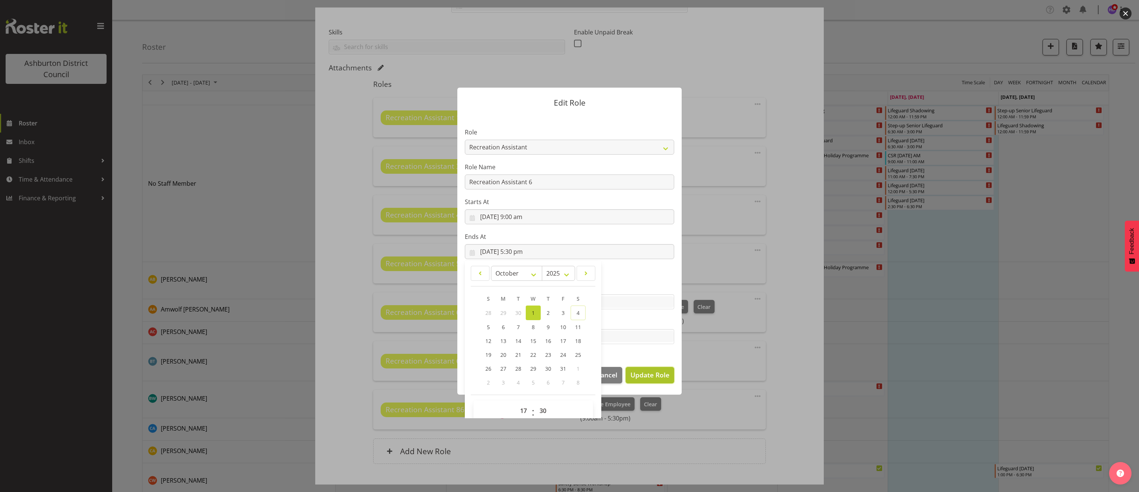
select select
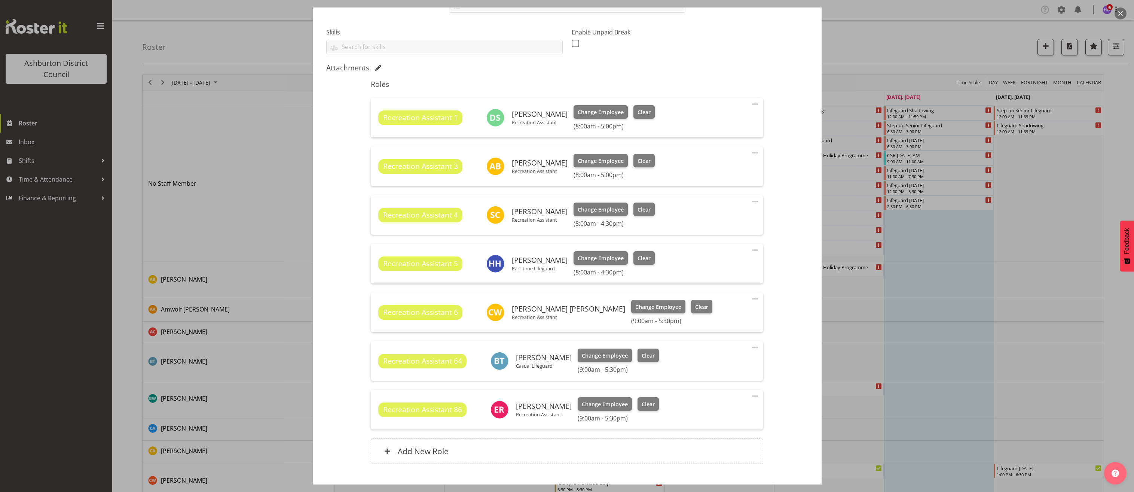
click at [750, 348] on span at bounding box center [754, 347] width 9 height 9
click at [736, 360] on link "Edit" at bounding box center [724, 363] width 72 height 13
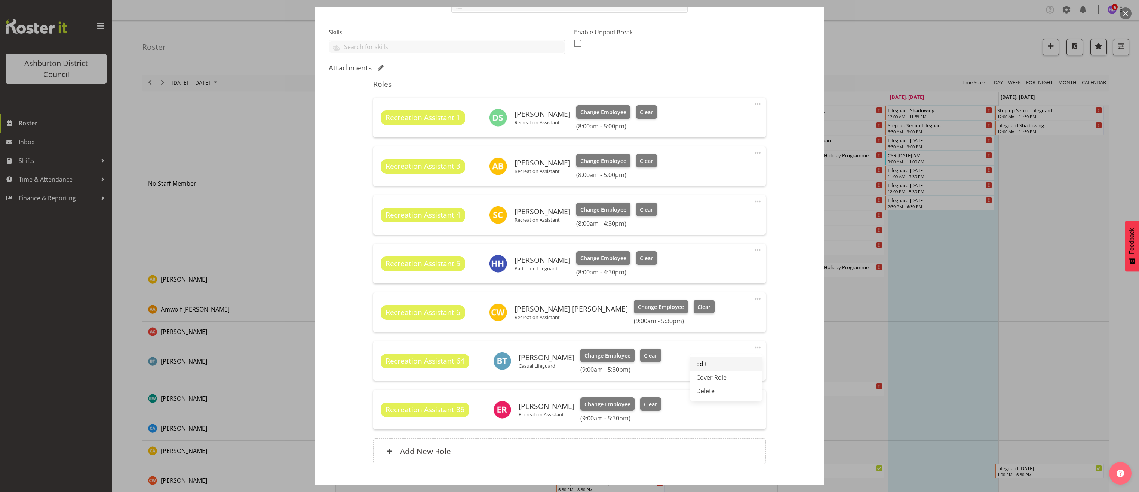
select select "9"
select select "2025"
select select "9"
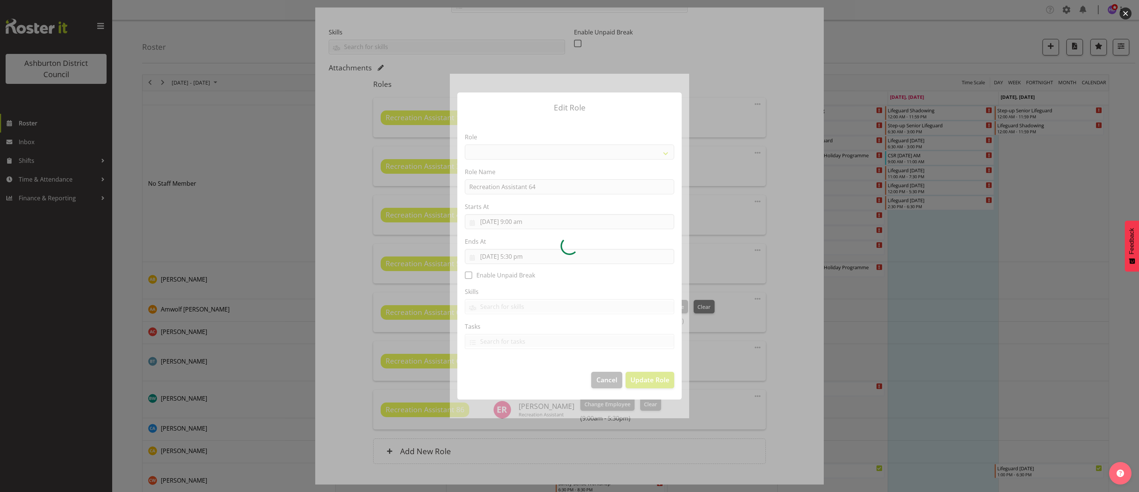
select select "84"
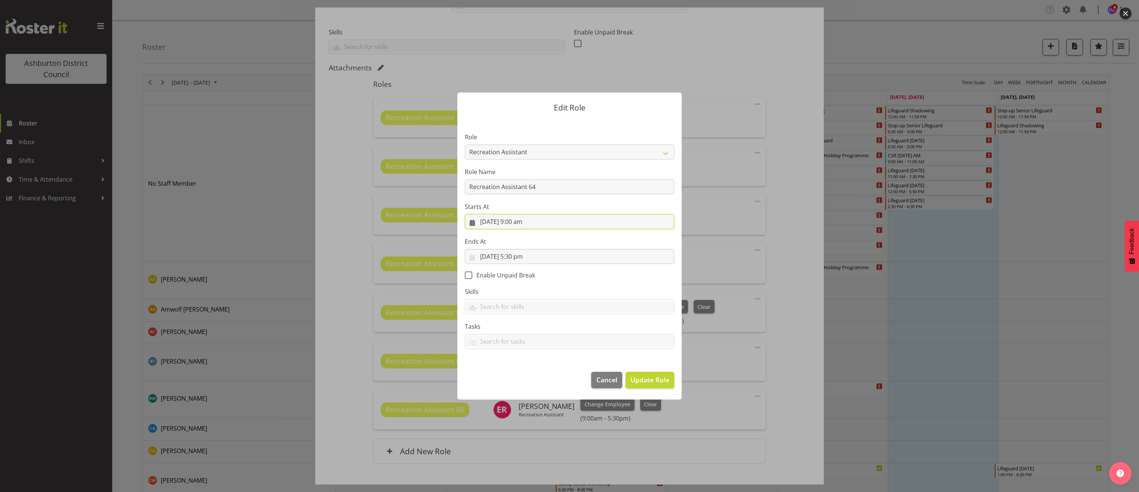
click at [519, 224] on input "1/10/2025, 9:00 am" at bounding box center [569, 221] width 209 height 15
click at [521, 379] on select "00 01 02 03 04 05 06 07 08 09 10 11 12 13 14 15 16 17 18 19 20 21 22 23" at bounding box center [524, 380] width 17 height 15
select select "8"
type input "1/10/2025, 8:00 am"
click at [544, 381] on select "00 01 02 03 04 05 06 07 08 09 10 11 12 13 14 15 16 17 18 19 20 21 22 23 24 25 2…" at bounding box center [544, 380] width 17 height 15
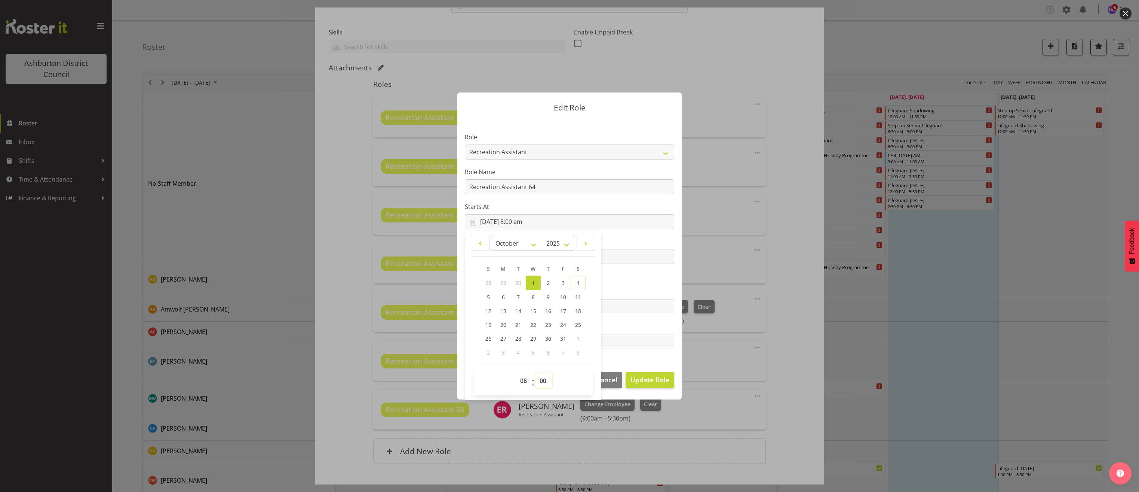
select select "30"
click at [536, 373] on select "00 01 02 03 04 05 06 07 08 09 10 11 12 13 14 15 16 17 18 19 20 21 22 23 24 25 2…" at bounding box center [544, 380] width 17 height 15
type input "1/10/2025, 8:30 am"
click at [646, 391] on footer "Cancel Update Role" at bounding box center [570, 381] width 224 height 35
click at [649, 386] on button "Update Role" at bounding box center [650, 379] width 49 height 16
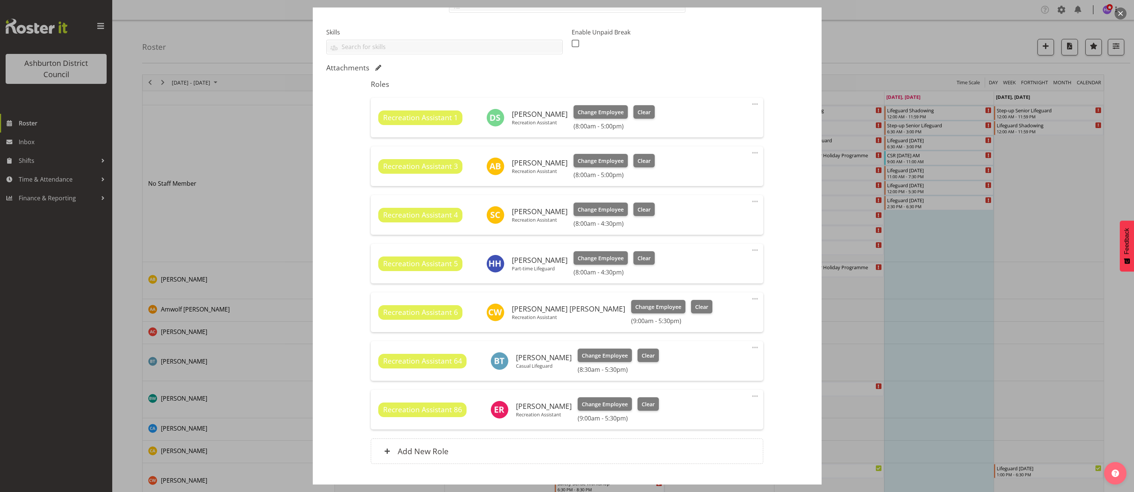
click at [750, 393] on span at bounding box center [754, 395] width 9 height 9
click at [734, 407] on link "Edit" at bounding box center [724, 412] width 72 height 13
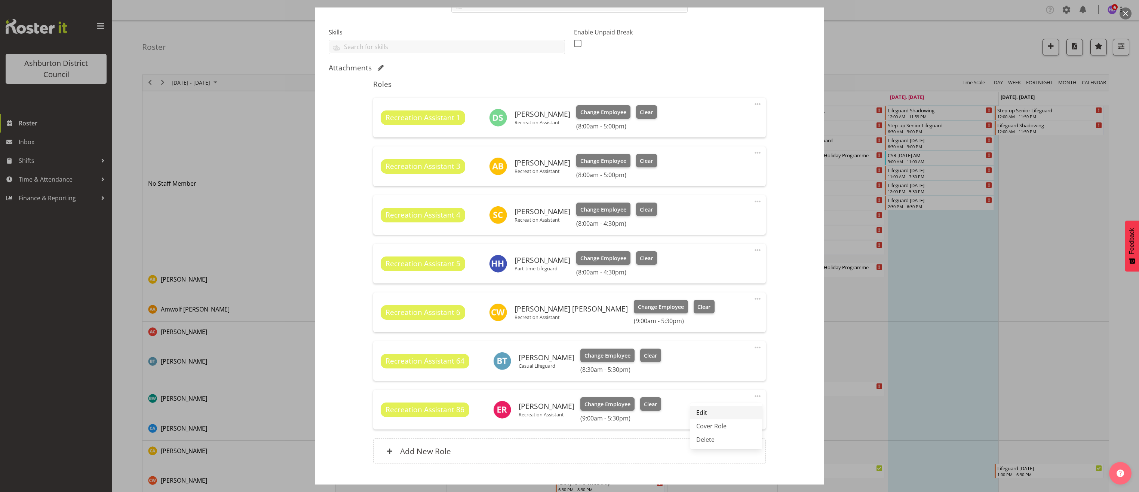
select select "9"
select select "2025"
select select "9"
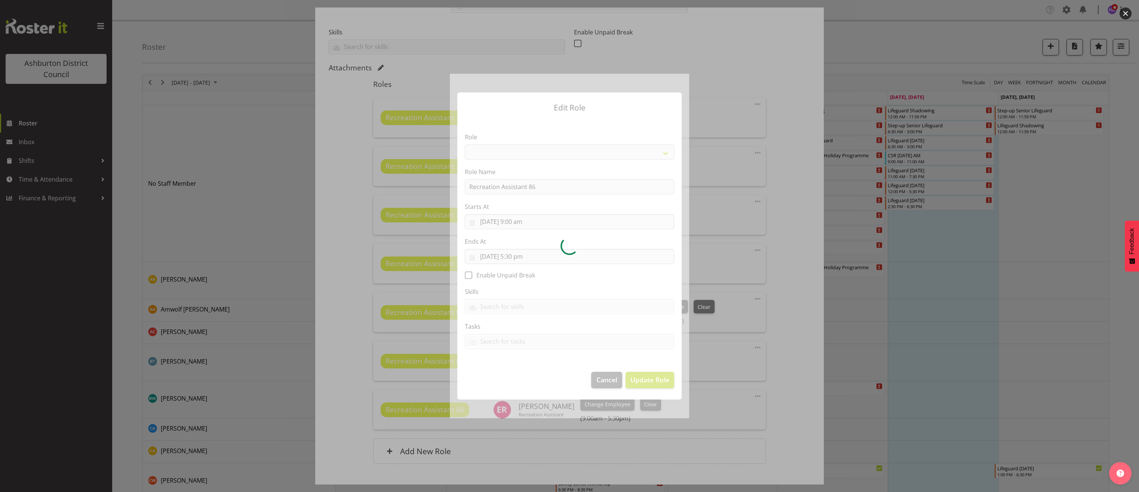
select select "84"
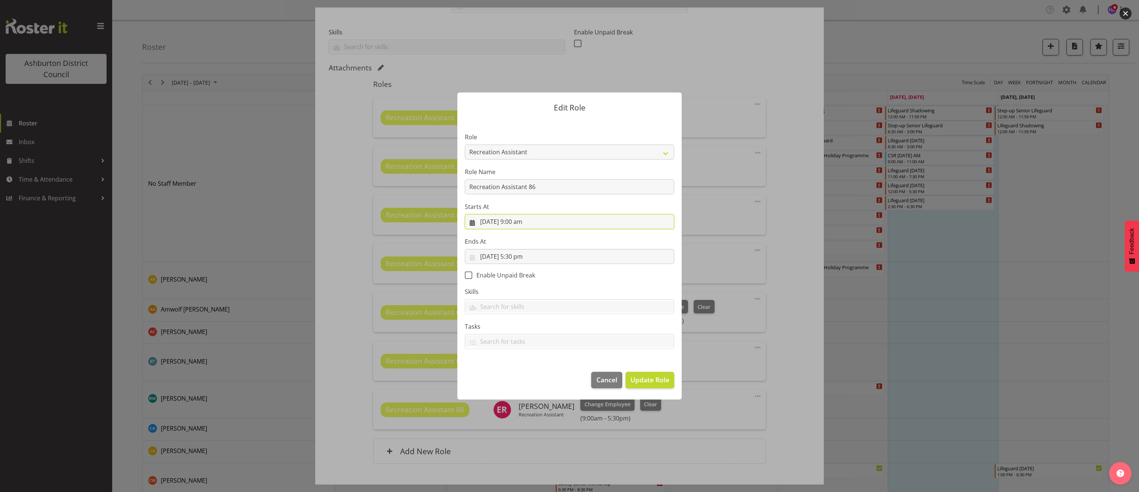
click at [520, 226] on input "1/10/2025, 9:00 am" at bounding box center [569, 221] width 209 height 15
click at [525, 379] on select "00 01 02 03 04 05 06 07 08 09 10 11 12 13 14 15 16 17 18 19 20 21 22 23" at bounding box center [524, 380] width 17 height 15
select select "8"
type input "1/10/2025, 8:00 am"
click at [543, 381] on select "00 01 02 03 04 05 06 07 08 09 10 11 12 13 14 15 16 17 18 19 20 21 22 23 24 25 2…" at bounding box center [544, 380] width 17 height 15
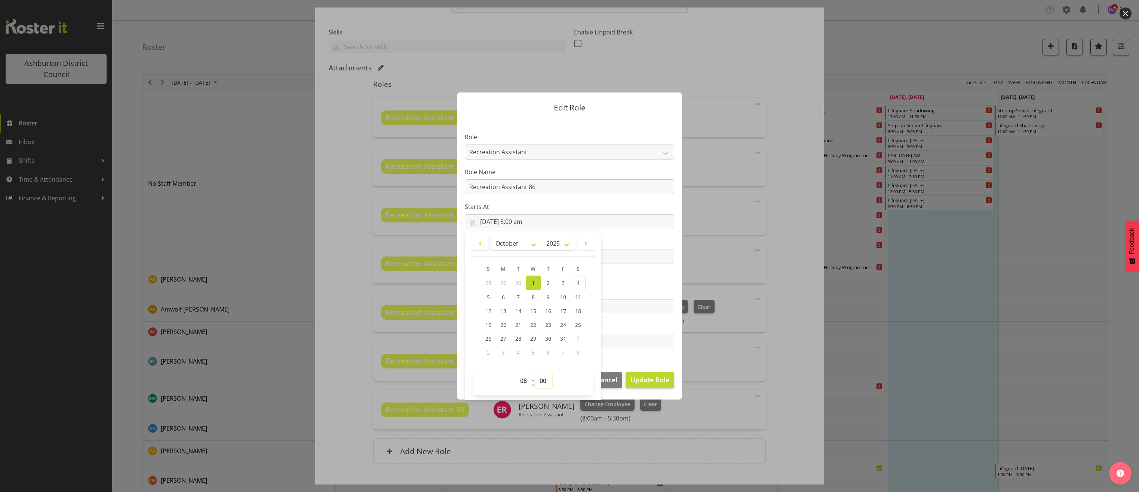
select select "30"
click at [536, 373] on select "00 01 02 03 04 05 06 07 08 09 10 11 12 13 14 15 16 17 18 19 20 21 22 23 24 25 2…" at bounding box center [544, 380] width 17 height 15
type input "1/10/2025, 8:30 am"
click at [657, 375] on span "Update Role" at bounding box center [650, 379] width 39 height 10
select select
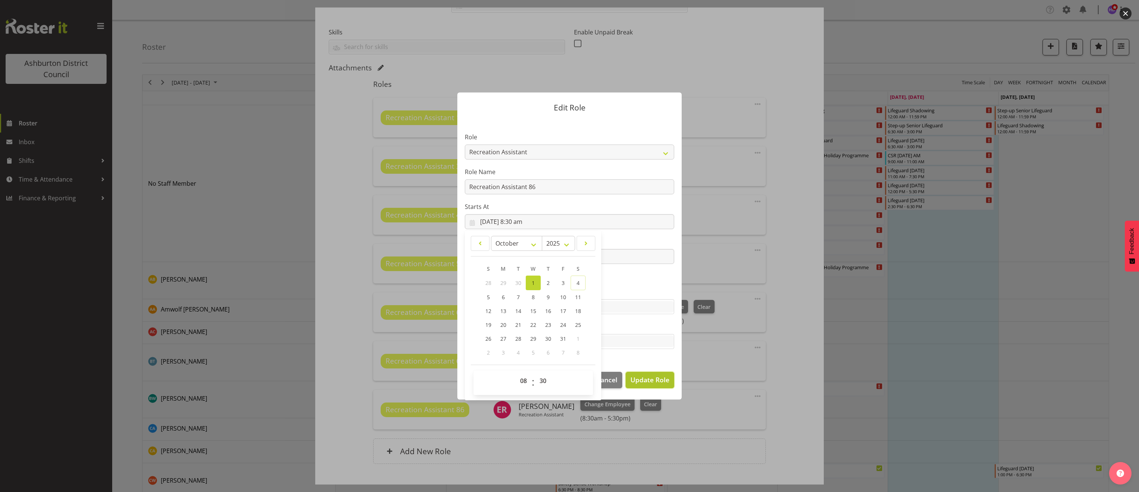
select select
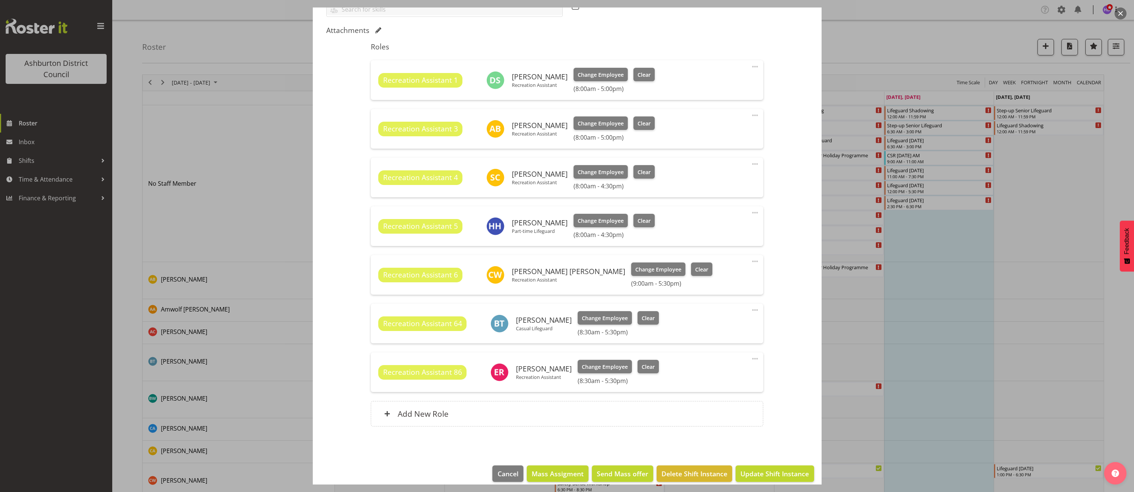
scroll to position [37, 0]
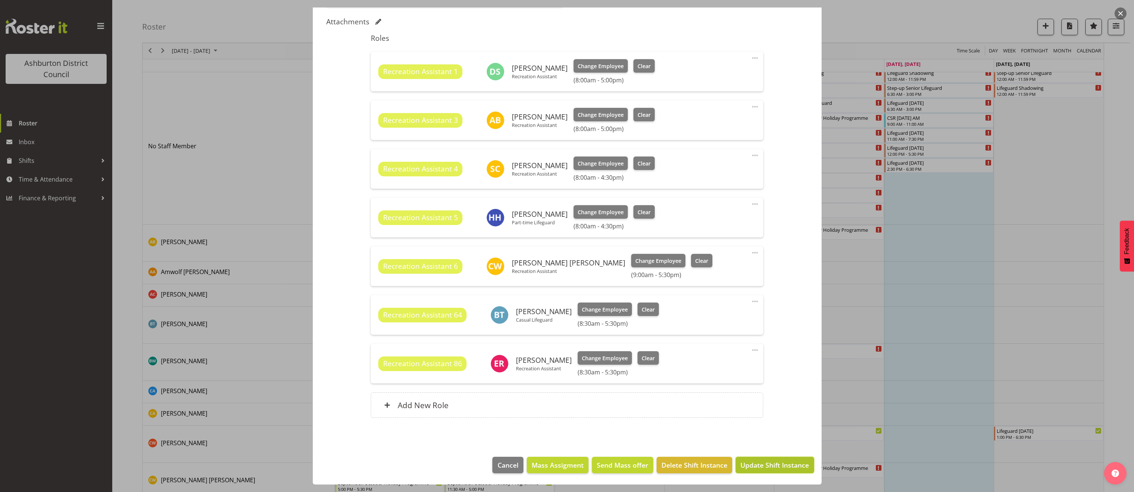
click at [778, 465] on span "Update Shift Instance" at bounding box center [774, 465] width 68 height 10
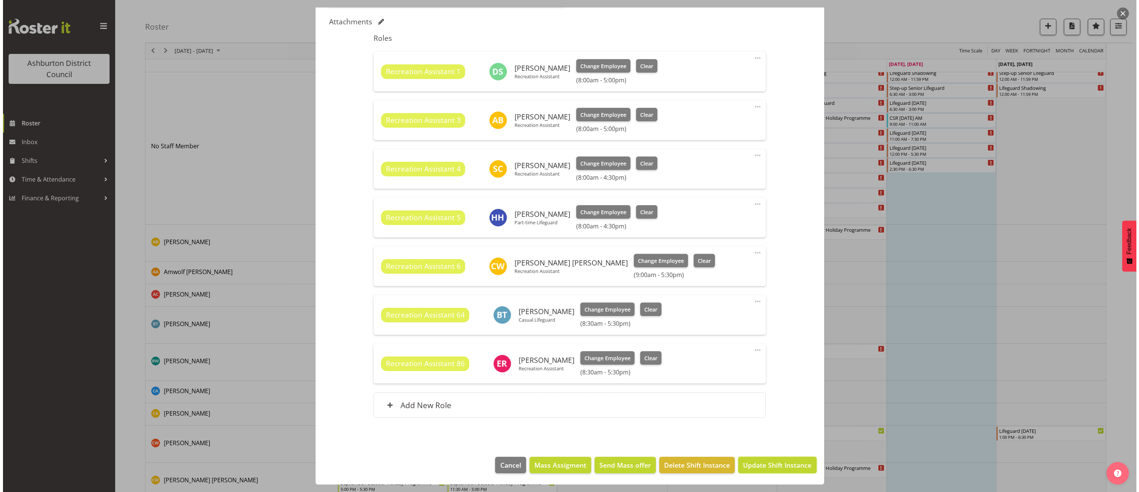
scroll to position [203, 0]
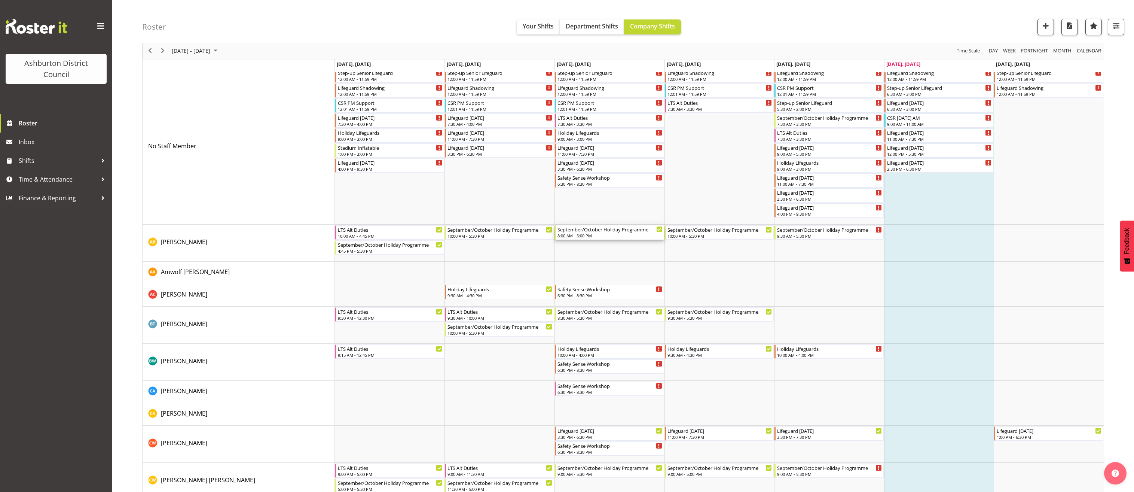
click at [581, 229] on div "September/October Holiday Programme" at bounding box center [609, 228] width 105 height 7
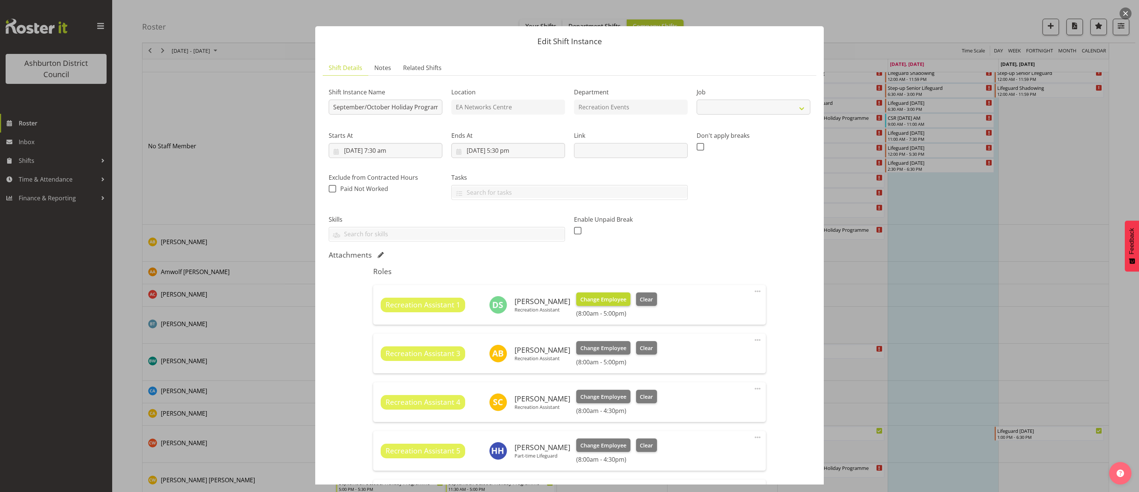
select select "4046"
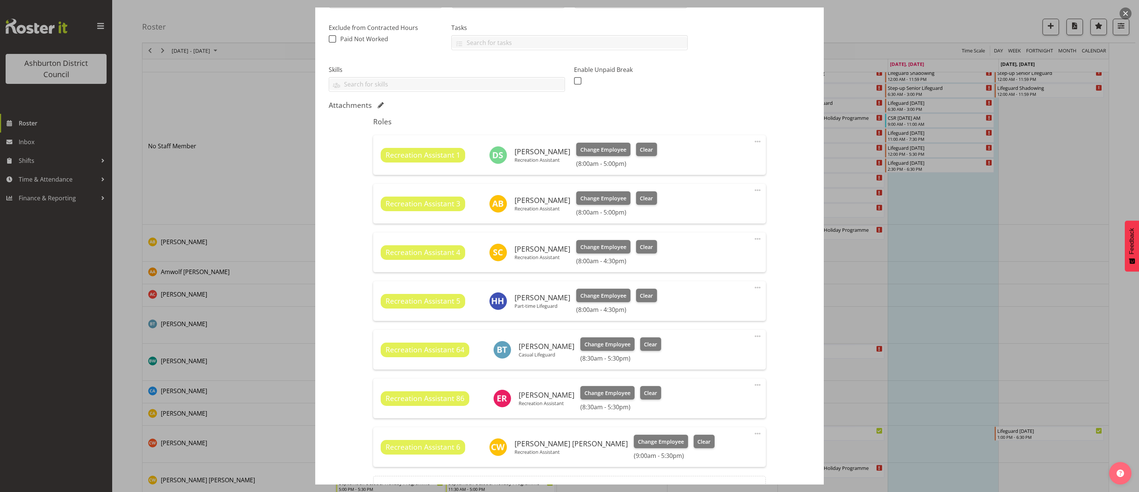
scroll to position [224, 0]
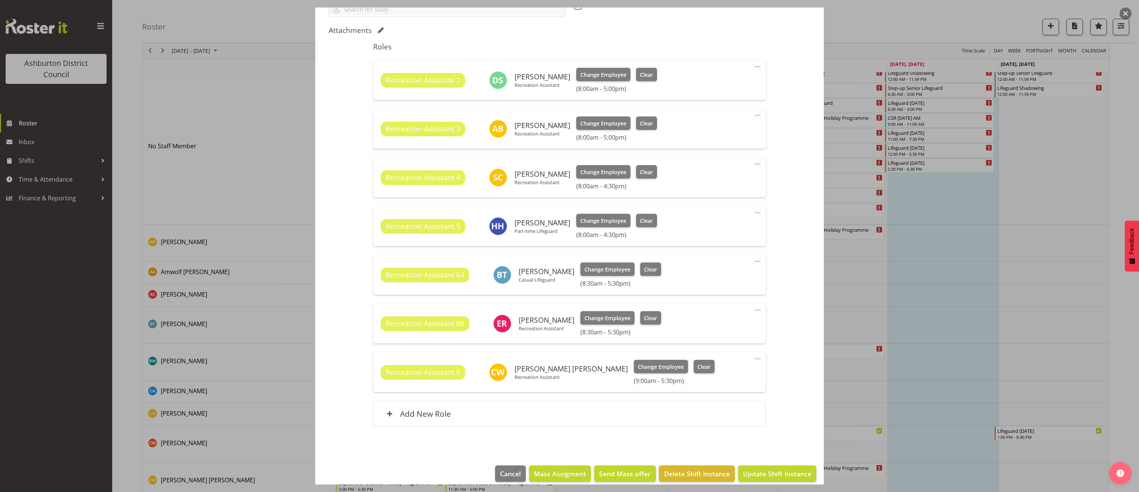
click at [969, 352] on div at bounding box center [569, 246] width 1139 height 492
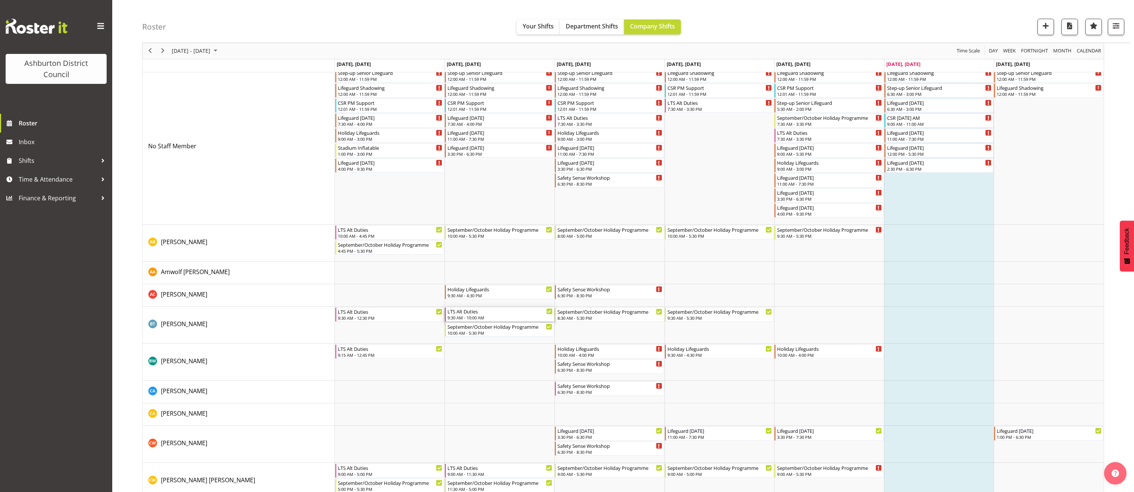
click at [496, 316] on div "9:30 AM - 10:00 AM" at bounding box center [499, 317] width 105 height 6
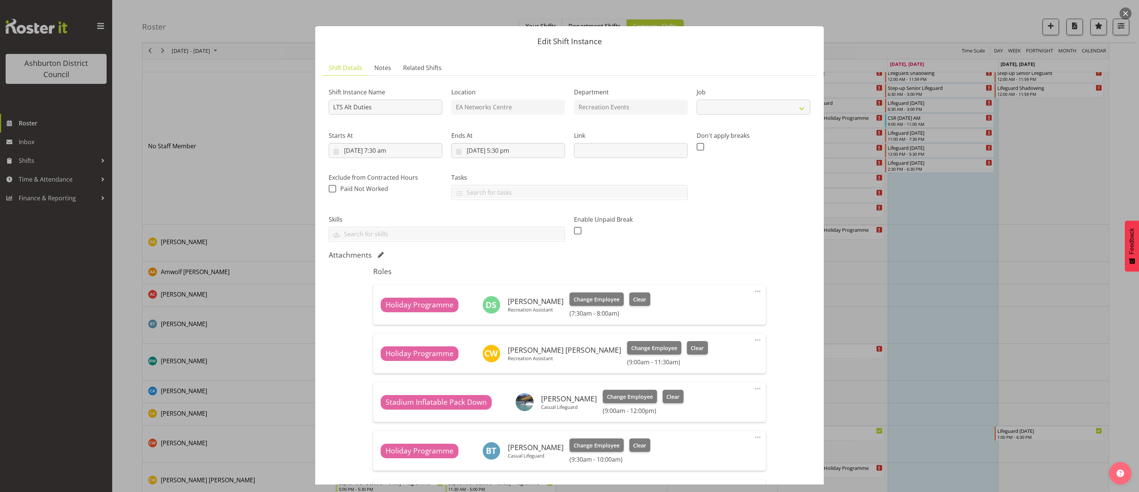
select select "10256"
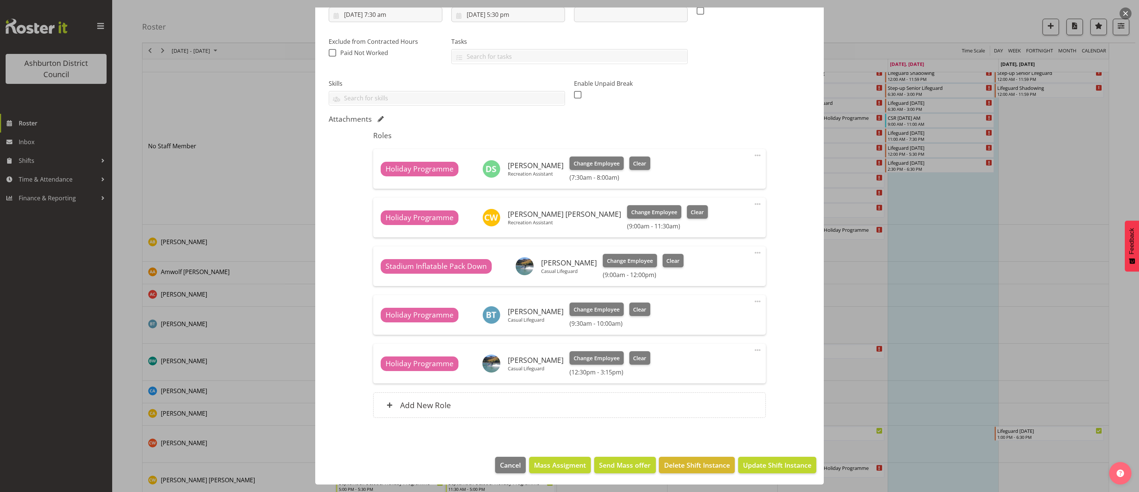
click at [973, 361] on div at bounding box center [569, 246] width 1139 height 492
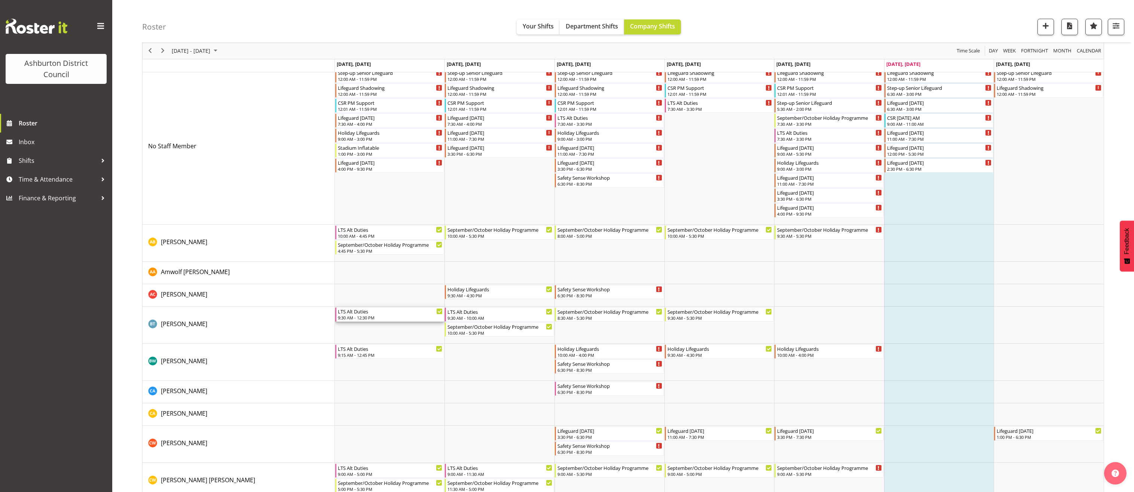
click at [411, 313] on div "LTS Alt Duties" at bounding box center [390, 310] width 105 height 7
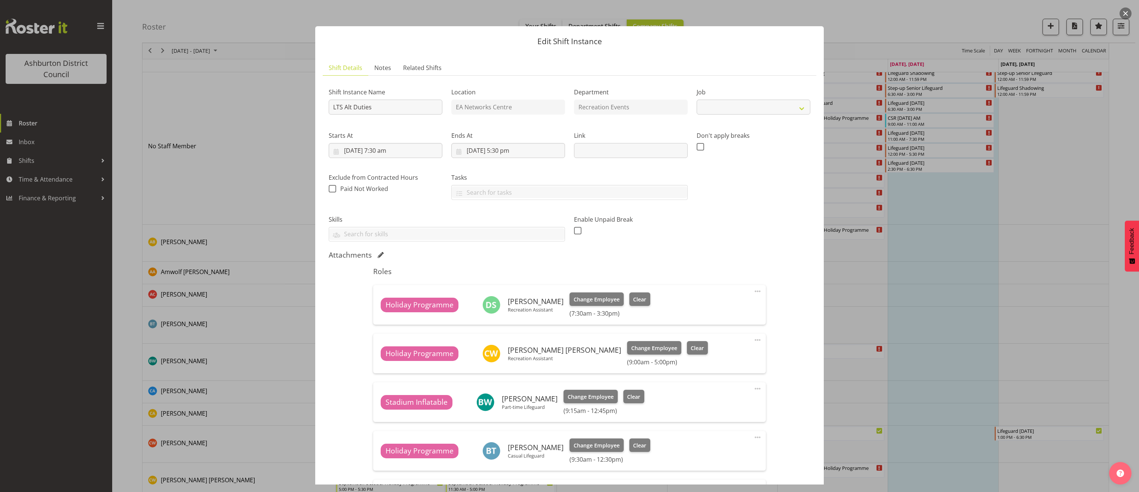
select select "10256"
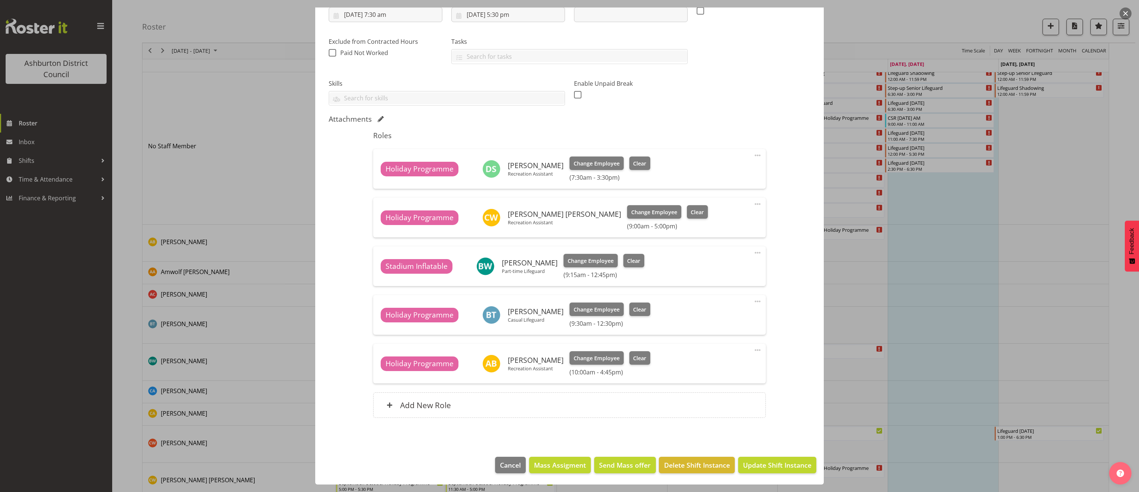
click at [930, 356] on div at bounding box center [569, 246] width 1139 height 492
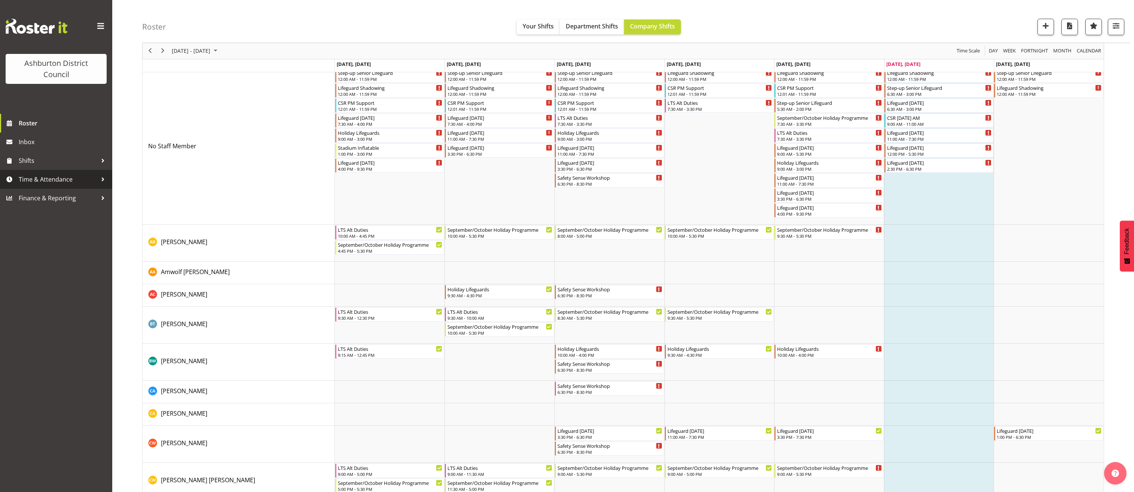
click at [78, 178] on span "Time & Attendance" at bounding box center [58, 179] width 79 height 11
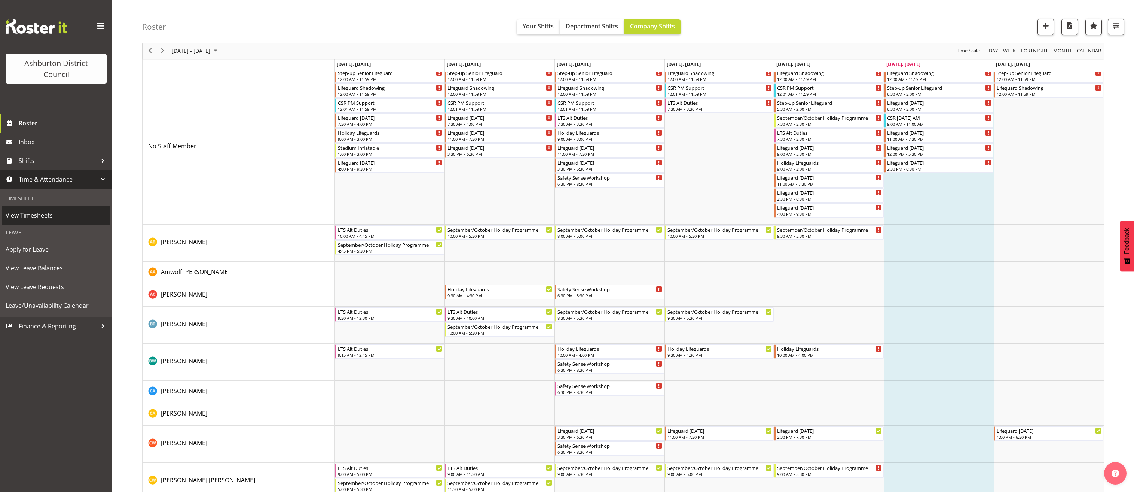
click at [87, 212] on span "View Timesheets" at bounding box center [56, 214] width 101 height 11
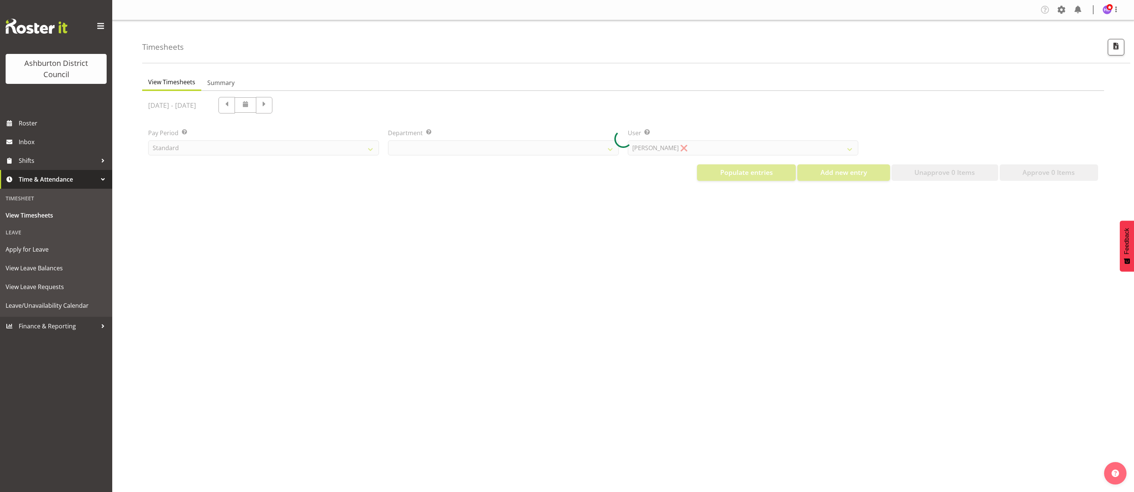
select select "82"
select select "432"
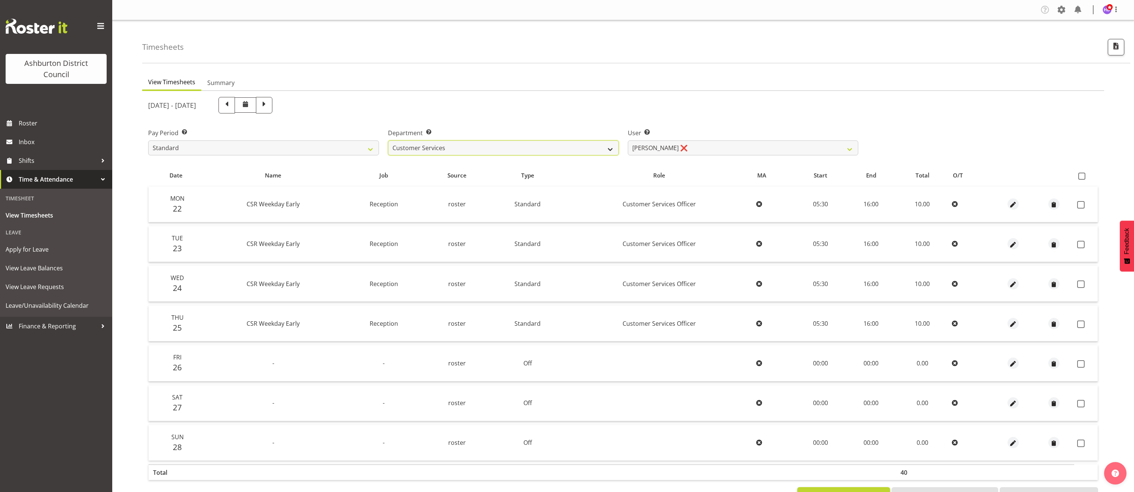
click at [552, 149] on select "AAGM Customer Services Library Lifeguards Recreation Events Stadium" at bounding box center [503, 147] width 231 height 15
select select "83"
click at [388, 140] on select "AAGM Customer Services Library Lifeguards Recreation Events Stadium" at bounding box center [503, 147] width 231 height 15
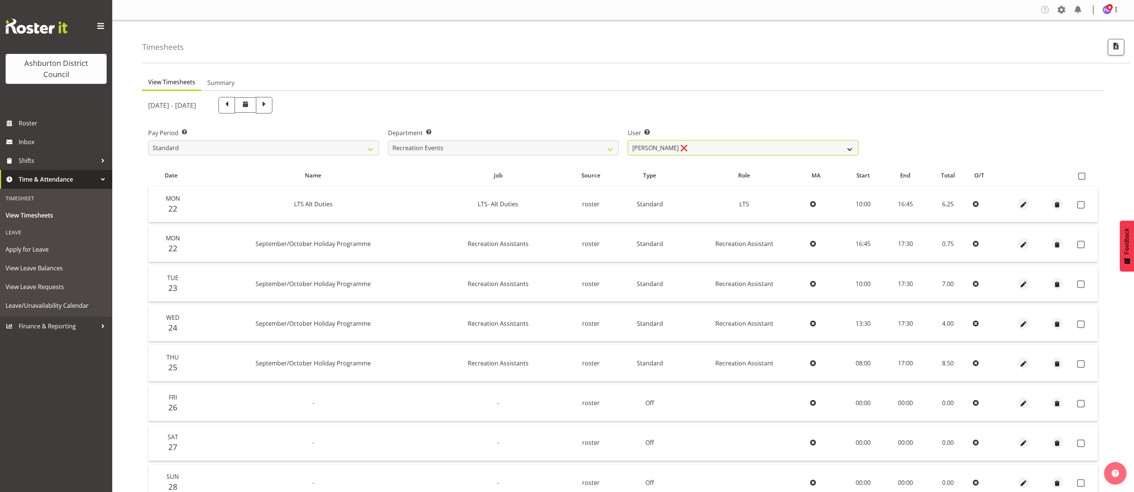
click at [807, 151] on select "[PERSON_NAME] ❌ [PERSON_NAME] ❌ [PERSON_NAME] [PERSON_NAME] ❌ [PERSON_NAME] ❌ […" at bounding box center [743, 147] width 231 height 15
drag, startPoint x: 1049, startPoint y: 120, endPoint x: 1104, endPoint y: 101, distance: 57.9
click at [1049, 120] on div "Pay Period Select which pay period you would like to view. Standard Library Exc…" at bounding box center [623, 139] width 959 height 42
click at [1119, 54] on button "button" at bounding box center [1116, 47] width 16 height 16
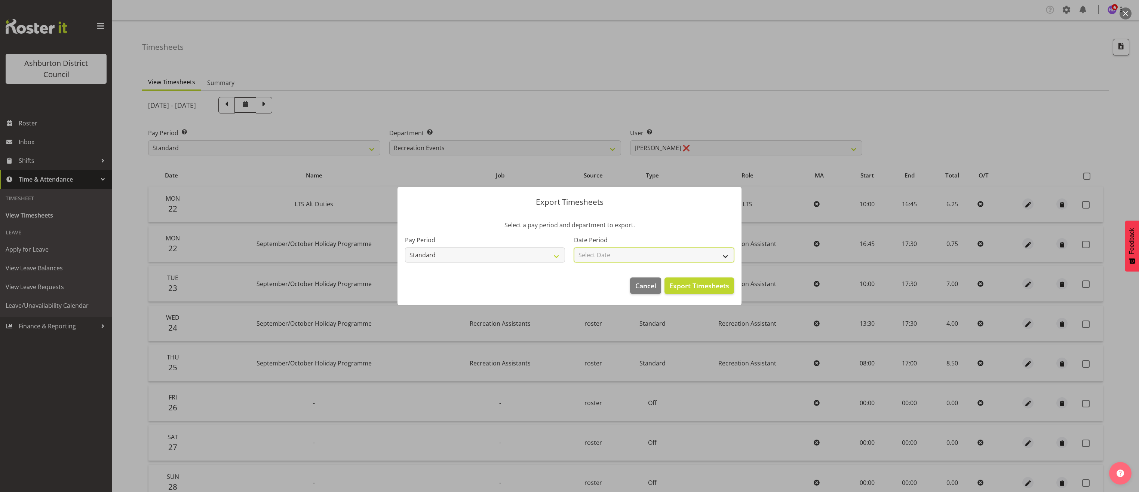
click at [681, 257] on select "Select Date Fortnight starting [DATE] Fortnight starting [DATE] Fortnight start…" at bounding box center [654, 254] width 160 height 15
select select "[DATE]"
click at [574, 247] on select "Select Date Fortnight starting [DATE] Fortnight starting [DATE] Fortnight start…" at bounding box center [654, 254] width 160 height 15
click at [718, 290] on span "Export Timesheets" at bounding box center [700, 286] width 60 height 10
drag, startPoint x: 591, startPoint y: 103, endPoint x: 541, endPoint y: 104, distance: 50.9
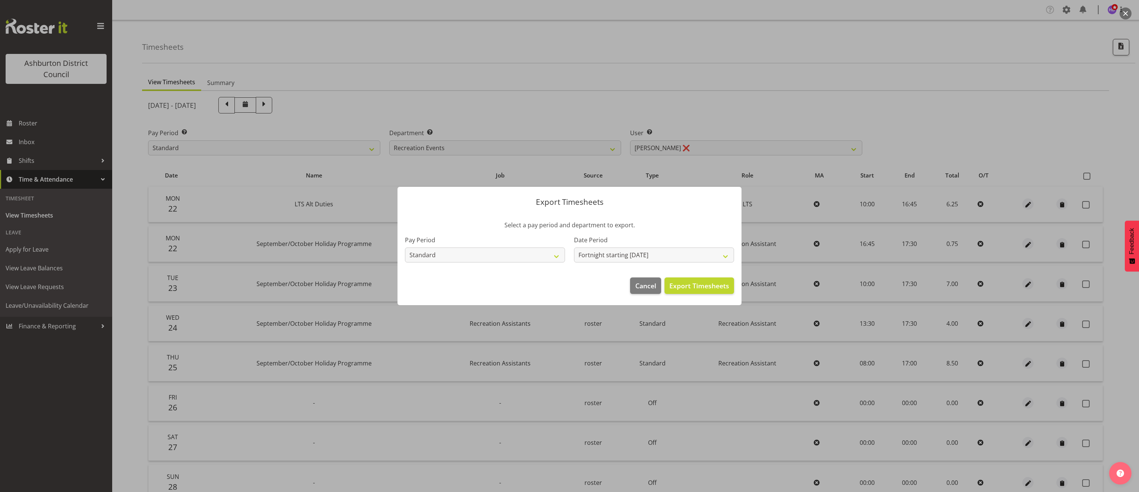
click at [591, 102] on div at bounding box center [569, 246] width 1139 height 492
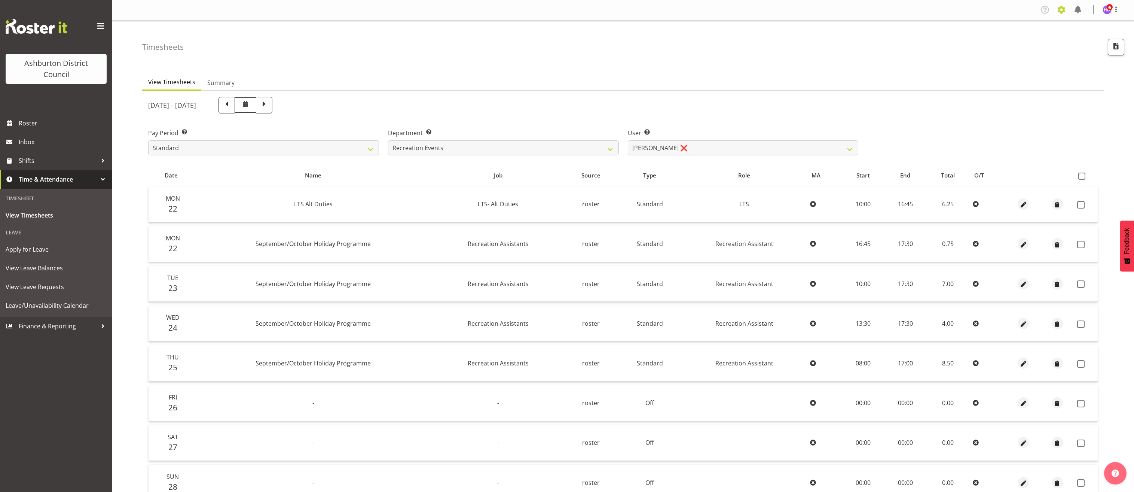
click at [1065, 6] on span at bounding box center [1061, 10] width 12 height 12
click at [995, 83] on link "Employees" at bounding box center [1016, 80] width 104 height 13
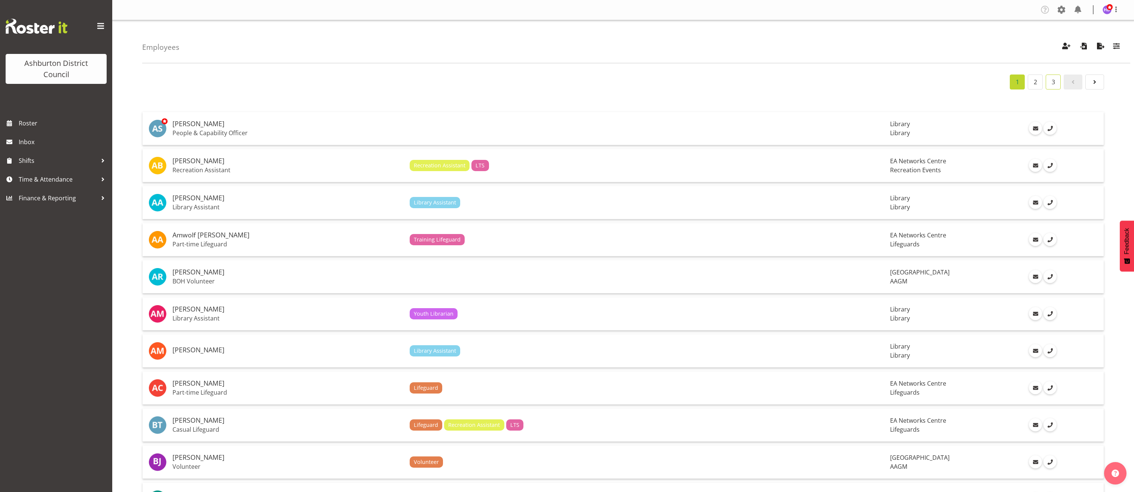
click at [1052, 81] on link "3" at bounding box center [1053, 81] width 15 height 15
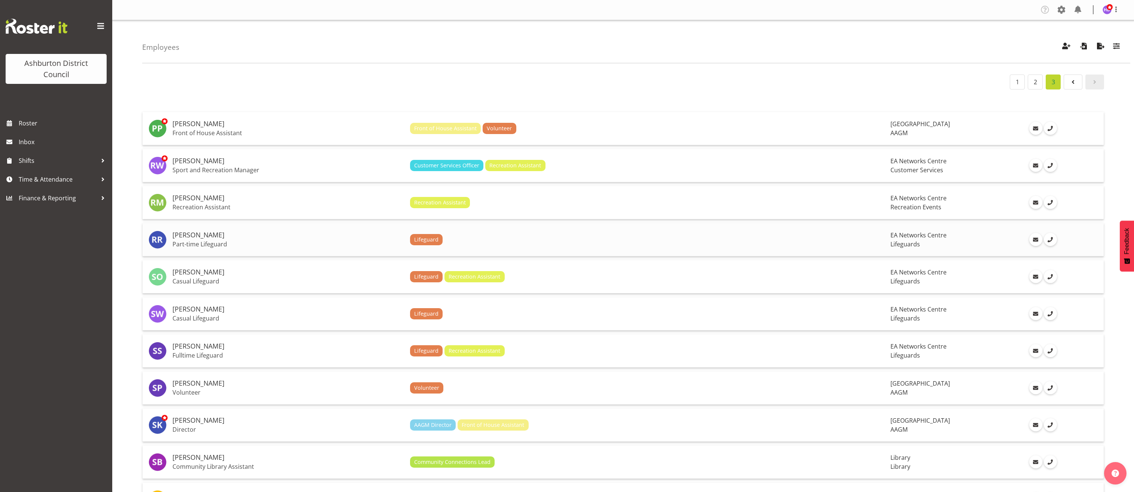
scroll to position [37, 0]
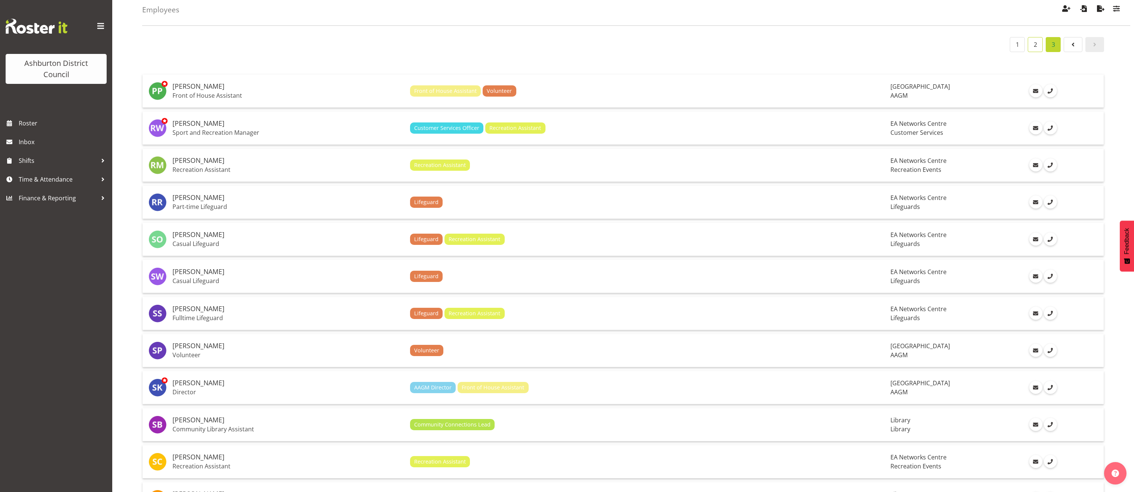
click at [1032, 46] on link "2" at bounding box center [1035, 44] width 15 height 15
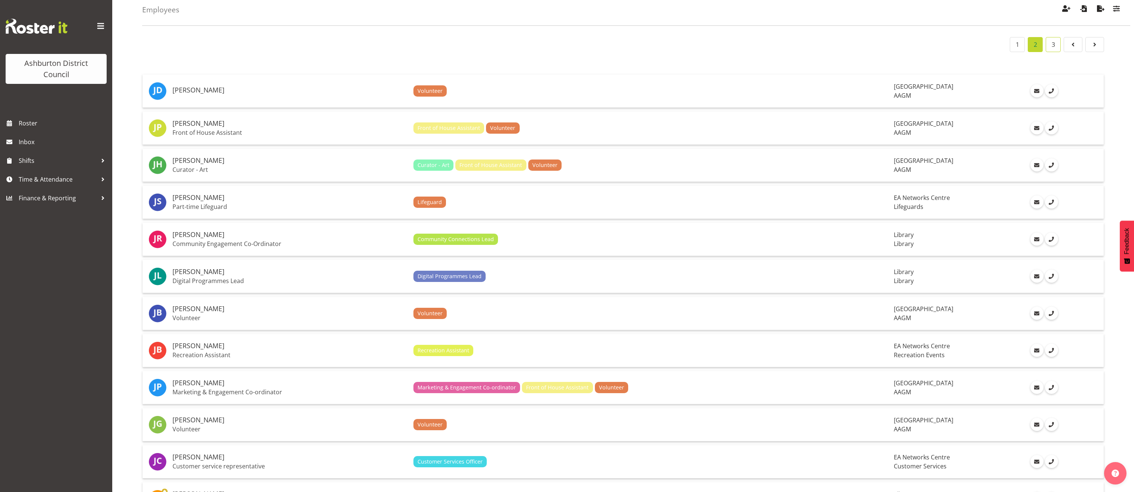
click at [1051, 46] on link "3" at bounding box center [1053, 44] width 15 height 15
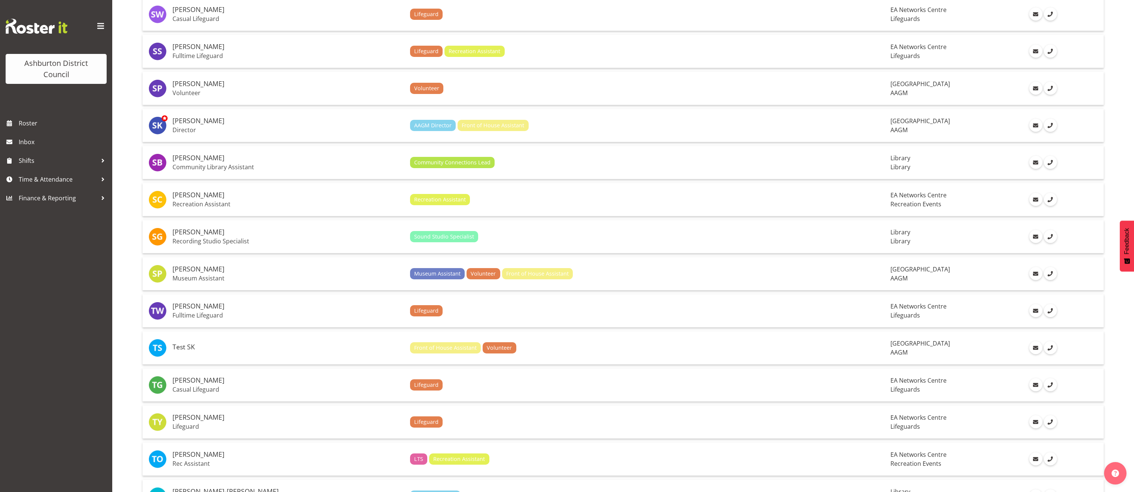
scroll to position [337, 0]
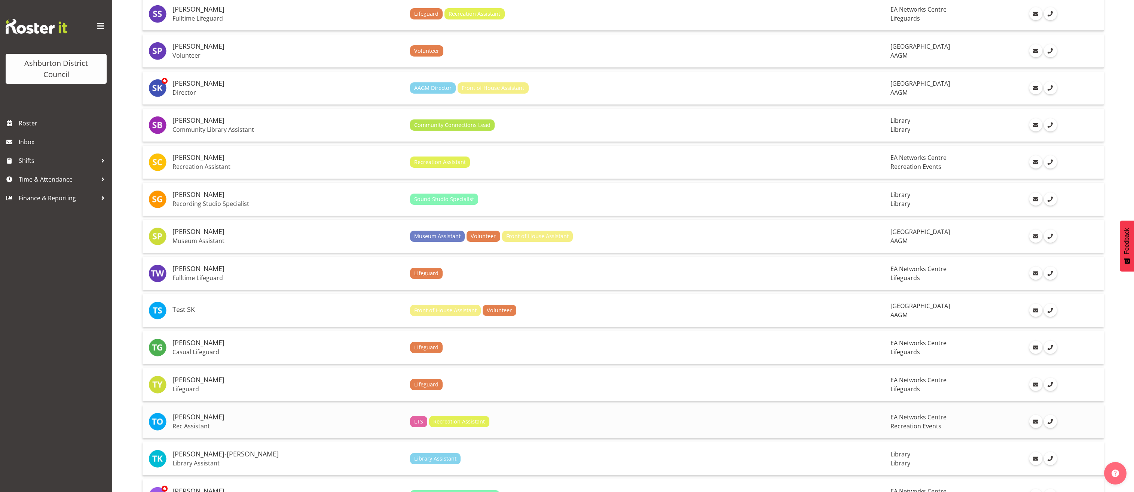
click at [273, 425] on p "Rec Assistant" at bounding box center [288, 425] width 232 height 7
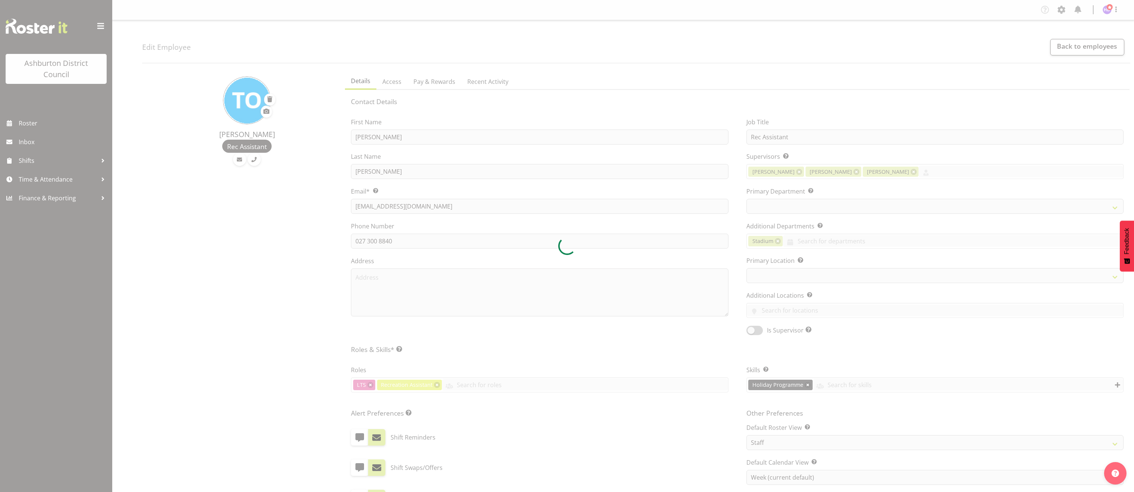
select select "TimelineWeek"
select select
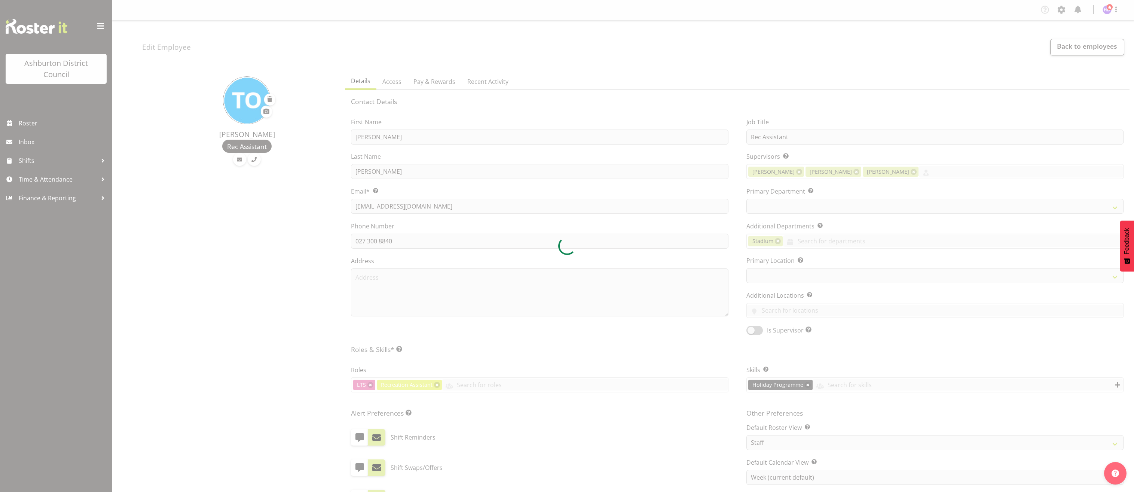
select select "83"
select select "64"
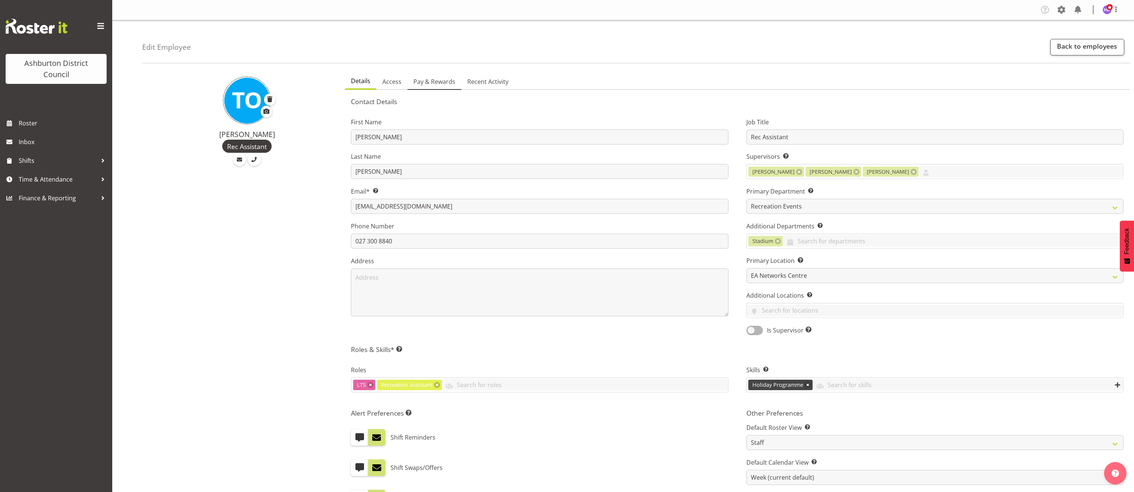
click at [437, 82] on span "Pay & Rewards" at bounding box center [434, 81] width 42 height 9
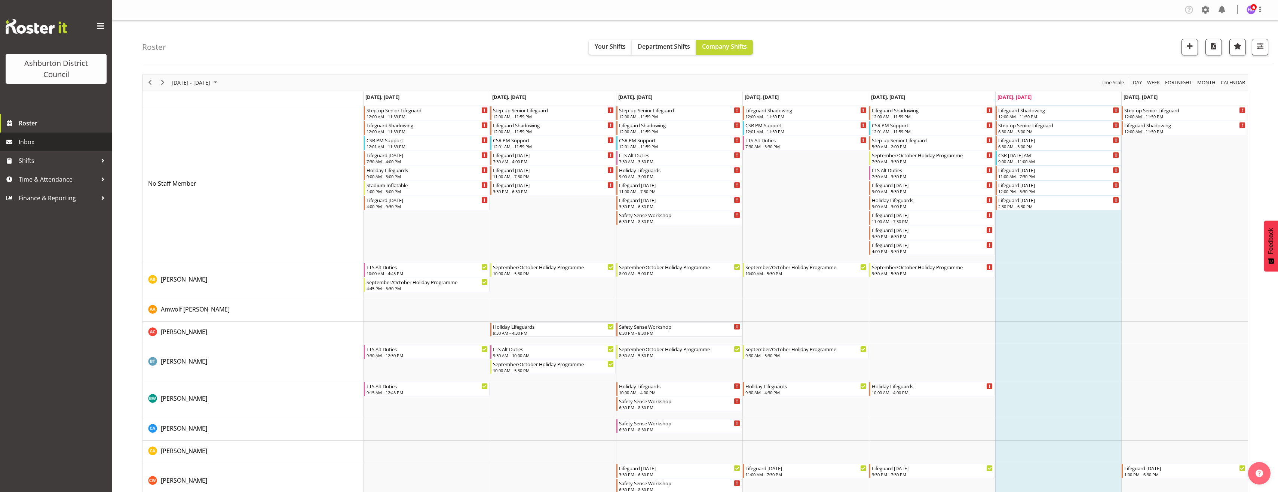
click at [55, 143] on span "Inbox" at bounding box center [64, 141] width 90 height 11
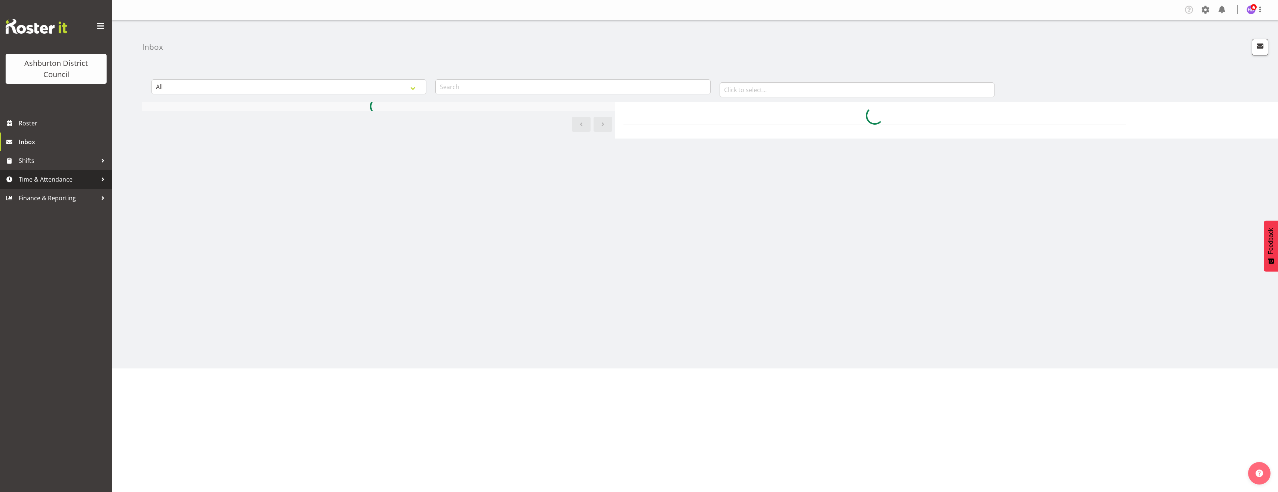
click at [44, 178] on span "Time & Attendance" at bounding box center [58, 179] width 79 height 11
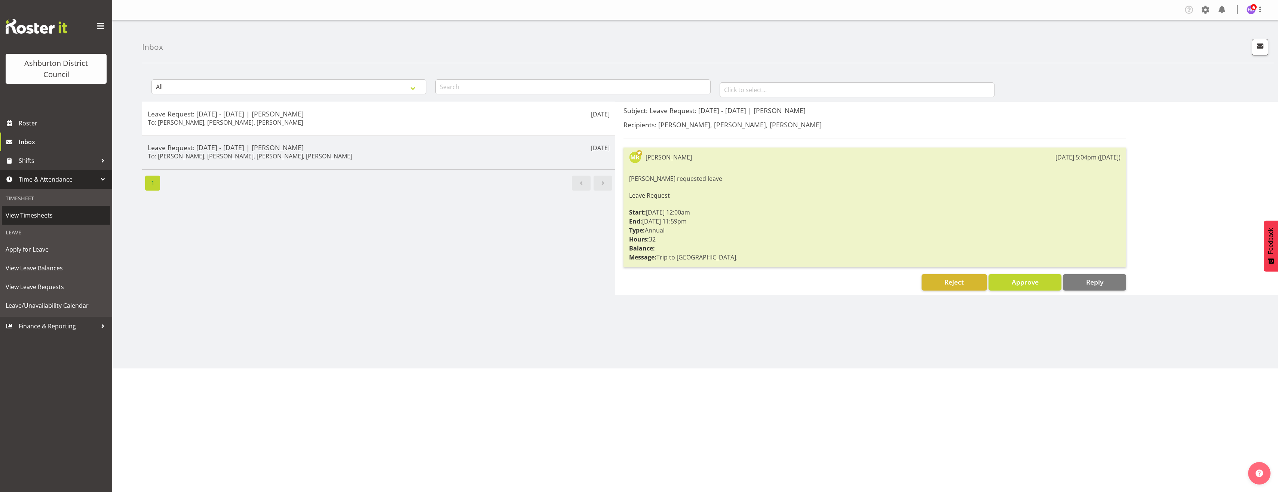
click at [53, 218] on span "View Timesheets" at bounding box center [56, 214] width 101 height 11
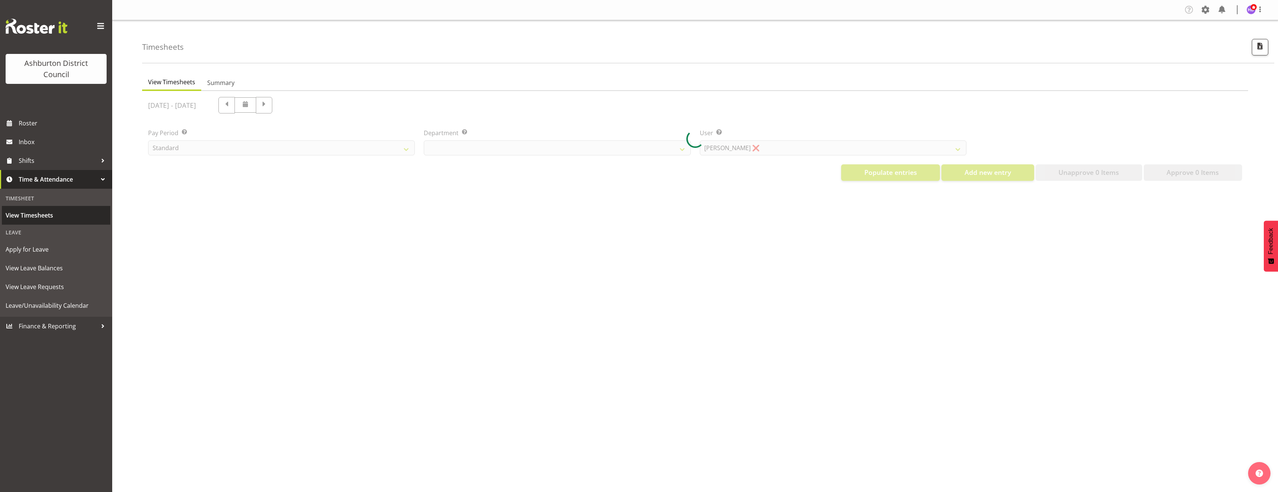
select select "82"
select select "432"
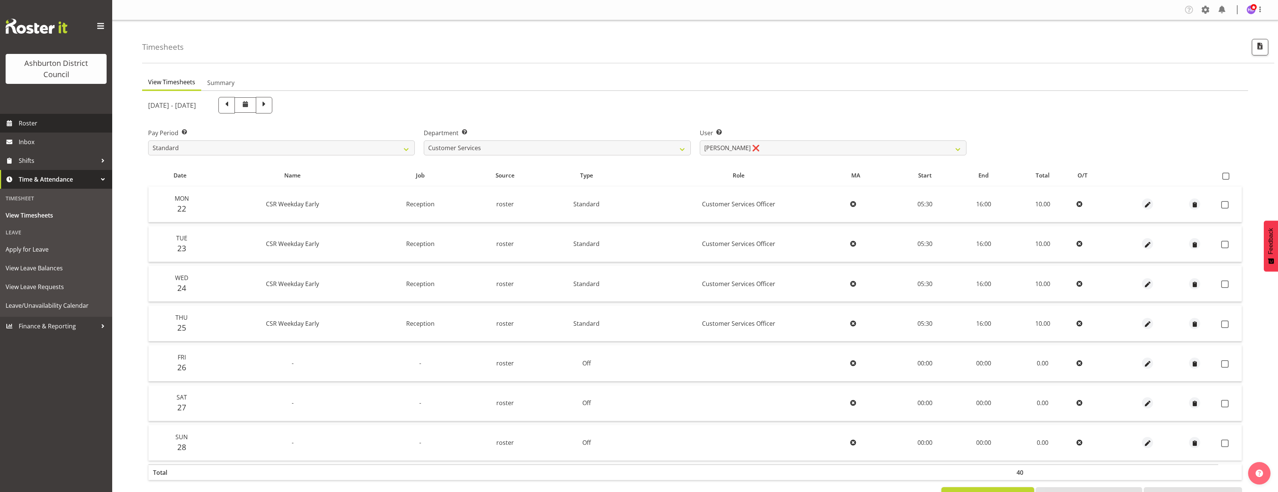
click at [66, 125] on span "Roster" at bounding box center [64, 122] width 90 height 11
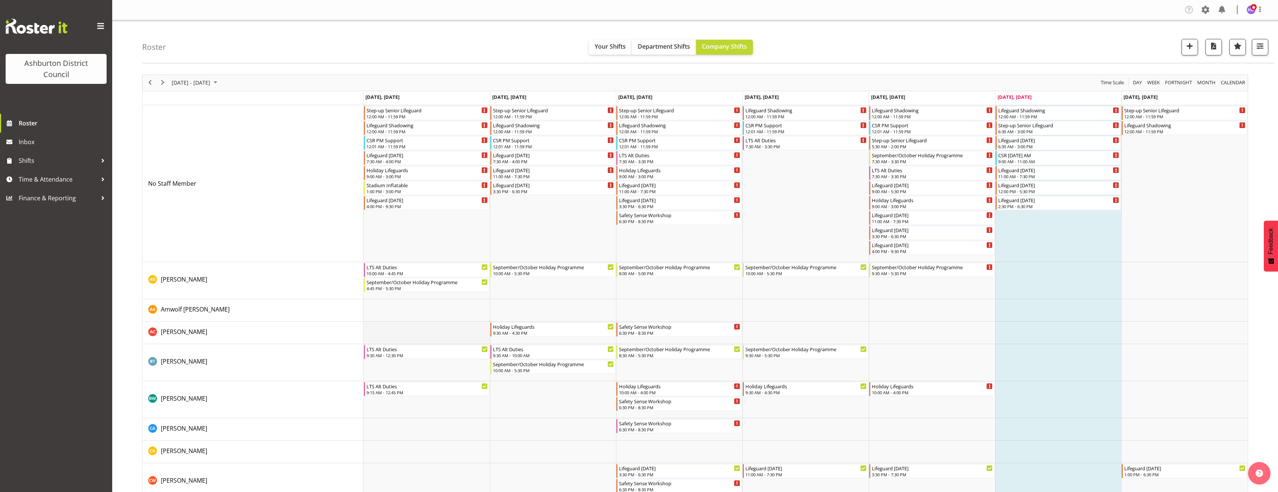
scroll to position [150, 0]
